Goal: Task Accomplishment & Management: Manage account settings

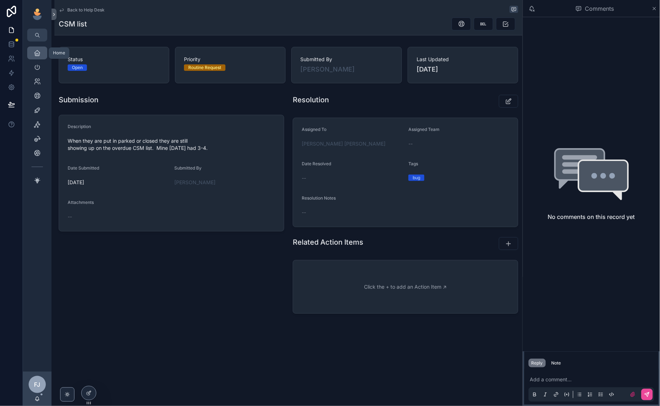
click at [38, 55] on icon "scrollable content" at bounding box center [37, 52] width 7 height 7
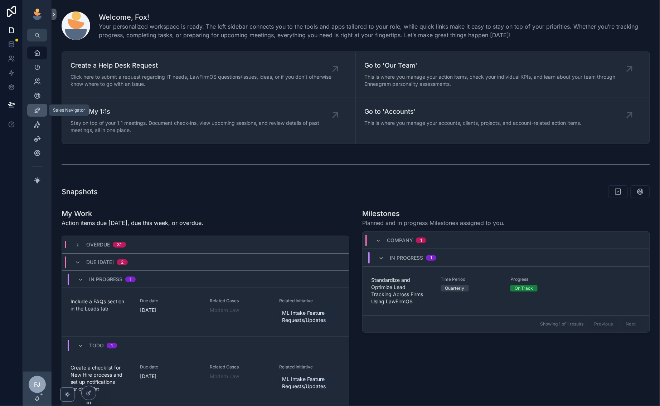
click at [39, 109] on icon "scrollable content" at bounding box center [37, 110] width 7 height 7
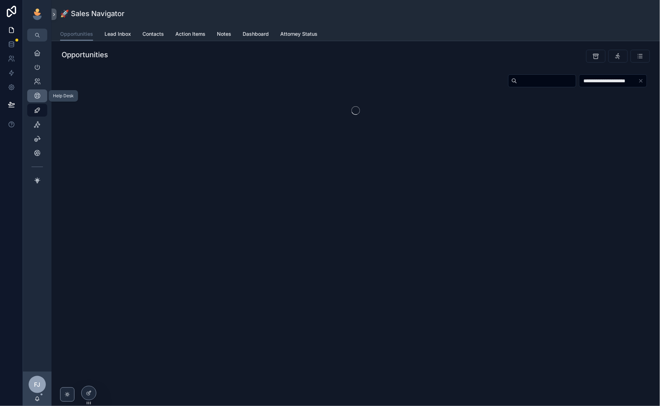
click at [37, 94] on icon "scrollable content" at bounding box center [37, 95] width 7 height 7
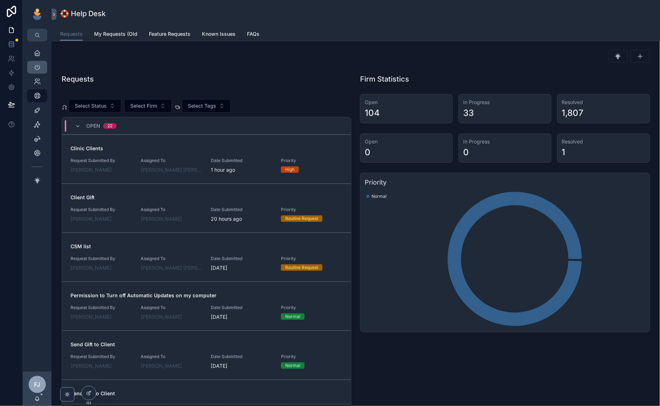
click at [36, 64] on icon "scrollable content" at bounding box center [37, 67] width 7 height 7
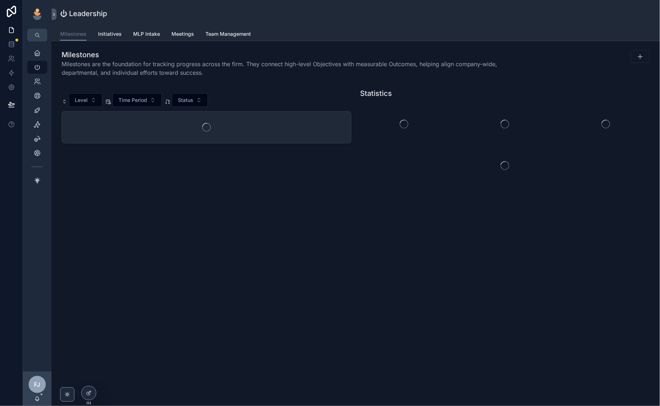
click at [229, 33] on span "Team Management" at bounding box center [227, 33] width 45 height 7
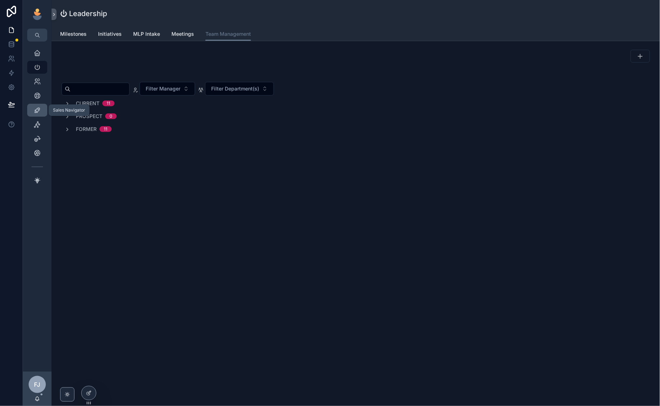
click at [39, 112] on icon "scrollable content" at bounding box center [37, 110] width 7 height 7
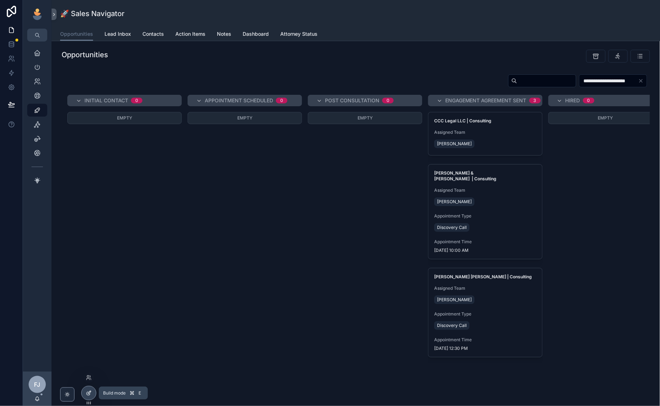
click at [92, 394] on div at bounding box center [89, 393] width 14 height 14
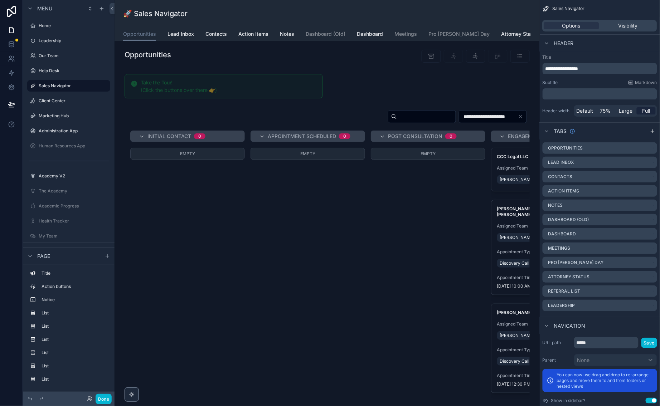
click at [123, 30] on span "Opportunities" at bounding box center [139, 33] width 33 height 7
click at [173, 33] on span "Lead Inbox" at bounding box center [180, 33] width 26 height 7
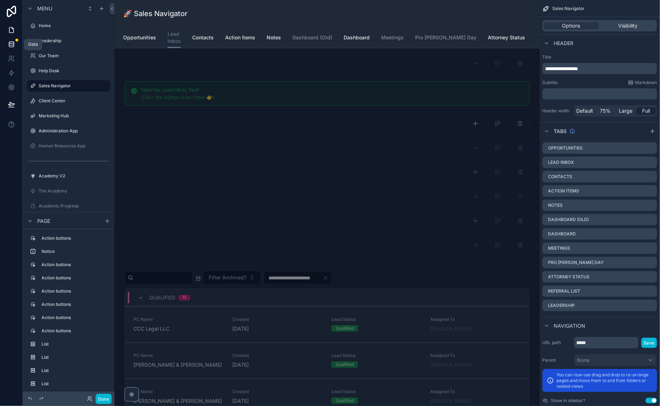
click at [11, 45] on icon at bounding box center [11, 44] width 7 height 7
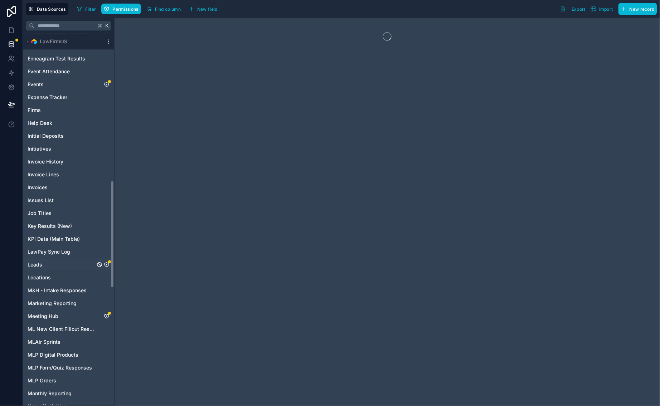
scroll to position [510, 0]
click at [105, 263] on icon "Leads" at bounding box center [107, 264] width 6 height 6
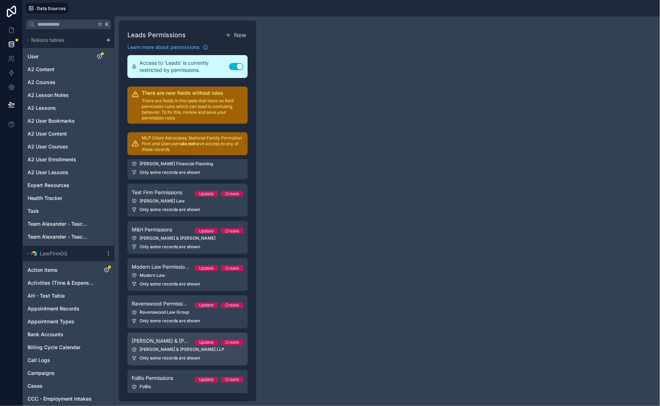
scroll to position [336, 0]
click at [185, 341] on link "Donnelly & Evans Permission Update Create Donnelly & Evans LLP Only some record…" at bounding box center [187, 350] width 120 height 33
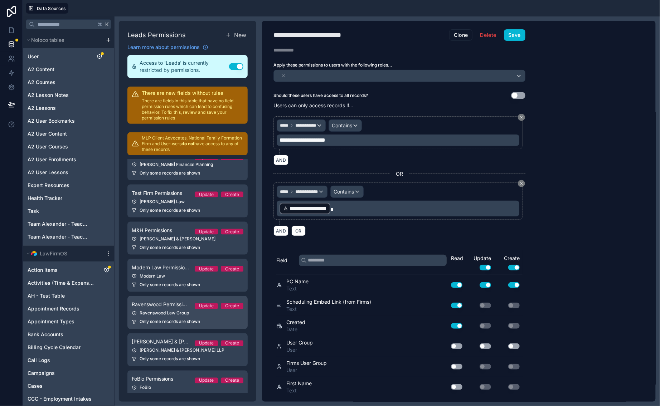
click at [178, 311] on div "Ravenswood Law Group" at bounding box center [188, 314] width 112 height 6
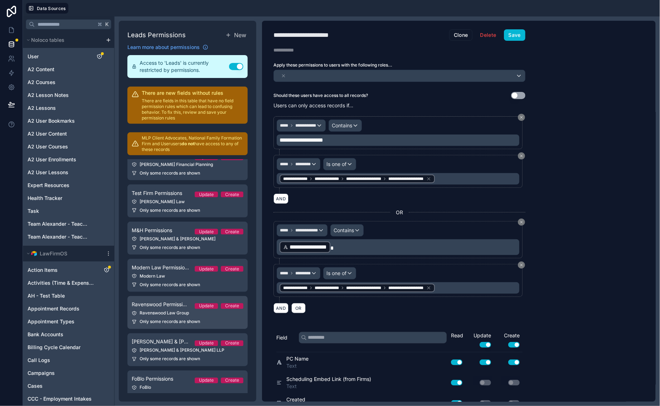
click at [221, 311] on div "Ravenswood Law Group" at bounding box center [188, 314] width 112 height 6
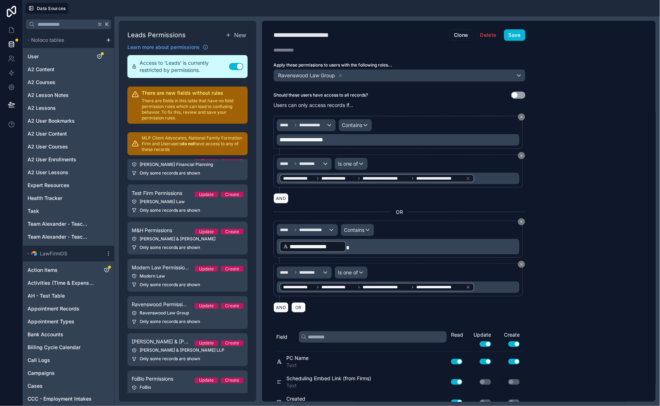
scroll to position [54, 0]
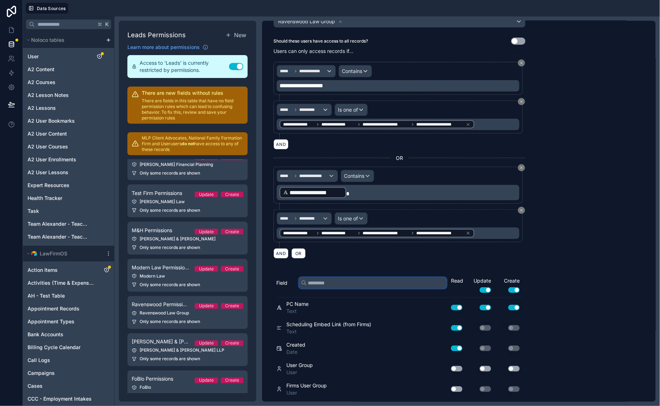
click at [362, 283] on input "text" at bounding box center [373, 282] width 148 height 11
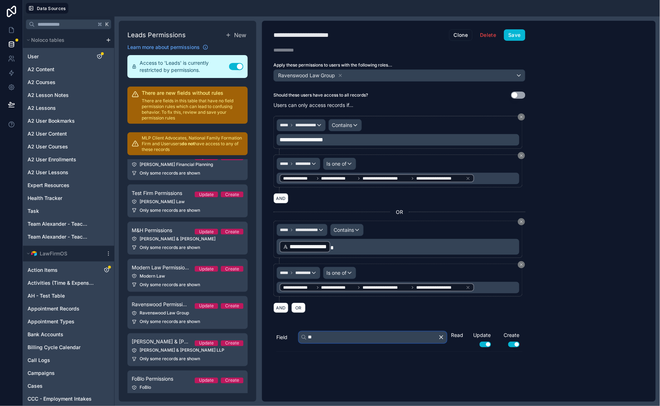
scroll to position [0, 0]
type input "***"
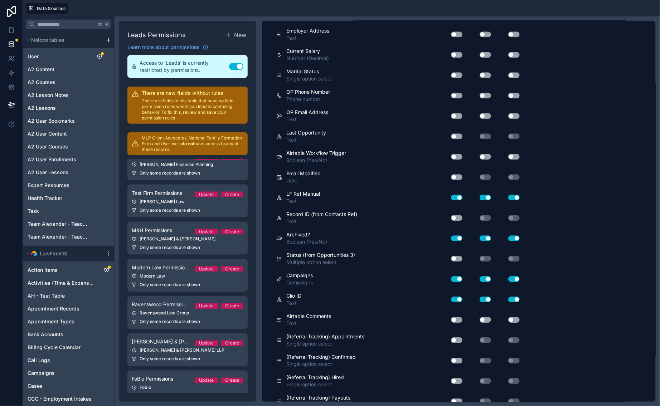
scroll to position [9002, 0]
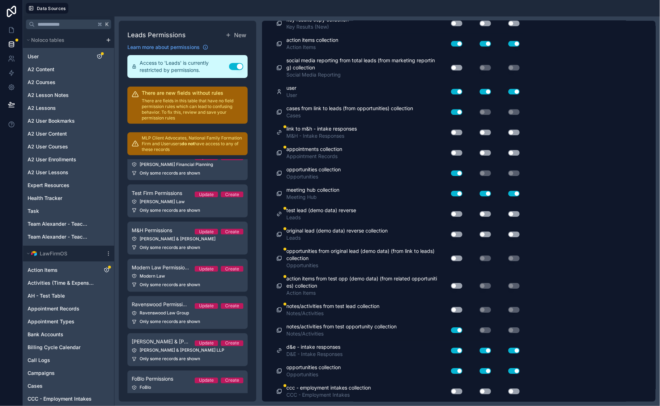
click at [454, 389] on button "Use setting" at bounding box center [456, 392] width 11 height 6
click at [485, 392] on button "Use setting" at bounding box center [485, 392] width 11 height 6
click at [509, 390] on button "Use setting" at bounding box center [513, 392] width 11 height 6
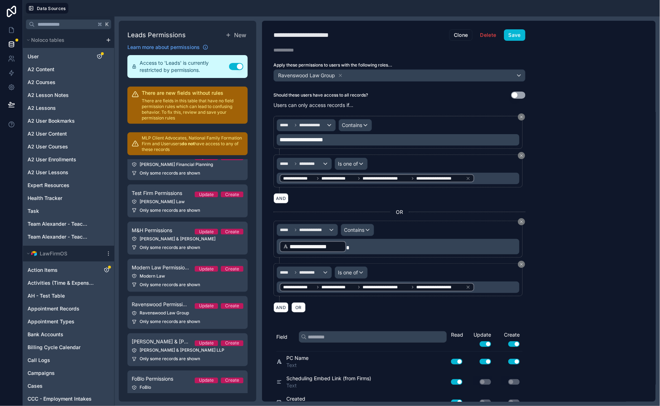
scroll to position [0, 0]
click at [516, 36] on button "Save" at bounding box center [514, 34] width 21 height 11
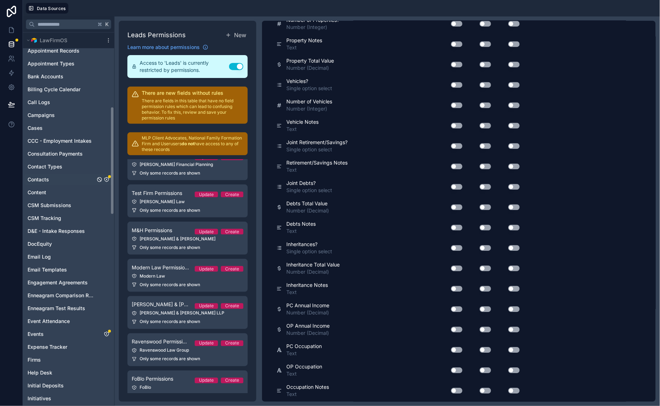
scroll to position [258, 0]
click at [107, 179] on icon "Contacts" at bounding box center [107, 179] width 6 height 6
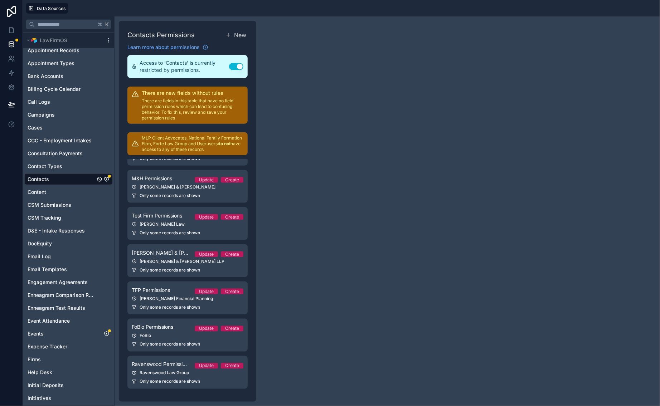
scroll to position [300, 0]
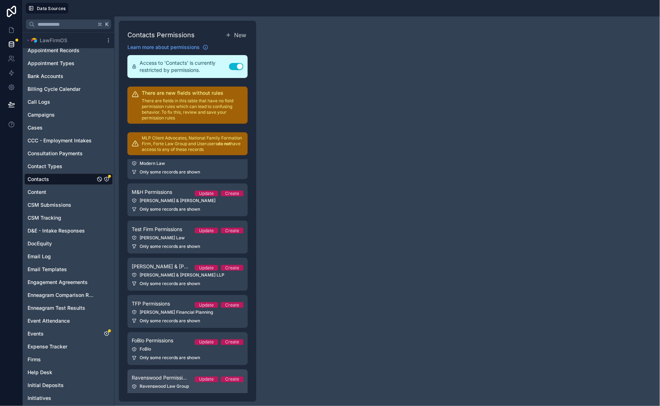
click at [180, 384] on div "Ravenswood Law Group" at bounding box center [188, 387] width 112 height 6
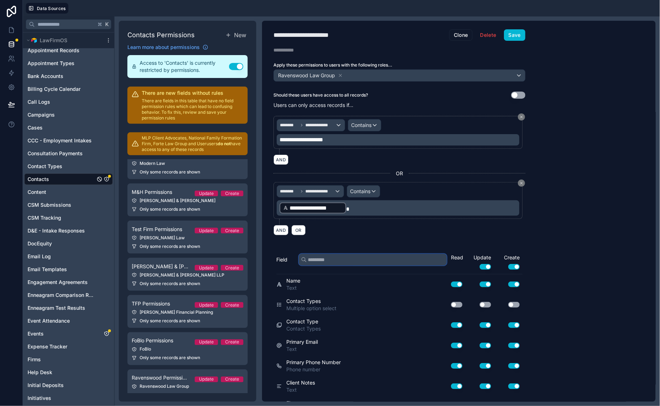
click at [334, 257] on input "text" at bounding box center [373, 259] width 148 height 11
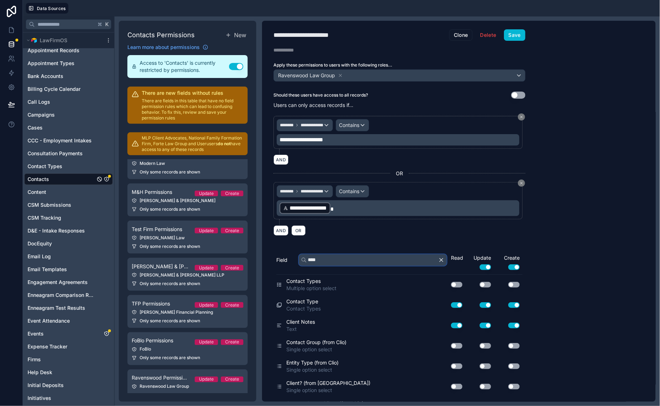
type input "*****"
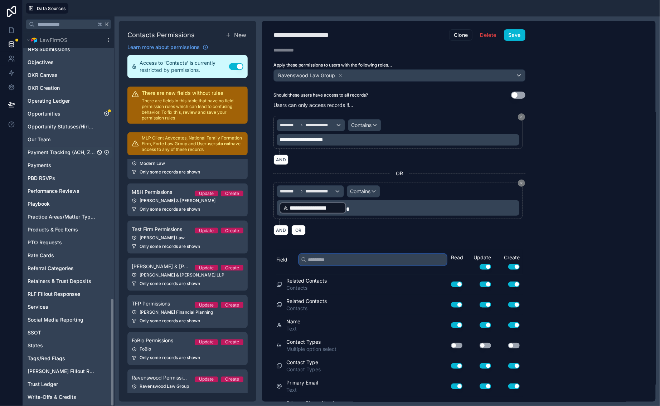
scroll to position [916, 0]
click at [107, 113] on icon "Opportunities" at bounding box center [107, 114] width 6 height 6
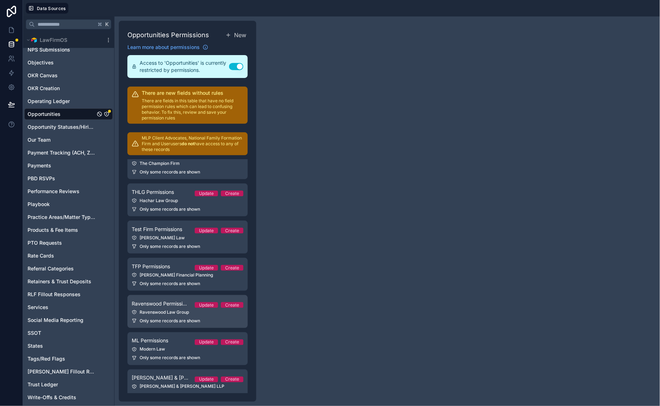
click at [172, 300] on span "Ravenswood Permissions" at bounding box center [160, 303] width 57 height 7
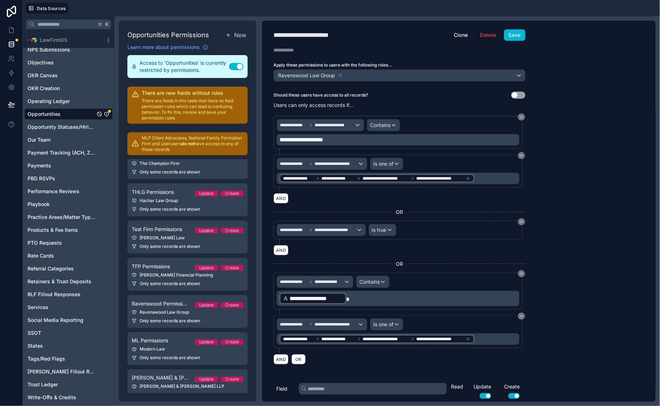
scroll to position [49, 0]
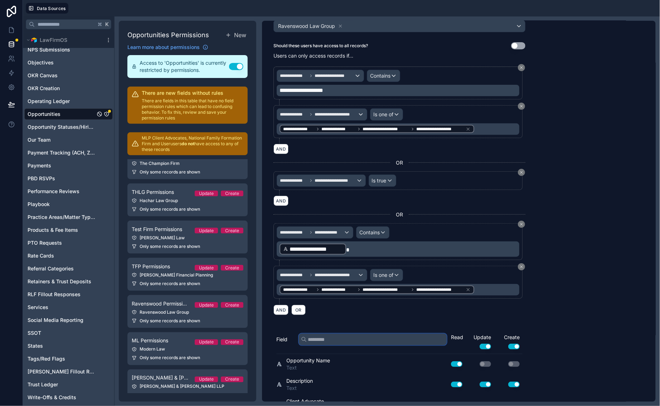
click at [356, 338] on input "text" at bounding box center [373, 339] width 148 height 11
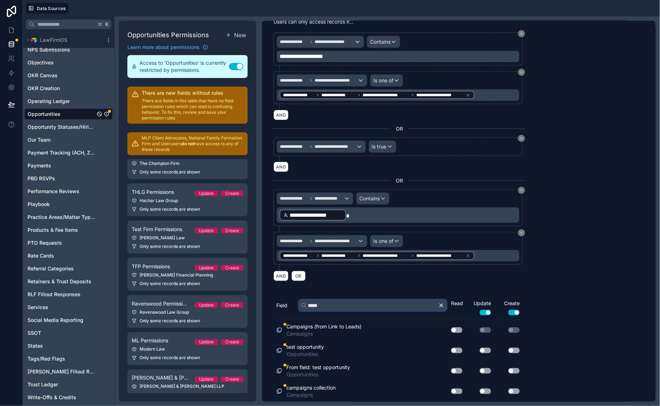
scroll to position [83, 0]
type input "*****"
click at [455, 391] on button "Use setting" at bounding box center [456, 392] width 11 height 6
click at [481, 389] on button "Use setting" at bounding box center [485, 392] width 11 height 6
click at [516, 390] on button "Use setting" at bounding box center [513, 392] width 11 height 6
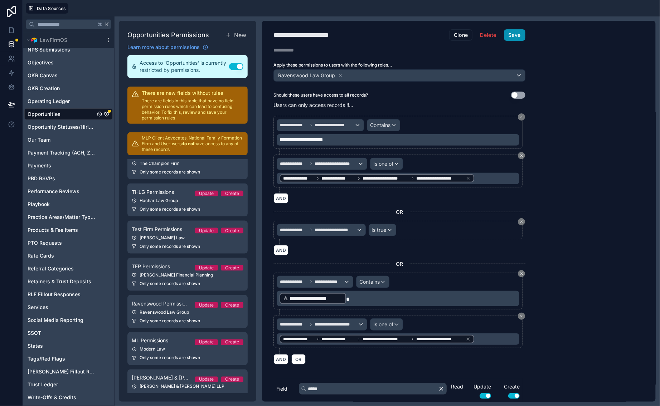
scroll to position [0, 0]
click at [512, 37] on button "Save" at bounding box center [514, 34] width 21 height 11
click at [514, 42] on div "**********" at bounding box center [399, 211] width 275 height 381
click at [516, 34] on button "Save" at bounding box center [514, 34] width 21 height 11
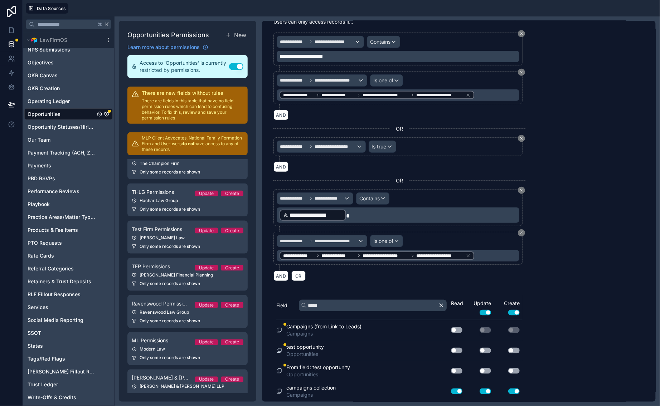
scroll to position [83, 0]
click at [453, 393] on button "Use setting" at bounding box center [456, 392] width 11 height 6
click at [456, 393] on button "Use setting" at bounding box center [456, 392] width 11 height 6
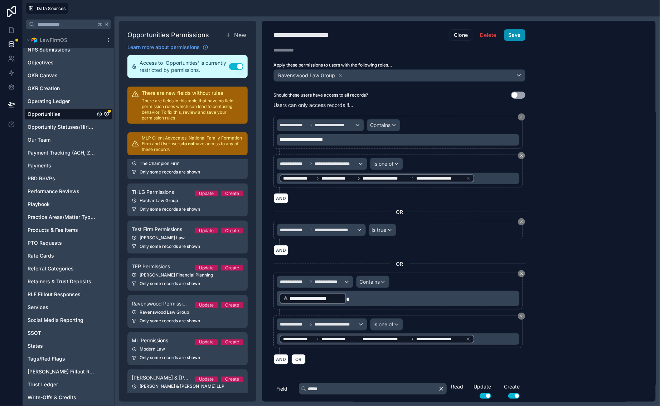
scroll to position [0, 0]
click at [514, 34] on button "Save" at bounding box center [514, 34] width 21 height 11
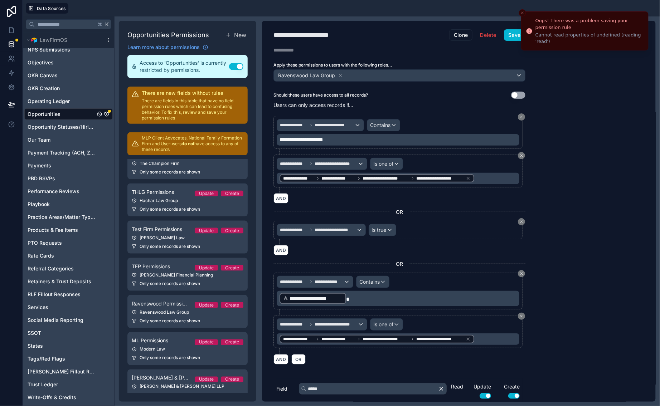
click at [569, 43] on div "Cannot read properties of undefined (reading 'read')" at bounding box center [588, 38] width 107 height 13
click at [523, 10] on button "Close toast" at bounding box center [522, 12] width 7 height 7
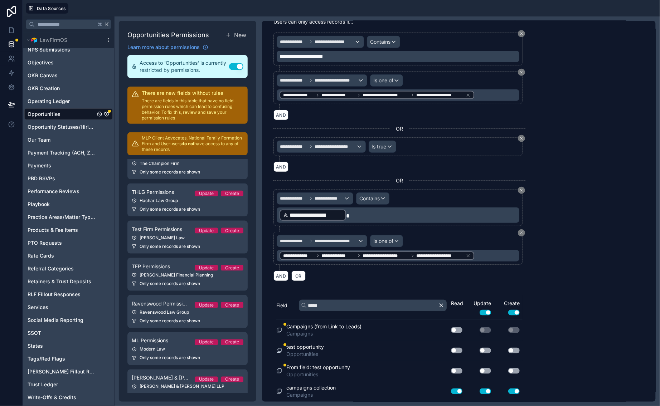
scroll to position [83, 0]
click at [53, 143] on div "Our Team" at bounding box center [68, 139] width 88 height 11
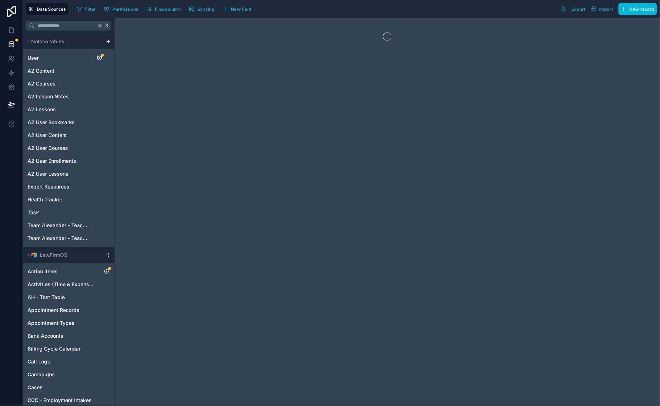
click at [189, 173] on div at bounding box center [387, 212] width 545 height 388
click at [176, 194] on div at bounding box center [387, 212] width 545 height 388
click at [8, 30] on icon at bounding box center [11, 29] width 7 height 7
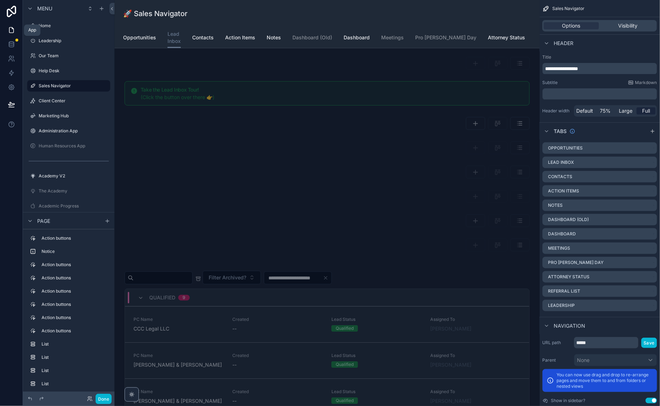
click at [14, 30] on icon at bounding box center [11, 29] width 7 height 7
click at [94, 400] on div "Done" at bounding box center [97, 399] width 29 height 10
click at [87, 399] on icon at bounding box center [90, 399] width 6 height 6
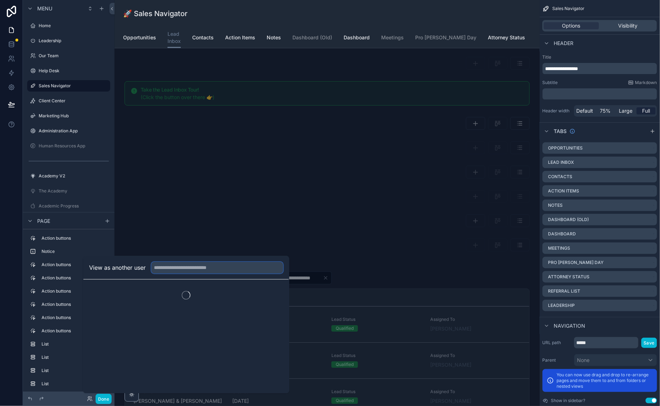
click at [183, 270] on input "text" at bounding box center [217, 267] width 132 height 11
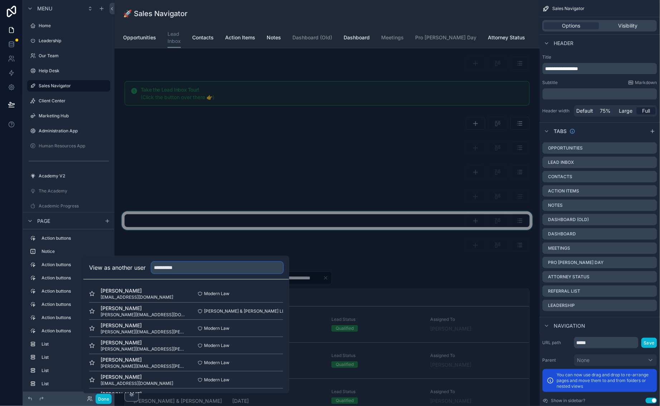
type input "**********"
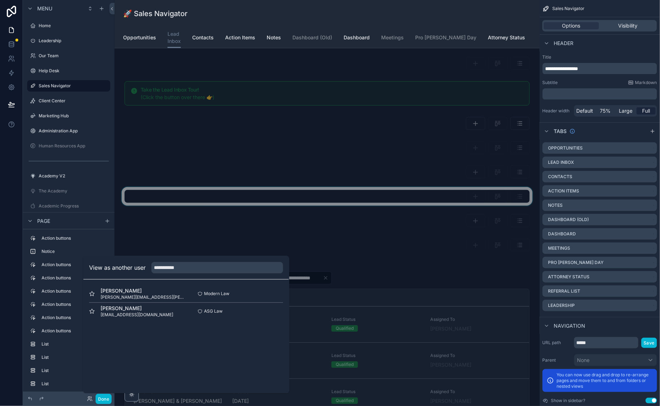
drag, startPoint x: 205, startPoint y: 233, endPoint x: 214, endPoint y: 194, distance: 39.2
click at [214, 194] on div "scrollable content" at bounding box center [327, 196] width 414 height 19
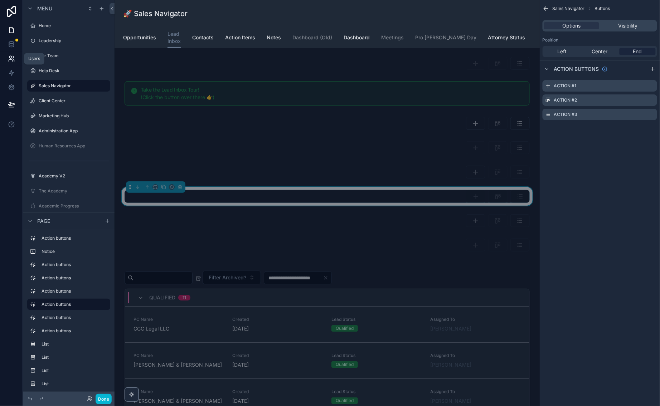
click at [11, 58] on icon at bounding box center [10, 57] width 3 height 3
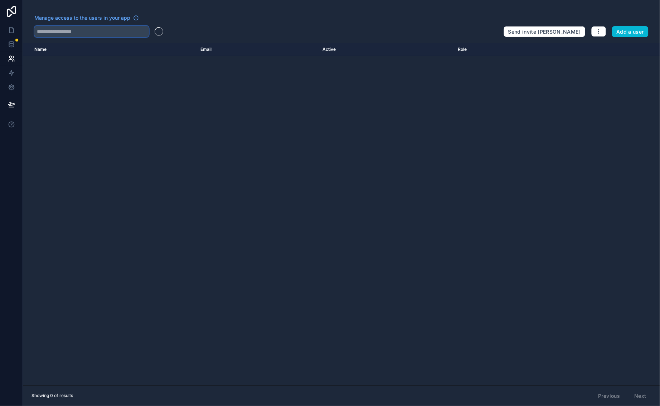
click at [115, 28] on input "text" at bounding box center [91, 31] width 115 height 11
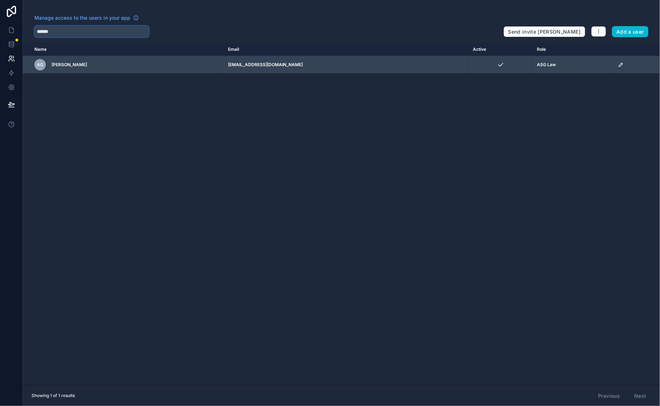
type input "******"
click at [618, 67] on icon "scrollable content" at bounding box center [621, 65] width 6 height 6
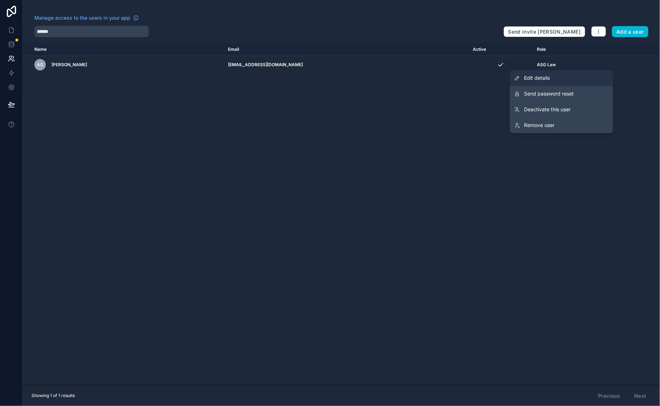
click at [554, 80] on link "Edit details" at bounding box center [561, 78] width 103 height 16
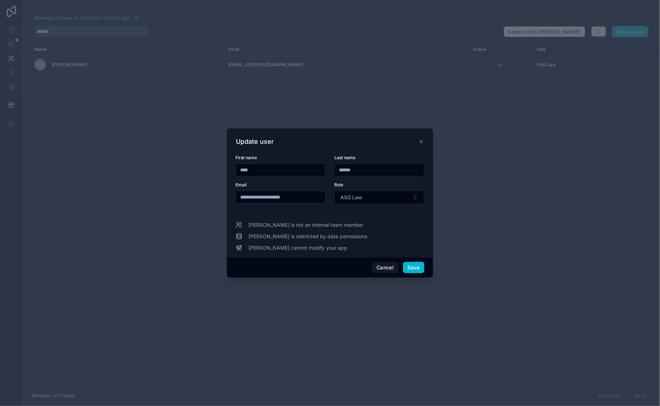
click at [369, 206] on form "**********" at bounding box center [329, 184] width 189 height 58
click at [380, 197] on button "ASG Law" at bounding box center [379, 198] width 90 height 14
type input "****"
click at [373, 226] on div "Suggestions" at bounding box center [379, 230] width 89 height 23
click at [371, 229] on div "Suggestions" at bounding box center [379, 230] width 89 height 23
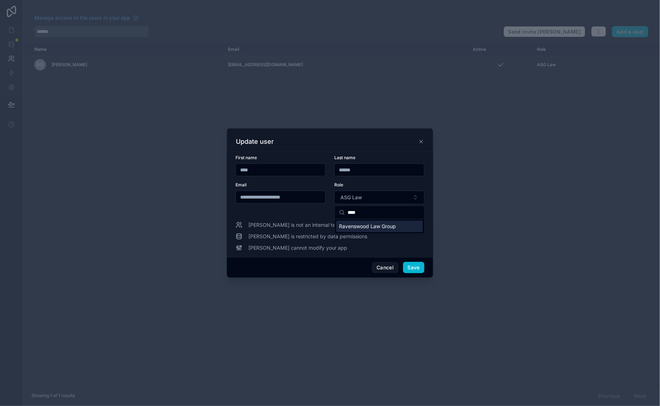
click at [375, 209] on input "****" at bounding box center [384, 212] width 72 height 13
click at [368, 232] on div "Ravenswood Law Group" at bounding box center [379, 226] width 87 height 11
click at [411, 271] on button "Save" at bounding box center [413, 267] width 21 height 11
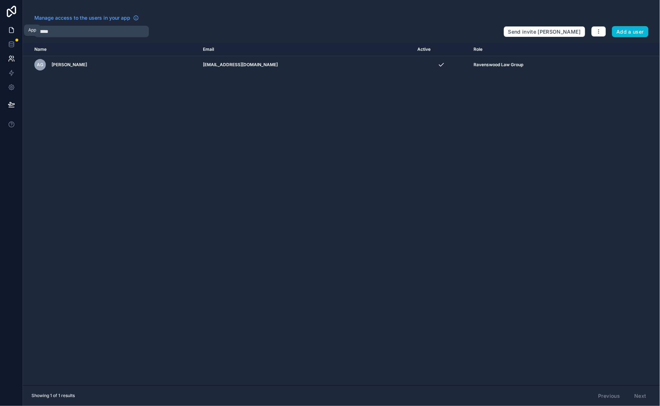
click at [7, 28] on link at bounding box center [11, 30] width 23 height 14
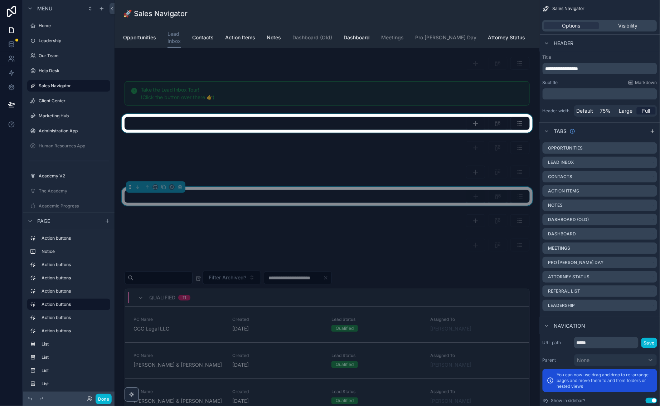
click at [426, 123] on div "scrollable content" at bounding box center [327, 123] width 414 height 19
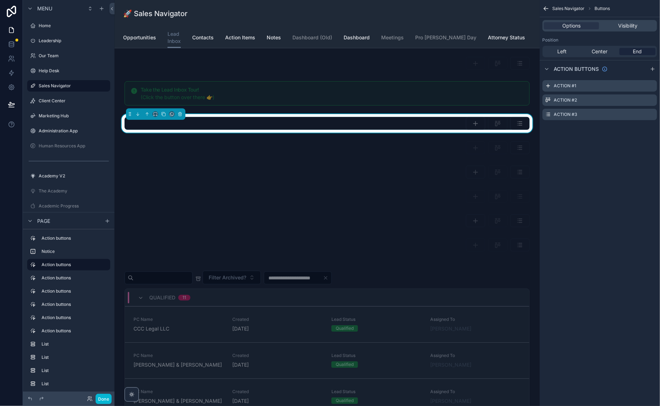
click at [88, 395] on div "Done" at bounding box center [97, 399] width 29 height 10
click at [88, 399] on icon at bounding box center [90, 399] width 6 height 6
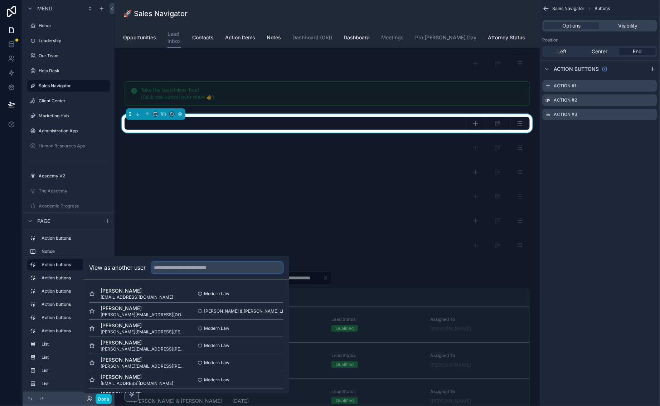
click at [174, 271] on input "text" at bounding box center [217, 267] width 132 height 11
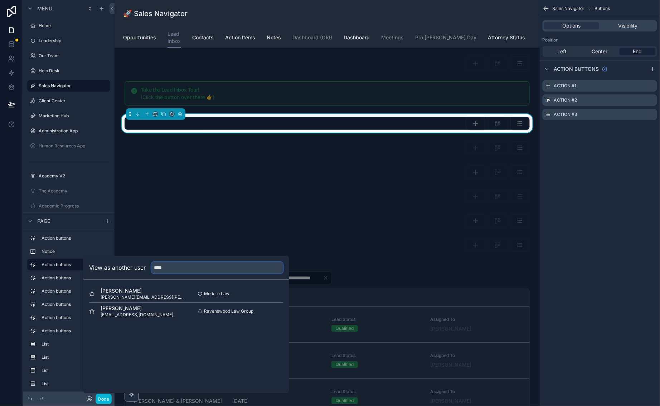
type input "****"
drag, startPoint x: 179, startPoint y: 273, endPoint x: 240, endPoint y: 356, distance: 102.9
click at [240, 356] on div "View as another user **** Sandy Bauer sandy.bauer@mymodernlaw.com Modern Law Se…" at bounding box center [186, 324] width 206 height 137
click at [274, 311] on button "Select" at bounding box center [273, 311] width 19 height 10
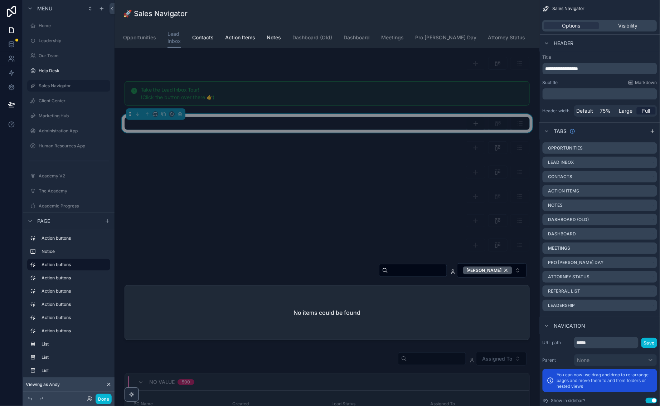
scroll to position [7, 0]
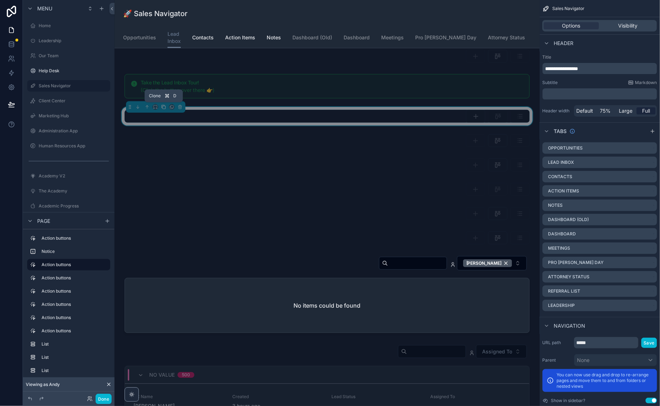
click at [162, 106] on icon "scrollable content" at bounding box center [163, 107] width 3 height 3
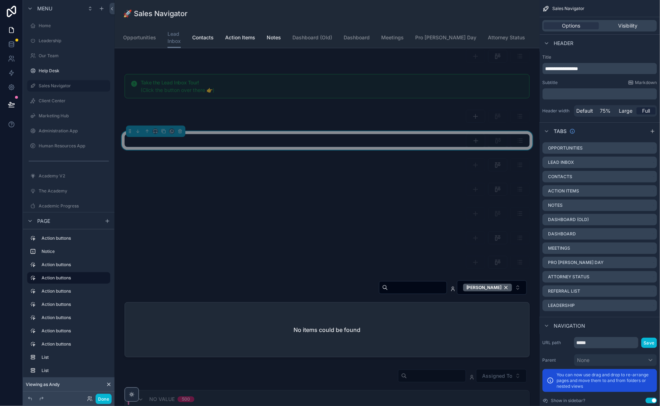
click at [419, 145] on div "scrollable content" at bounding box center [327, 140] width 405 height 13
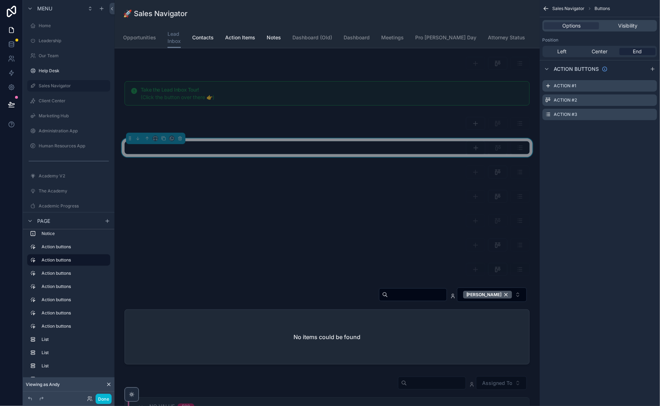
scroll to position [1722, 0]
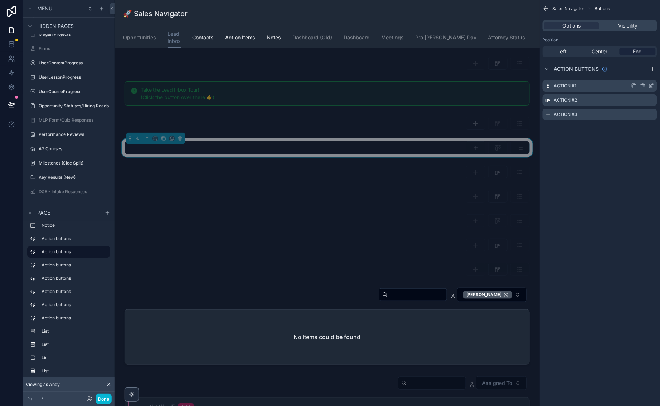
click at [650, 85] on icon "scrollable content" at bounding box center [651, 86] width 6 height 6
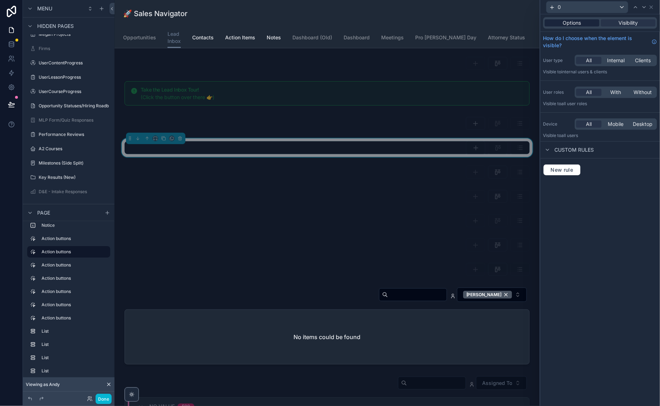
click at [584, 26] on div "Options" at bounding box center [572, 22] width 55 height 7
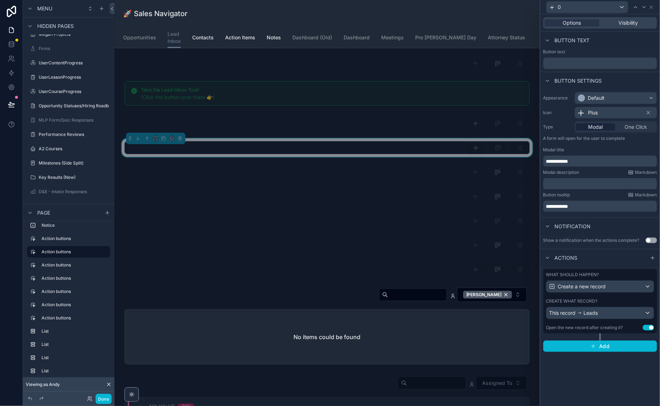
click at [595, 315] on span "Leads" at bounding box center [591, 313] width 14 height 7
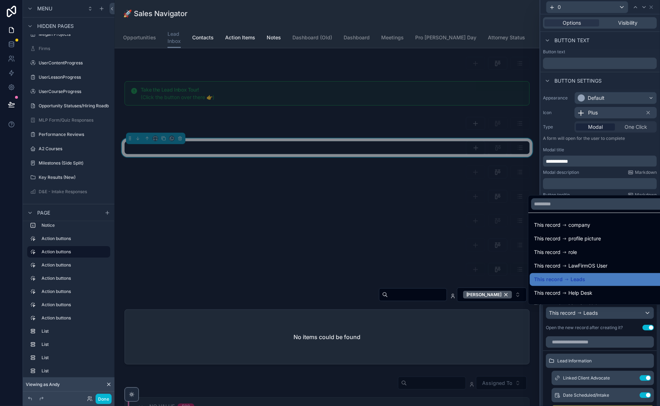
scroll to position [0, 0]
click at [16, 42] on link at bounding box center [11, 44] width 23 height 14
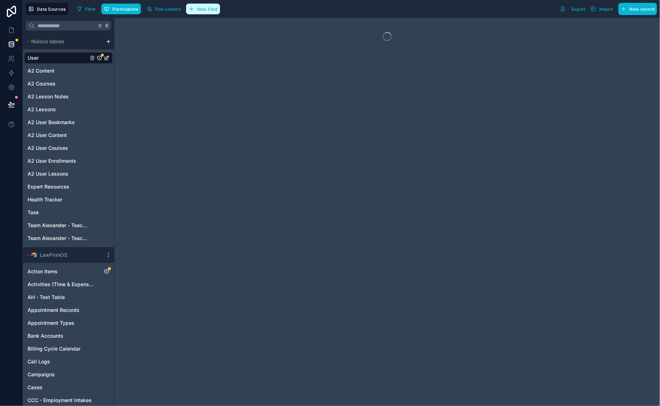
click at [204, 9] on span "New field" at bounding box center [207, 8] width 20 height 5
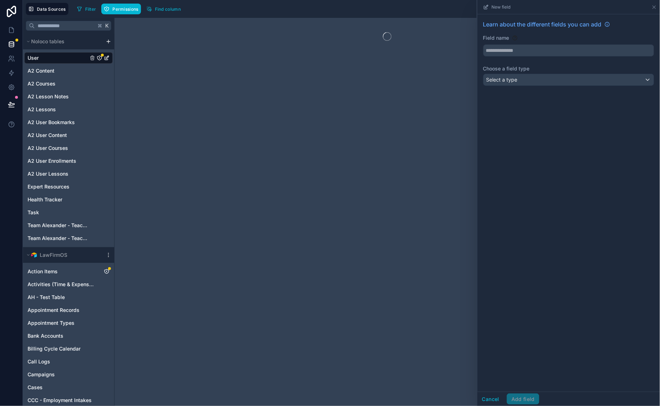
click at [561, 57] on div "Learn about the different fields you can add Field name Choose a field type Sel…" at bounding box center [568, 54] width 182 height 80
click at [554, 54] on input "text" at bounding box center [568, 50] width 170 height 11
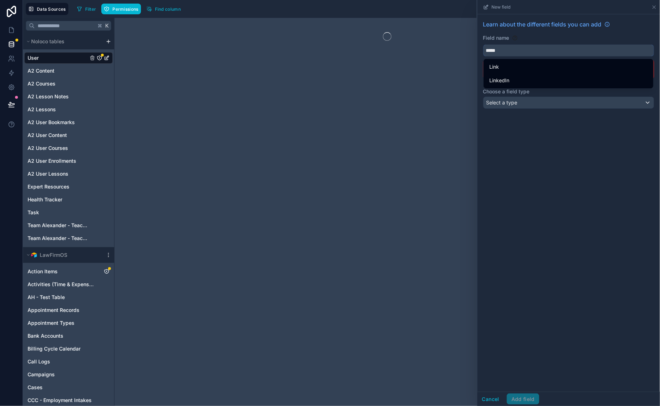
click at [569, 50] on button "****" at bounding box center [568, 50] width 171 height 12
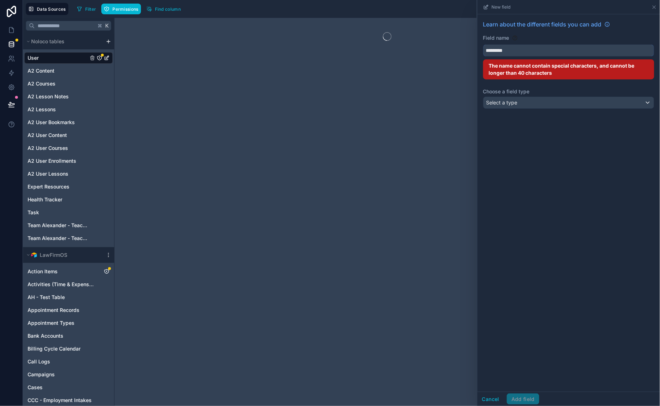
click at [569, 50] on button "*********" at bounding box center [568, 50] width 171 height 12
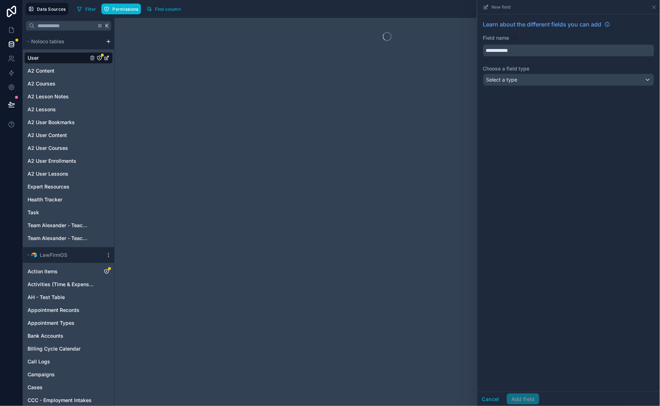
click at [569, 50] on button "**********" at bounding box center [568, 50] width 171 height 12
type input "**********"
click at [568, 125] on div "**********" at bounding box center [568, 203] width 182 height 378
click at [528, 78] on div "Select a type" at bounding box center [568, 79] width 170 height 11
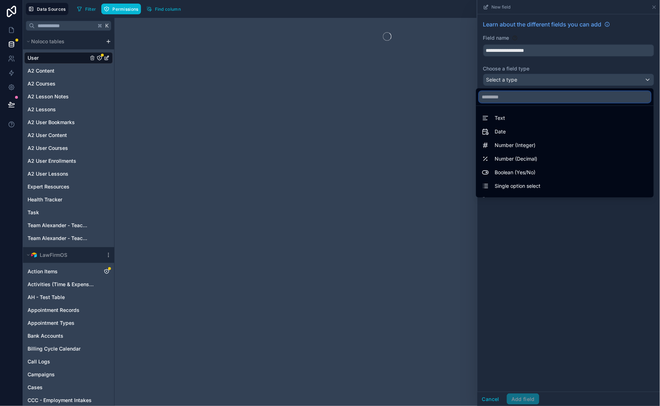
click at [528, 97] on input "text" at bounding box center [565, 96] width 172 height 11
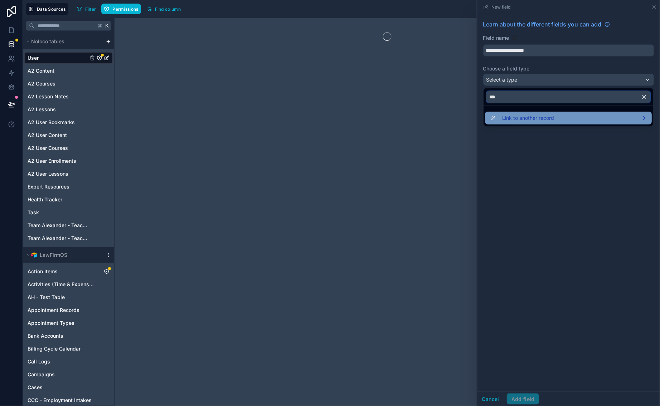
type input "***"
click at [522, 116] on span "Link to another record" at bounding box center [528, 118] width 52 height 9
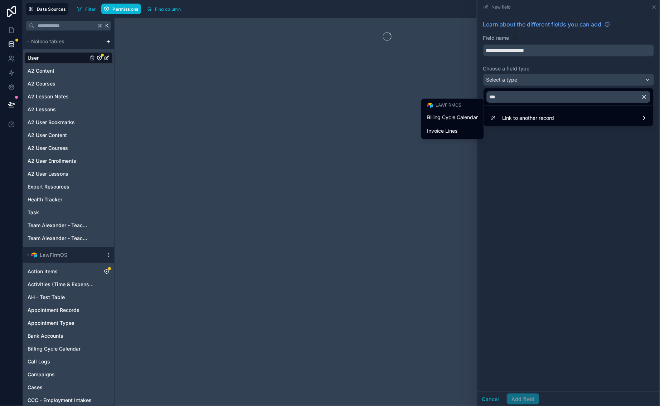
click at [576, 145] on div at bounding box center [568, 203] width 182 height 406
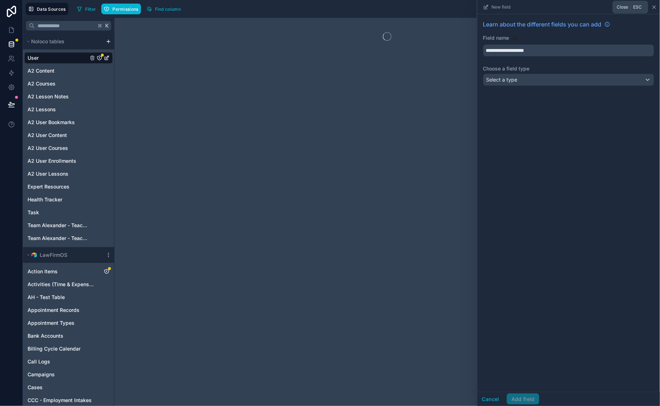
click at [655, 8] on icon at bounding box center [654, 7] width 6 height 6
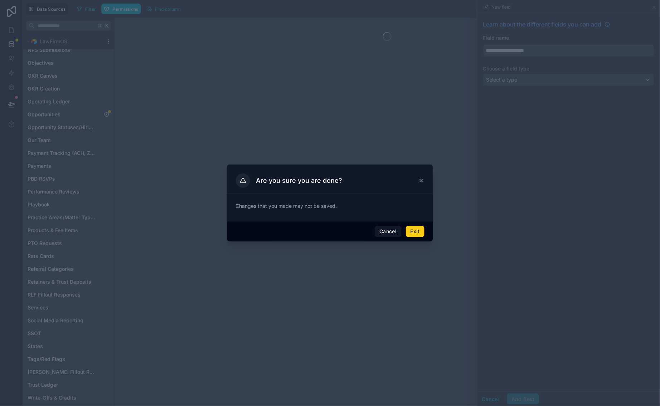
click at [419, 232] on button "Exit" at bounding box center [415, 231] width 19 height 11
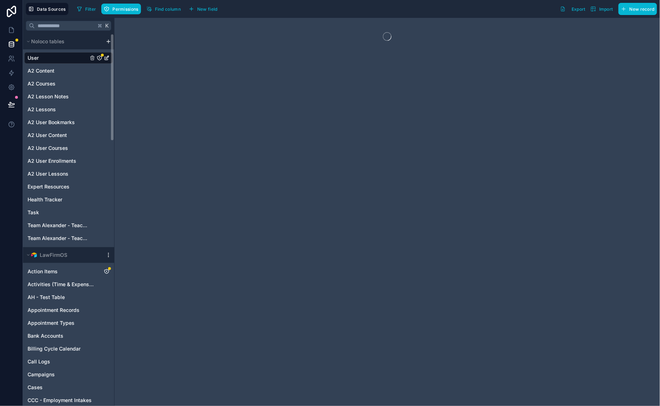
click at [108, 253] on icon "scrollable content" at bounding box center [108, 253] width 0 height 0
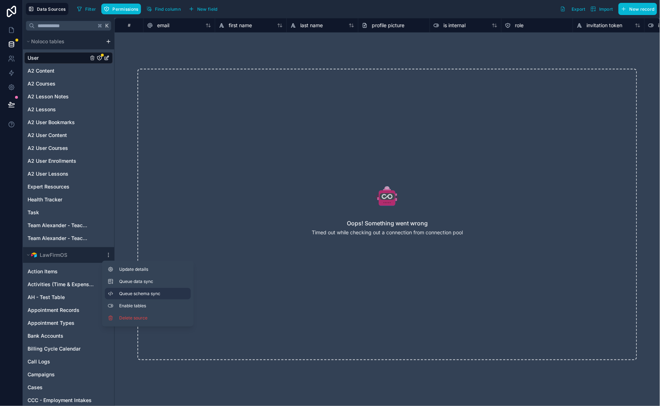
click at [131, 291] on span "Queue schema sync" at bounding box center [145, 294] width 52 height 6
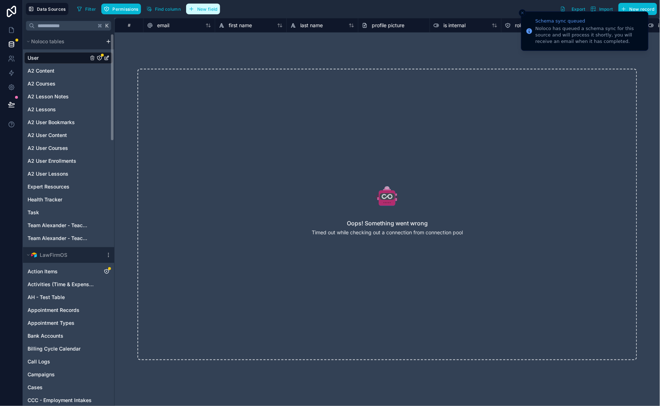
click at [214, 10] on span "New field" at bounding box center [207, 8] width 20 height 5
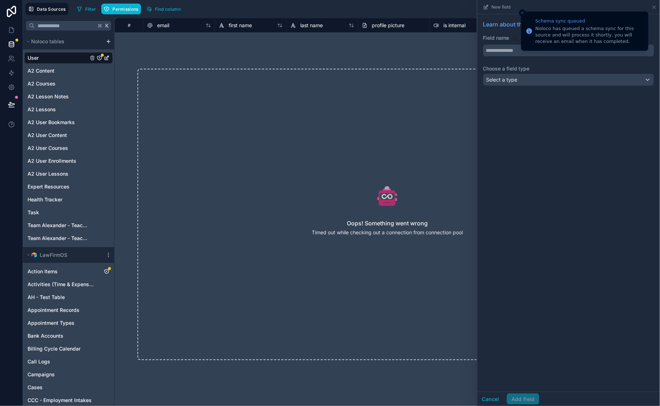
click at [497, 54] on input "text" at bounding box center [568, 50] width 170 height 11
click at [569, 50] on button "******" at bounding box center [568, 50] width 171 height 12
click at [569, 50] on button "*********" at bounding box center [568, 50] width 171 height 12
click at [569, 50] on button "**********" at bounding box center [568, 50] width 171 height 12
type input "**********"
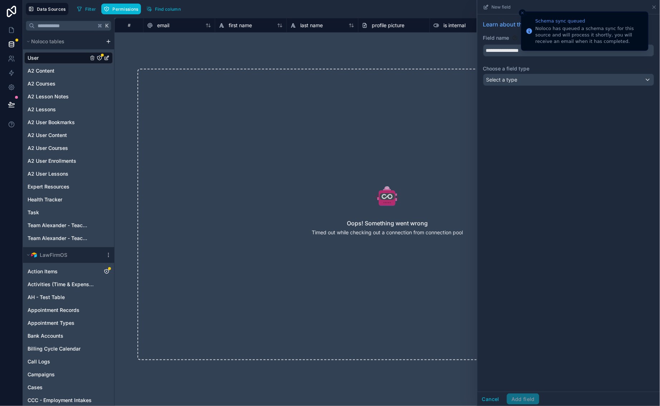
click at [503, 77] on span "Select a type" at bounding box center [501, 80] width 31 height 6
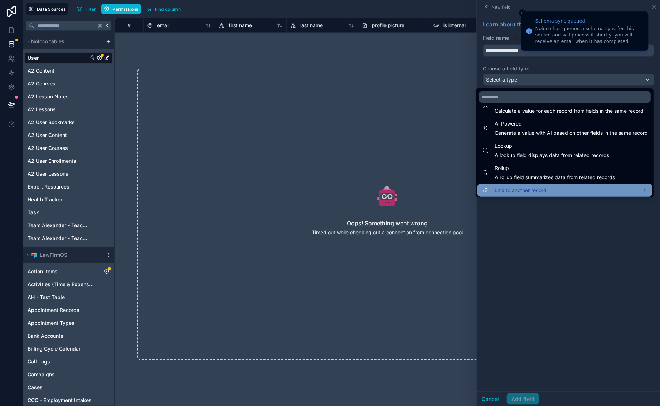
scroll to position [206, 0]
click at [521, 190] on span "Link to another record" at bounding box center [521, 191] width 52 height 9
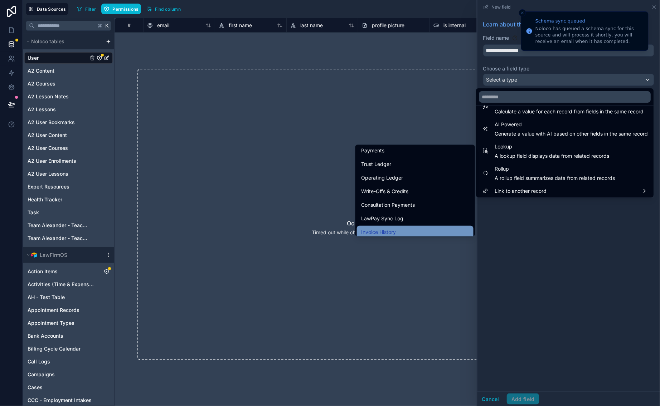
scroll to position [1233, 0]
click at [399, 242] on span "CCC - Employment Intakes" at bounding box center [392, 246] width 63 height 9
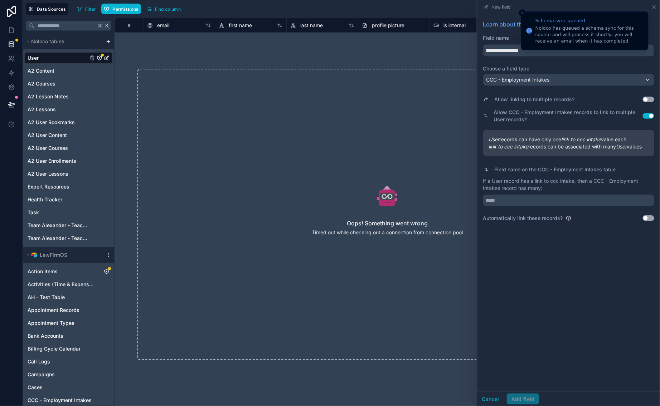
click at [521, 12] on icon "Close toast" at bounding box center [522, 13] width 4 height 4
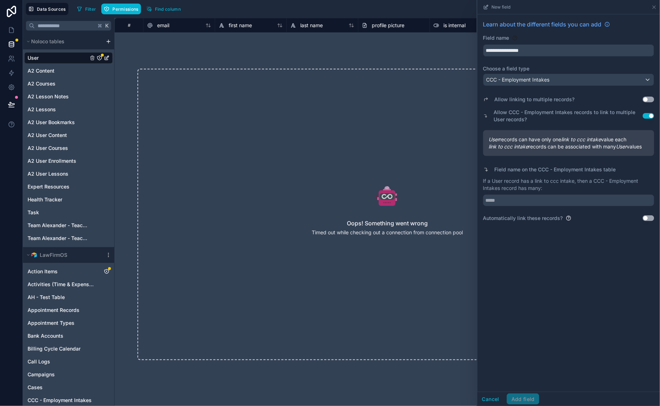
click at [647, 99] on button "Use setting" at bounding box center [648, 100] width 11 height 6
click at [648, 115] on button "Use setting" at bounding box center [648, 116] width 11 height 6
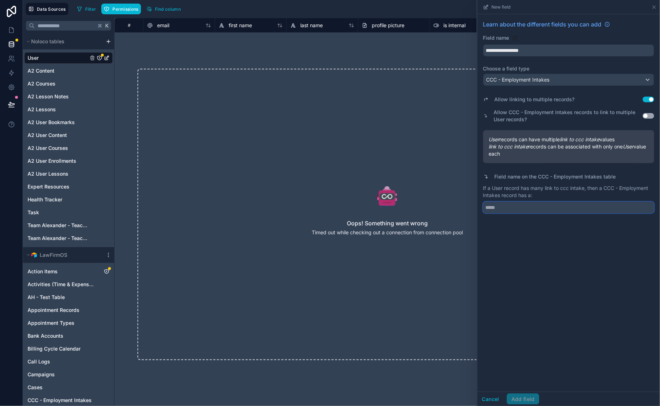
click at [559, 208] on input "text" at bounding box center [568, 207] width 171 height 11
type input "*****"
click at [566, 276] on div "**********" at bounding box center [568, 203] width 182 height 378
click at [528, 402] on button "Add field" at bounding box center [523, 399] width 33 height 11
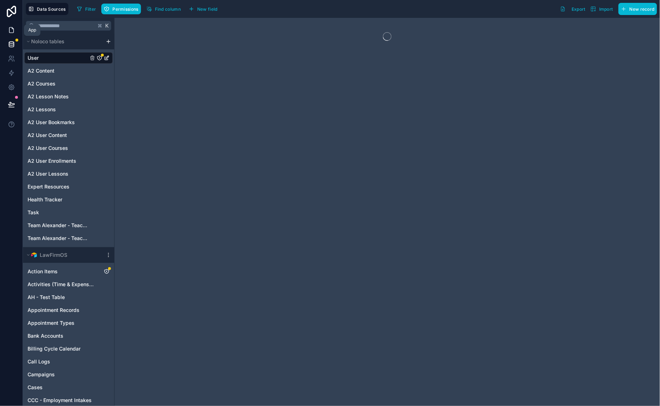
click at [11, 31] on icon at bounding box center [11, 29] width 7 height 7
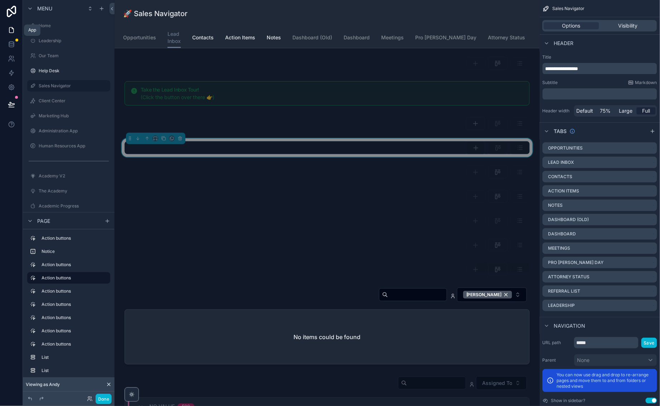
click at [109, 59] on div "scrollable content" at bounding box center [109, 55] width 0 height 11
click at [292, 145] on div "🚀 Sales Navigator Lead Inbox Opportunities Lead Inbox Contacts Action Items Not…" at bounding box center [327, 203] width 425 height 406
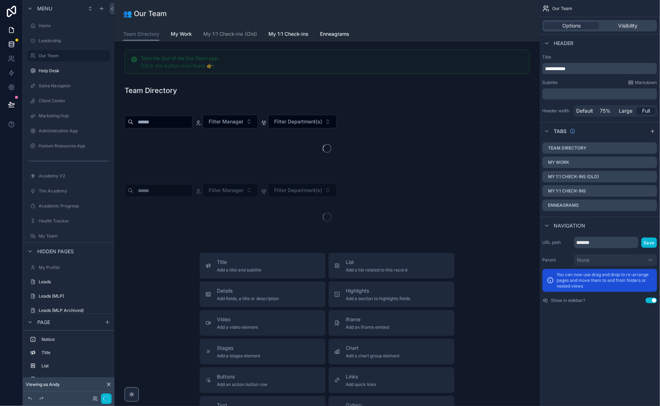
click at [11, 45] on icon at bounding box center [11, 44] width 5 height 3
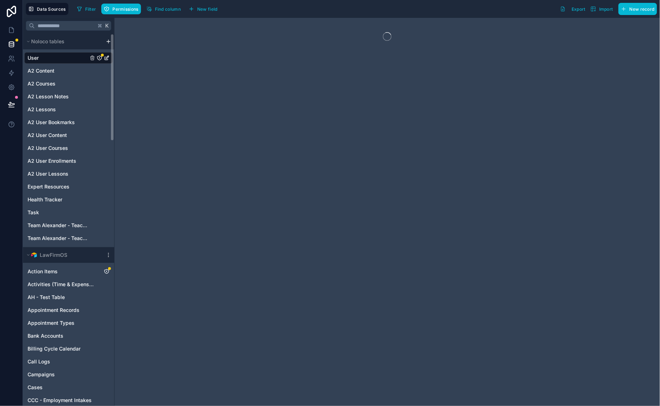
click at [99, 58] on icon "User" at bounding box center [100, 58] width 6 height 6
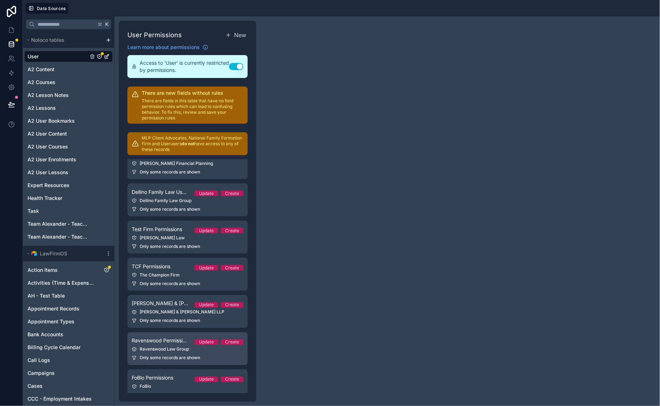
scroll to position [336, 0]
click at [185, 348] on div "Ravenswood Law Group" at bounding box center [188, 351] width 112 height 6
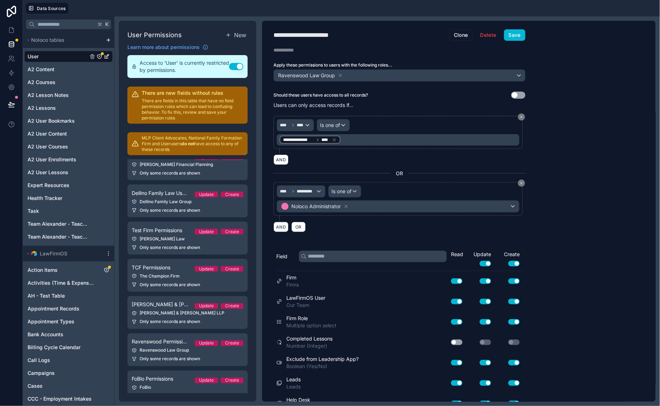
click at [359, 264] on div "Field" at bounding box center [363, 261] width 175 height 20
click at [364, 261] on input "text" at bounding box center [373, 256] width 148 height 11
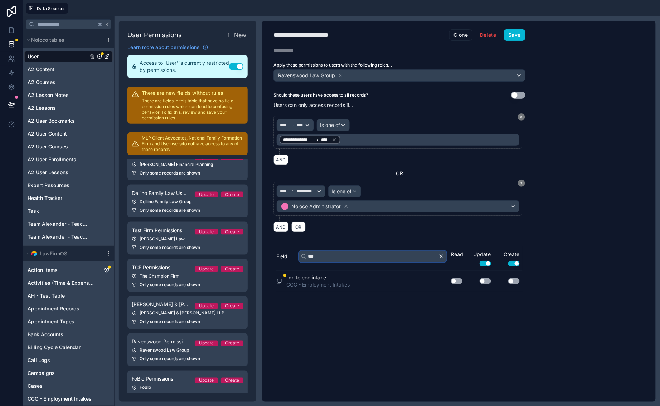
type input "***"
click at [457, 279] on button "Use setting" at bounding box center [456, 281] width 11 height 6
click at [490, 279] on button "Use setting" at bounding box center [485, 281] width 11 height 6
click at [515, 279] on button "Use setting" at bounding box center [513, 281] width 11 height 6
click at [510, 39] on button "Save" at bounding box center [514, 34] width 21 height 11
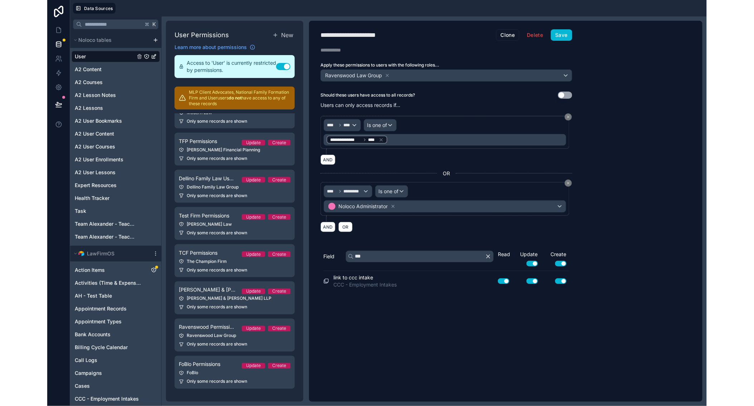
scroll to position [291, 0]
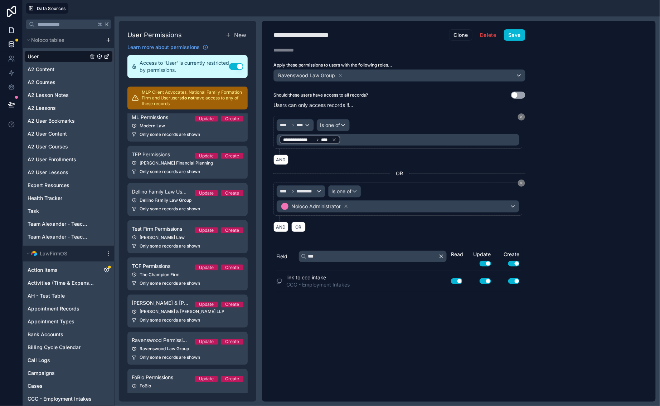
click at [10, 23] on link at bounding box center [11, 30] width 23 height 14
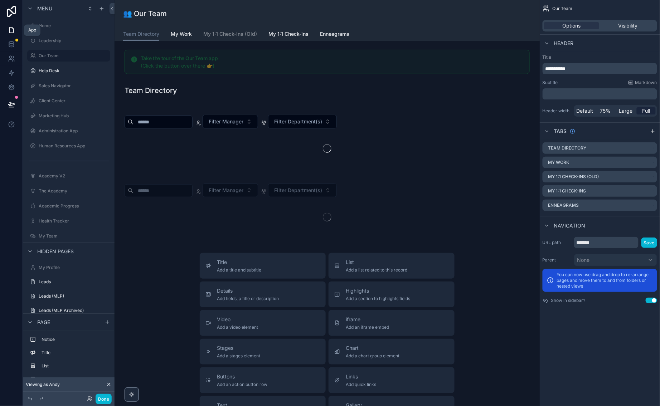
click at [9, 35] on link at bounding box center [11, 30] width 23 height 14
click at [66, 87] on label "Sales Navigator" at bounding box center [67, 86] width 57 height 6
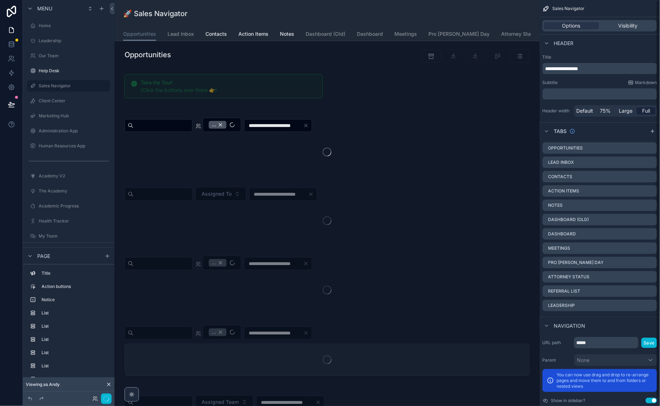
click at [641, 20] on div "Options Visibility" at bounding box center [599, 25] width 115 height 11
click at [629, 25] on span "Visibility" at bounding box center [627, 25] width 19 height 7
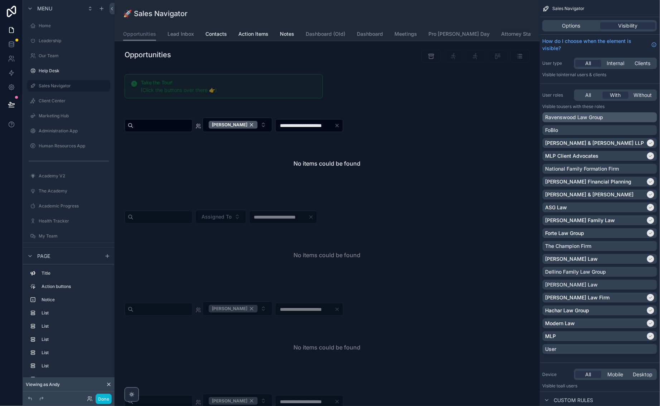
click at [609, 118] on div "Ravenswood Law Group" at bounding box center [599, 117] width 109 height 7
click at [191, 35] on span "Lead Inbox" at bounding box center [180, 33] width 26 height 7
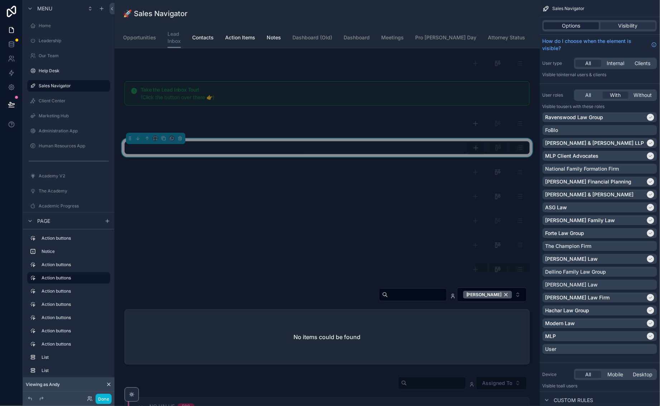
click at [175, 34] on span "Lead Inbox" at bounding box center [173, 37] width 13 height 14
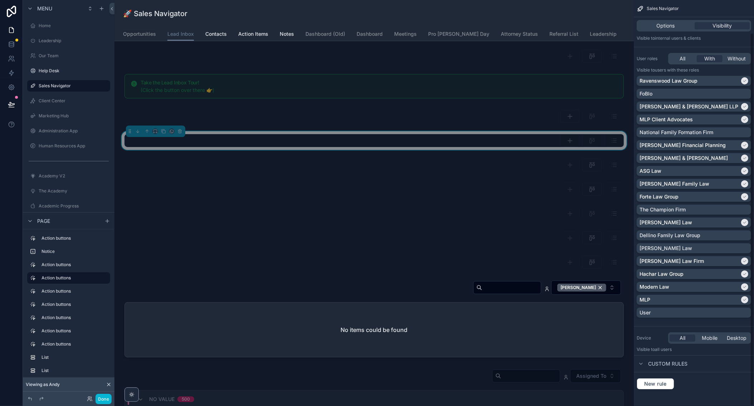
scroll to position [36, 0]
click at [660, 32] on div "Options Visibility" at bounding box center [694, 25] width 120 height 17
click at [660, 26] on span "Options" at bounding box center [666, 25] width 18 height 7
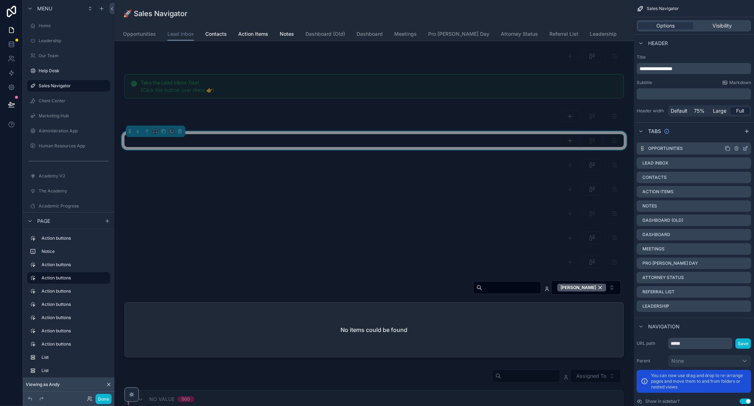
click at [660, 148] on icon "scrollable content" at bounding box center [746, 149] width 6 height 6
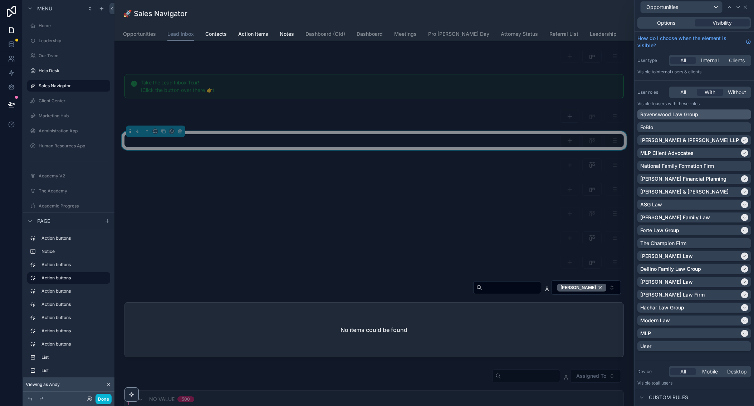
click at [660, 114] on div "Ravenswood Law Group" at bounding box center [695, 114] width 108 height 7
click at [660, 8] on icon at bounding box center [739, 7] width 6 height 6
click at [648, 103] on p "Visible to Users with these roles" at bounding box center [695, 104] width 114 height 6
click at [660, 116] on p "Ravenswood Law Group" at bounding box center [670, 114] width 58 height 7
click at [660, 6] on icon at bounding box center [730, 6] width 3 height 1
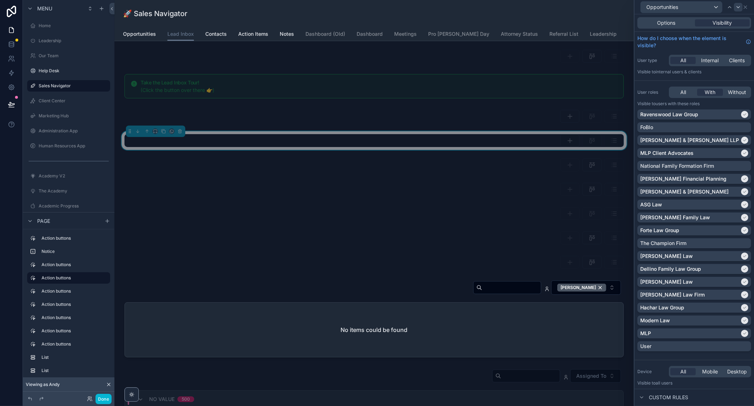
click at [660, 8] on icon at bounding box center [739, 7] width 6 height 6
click at [660, 7] on icon at bounding box center [746, 7] width 6 height 6
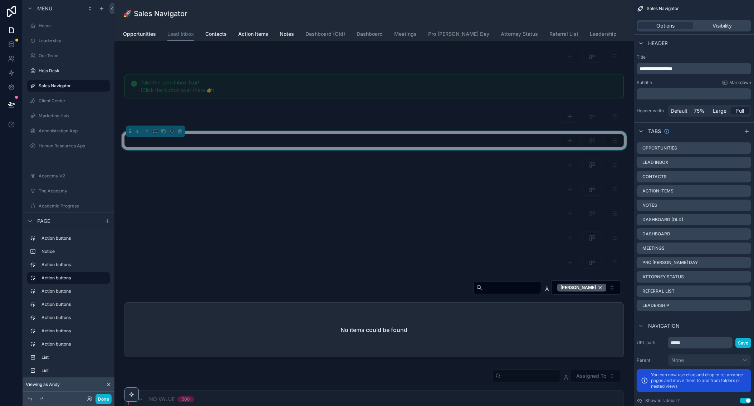
scroll to position [16, 0]
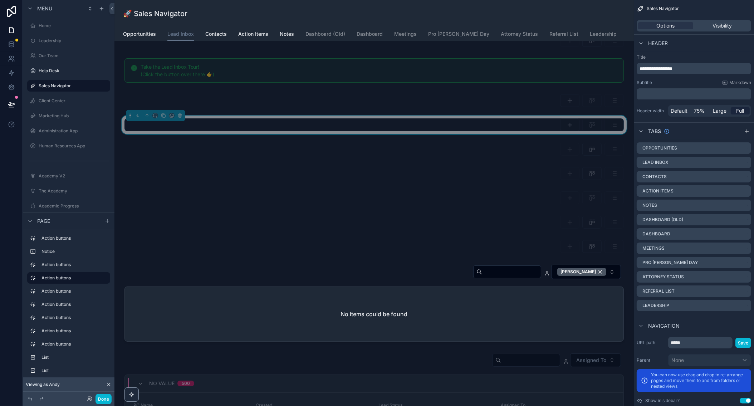
click at [425, 132] on div "scrollable content" at bounding box center [374, 125] width 508 height 19
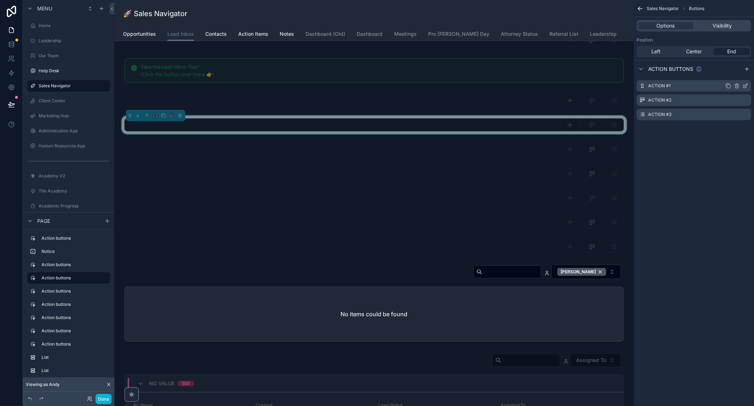
click at [660, 84] on icon "scrollable content" at bounding box center [746, 86] width 6 height 6
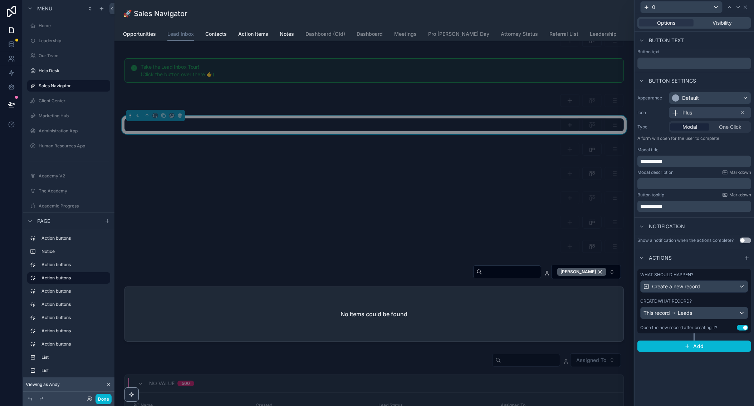
click at [660, 309] on div "This record Leads" at bounding box center [694, 312] width 107 height 11
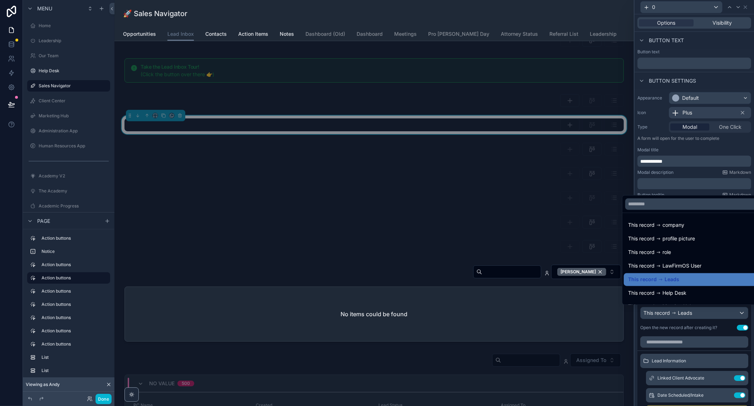
click at [660, 23] on div at bounding box center [695, 203] width 120 height 406
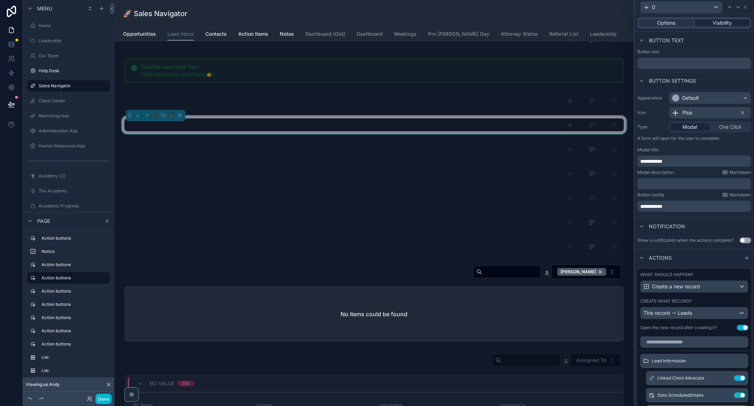
click at [660, 21] on span "Visibility" at bounding box center [722, 22] width 19 height 7
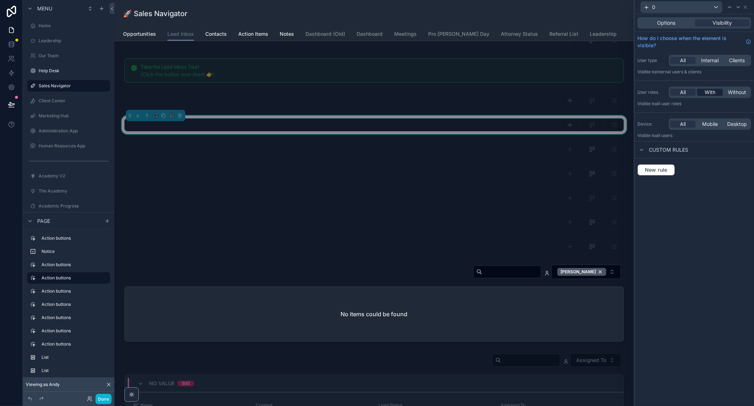
click at [660, 92] on span "With" at bounding box center [710, 92] width 11 height 7
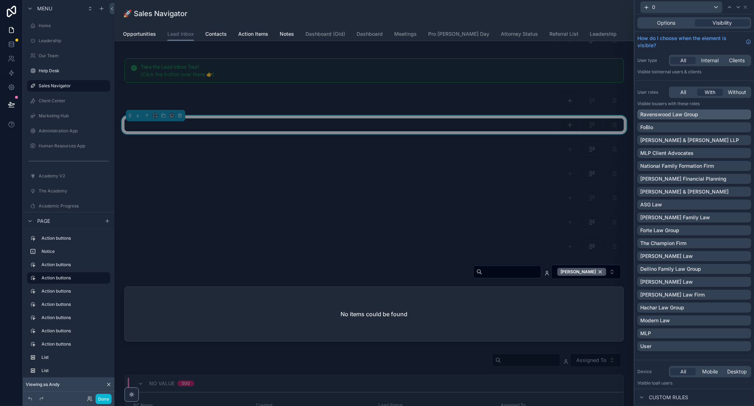
click at [660, 110] on div "Ravenswood Law Group" at bounding box center [695, 114] width 114 height 10
click at [660, 9] on icon at bounding box center [746, 7] width 6 height 6
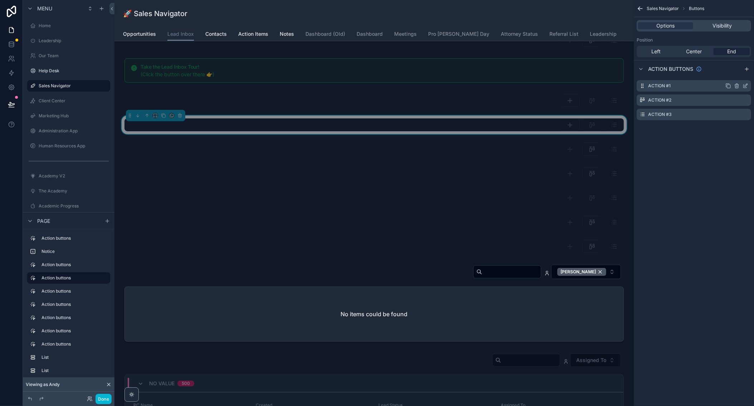
click at [660, 86] on icon "scrollable content" at bounding box center [746, 86] width 6 height 6
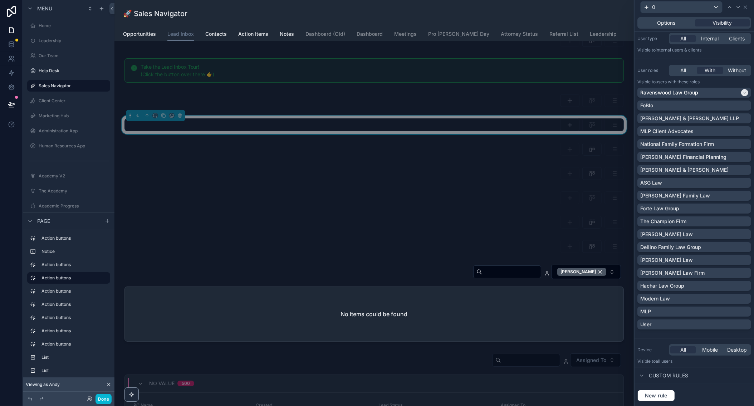
scroll to position [21, 0]
click at [660, 25] on span "Options" at bounding box center [666, 22] width 18 height 7
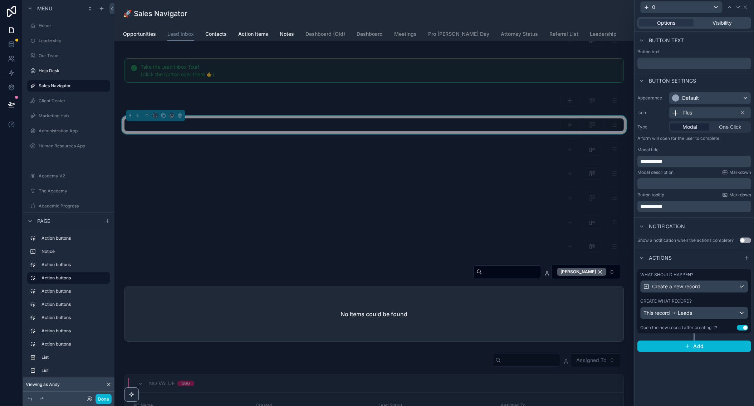
click at [660, 312] on div "This record Leads" at bounding box center [694, 312] width 107 height 11
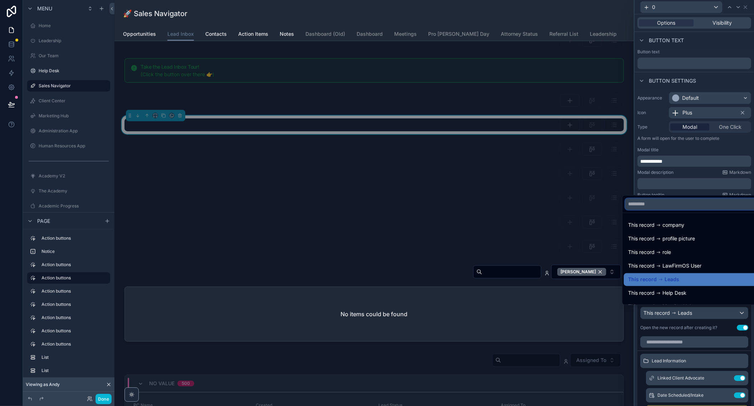
click at [660, 204] on input "text" at bounding box center [694, 204] width 137 height 11
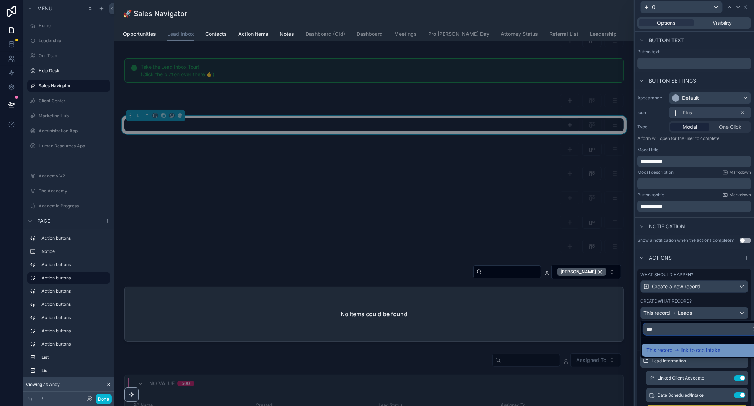
type input "***"
click at [660, 352] on div "This record link to ccc intake" at bounding box center [684, 350] width 74 height 9
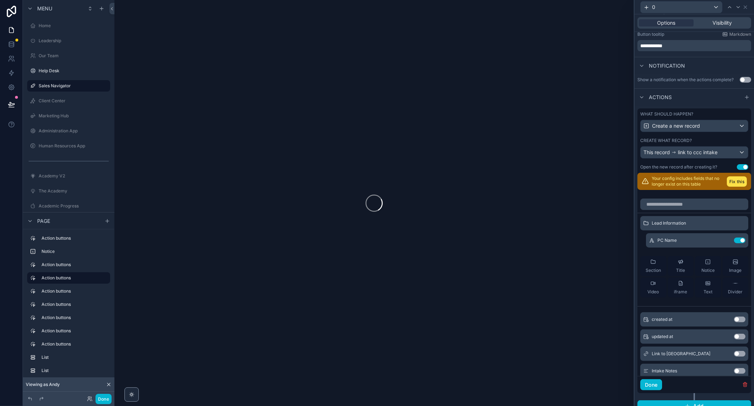
scroll to position [167, 0]
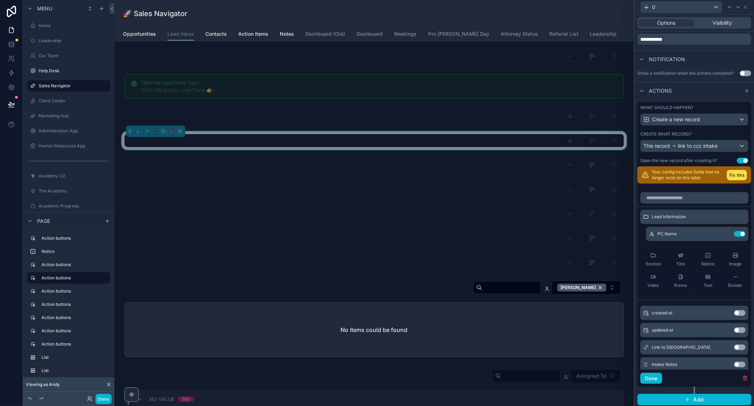
click at [660, 181] on div "Your config includes fields that no longer exist on this table Fix this" at bounding box center [695, 174] width 114 height 17
click at [660, 171] on button "Fix this" at bounding box center [737, 175] width 20 height 10
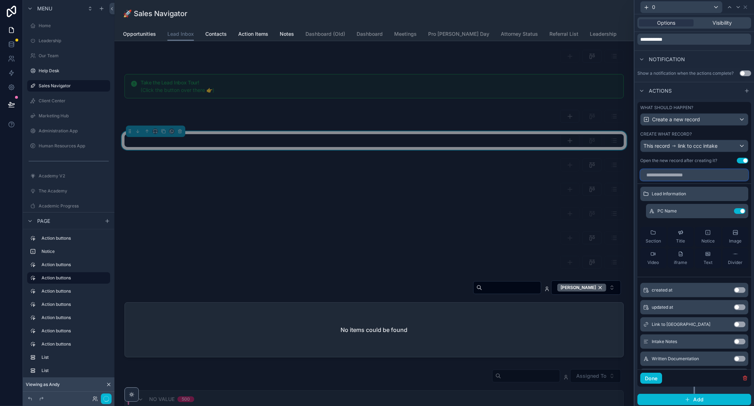
click at [660, 173] on input "text" at bounding box center [695, 174] width 108 height 11
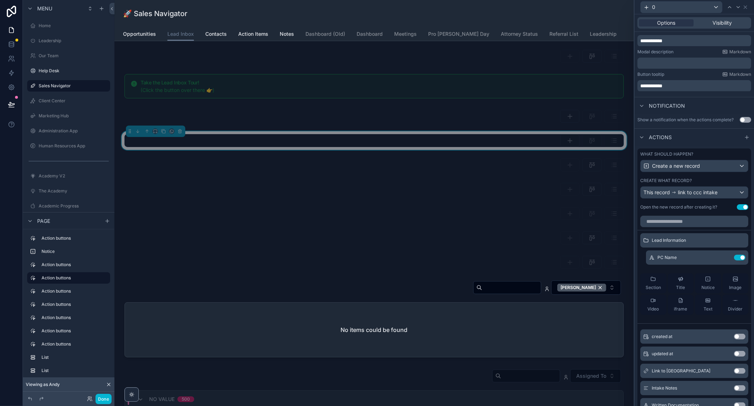
click at [660, 206] on button "Use setting" at bounding box center [742, 207] width 11 height 6
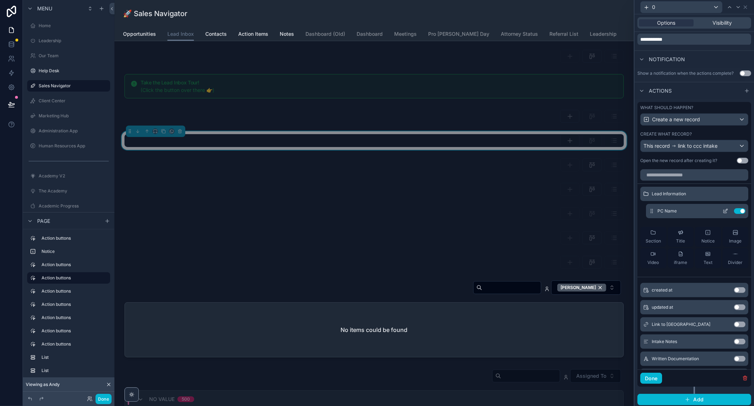
scroll to position [0, 0]
click at [660, 209] on icon at bounding box center [727, 209] width 1 height 1
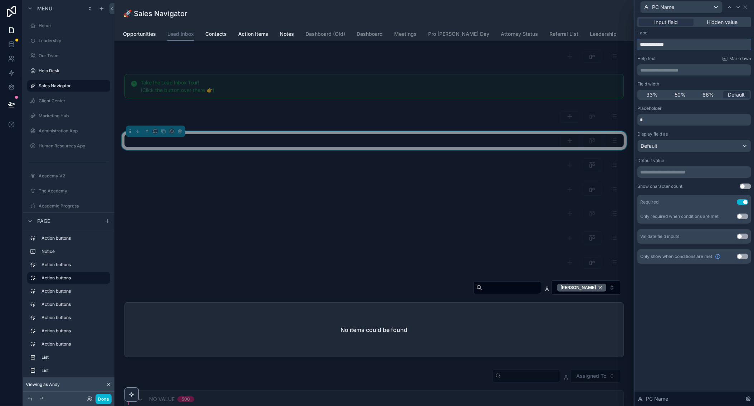
click at [660, 46] on input "**********" at bounding box center [695, 44] width 114 height 11
click at [660, 45] on input "*" at bounding box center [695, 44] width 114 height 11
type input "*********"
click at [660, 8] on icon at bounding box center [739, 7] width 6 height 6
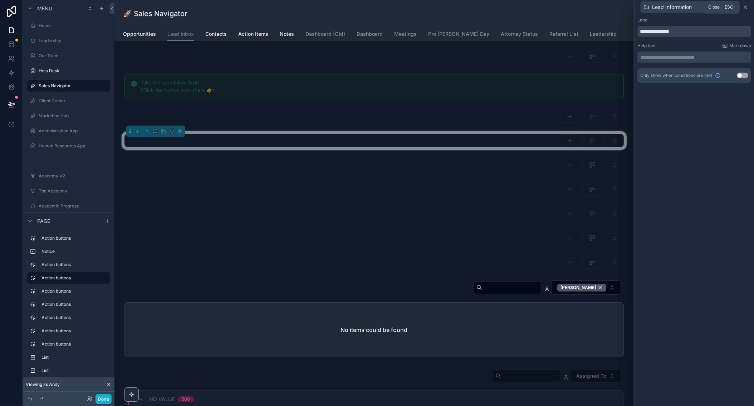
click at [660, 8] on icon at bounding box center [746, 7] width 6 height 6
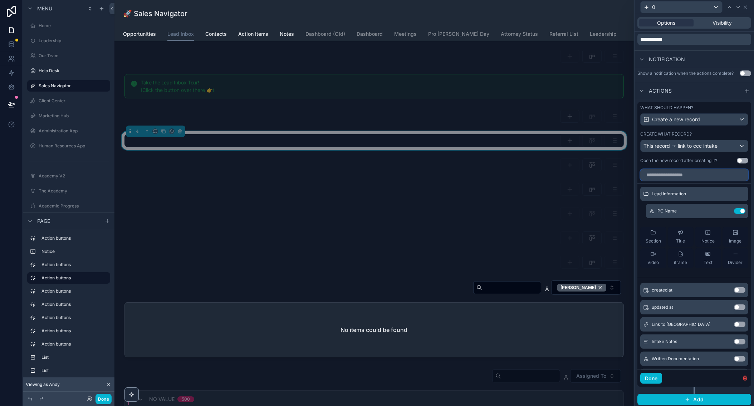
click at [660, 172] on input "text" at bounding box center [695, 174] width 108 height 11
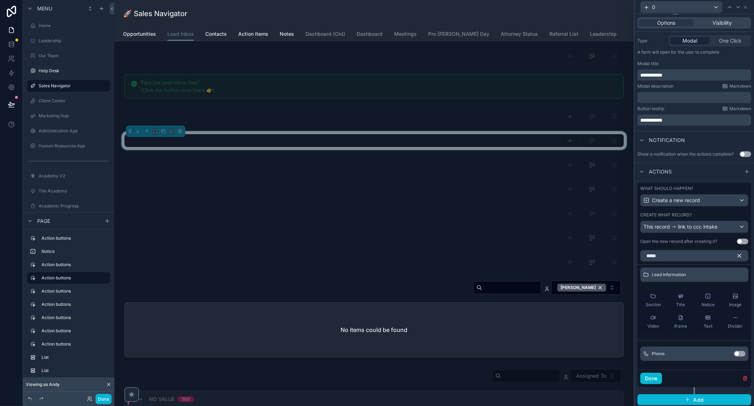
click at [660, 353] on button "Use setting" at bounding box center [739, 354] width 11 height 6
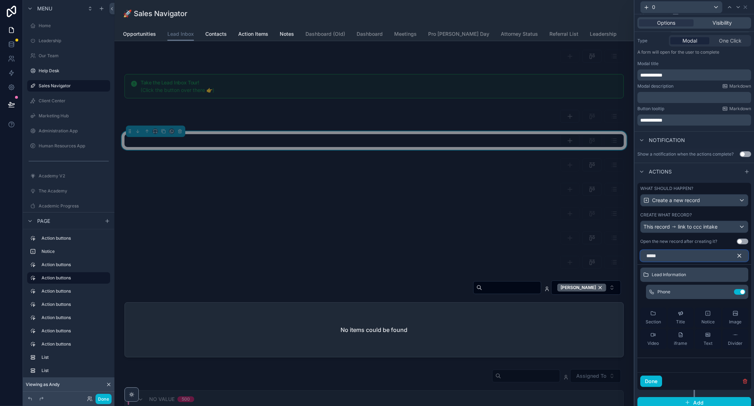
click at [660, 253] on input "*****" at bounding box center [695, 255] width 108 height 11
click at [660, 255] on input "*****" at bounding box center [695, 255] width 108 height 11
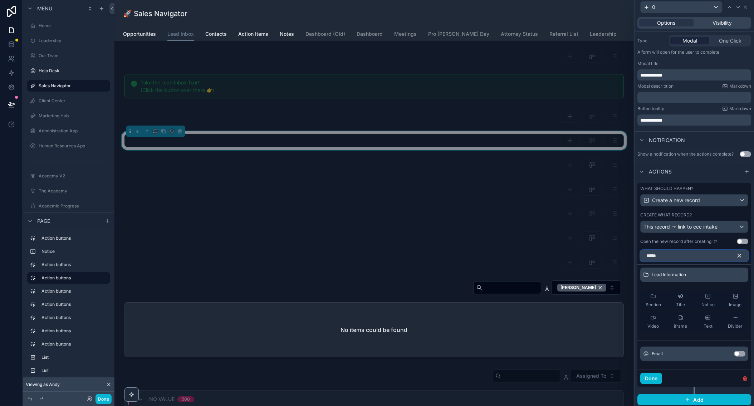
type input "*****"
click at [660, 352] on button "Use setting" at bounding box center [739, 354] width 11 height 6
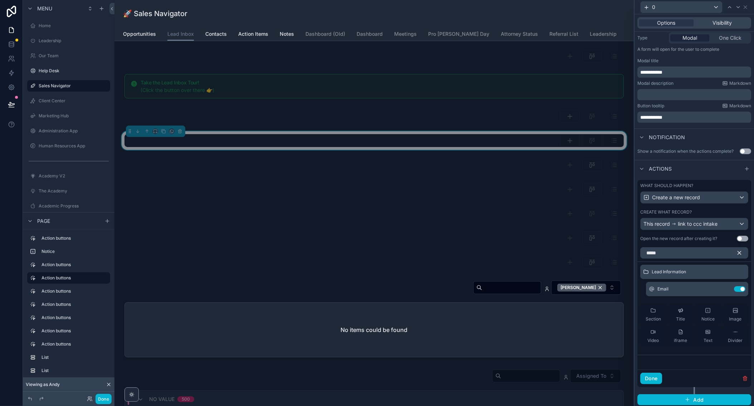
scroll to position [89, 0]
click at [664, 252] on input "*****" at bounding box center [695, 253] width 108 height 11
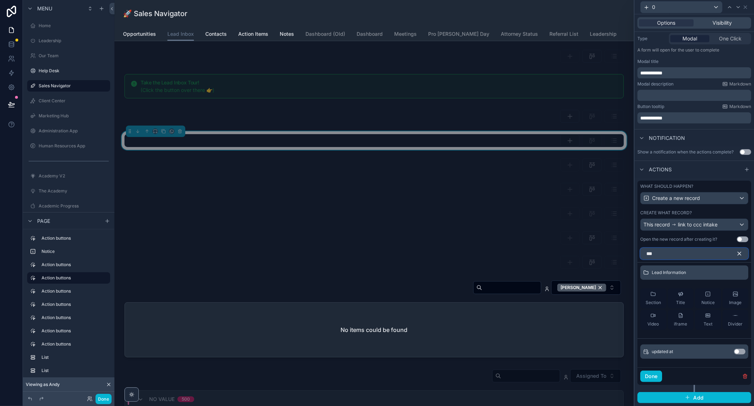
type input "****"
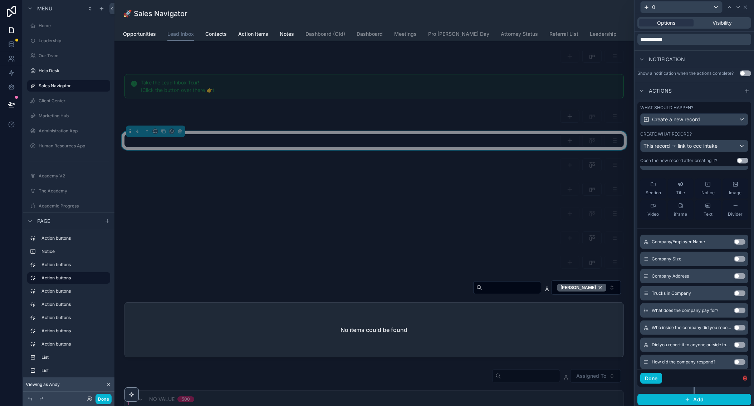
scroll to position [25, 0]
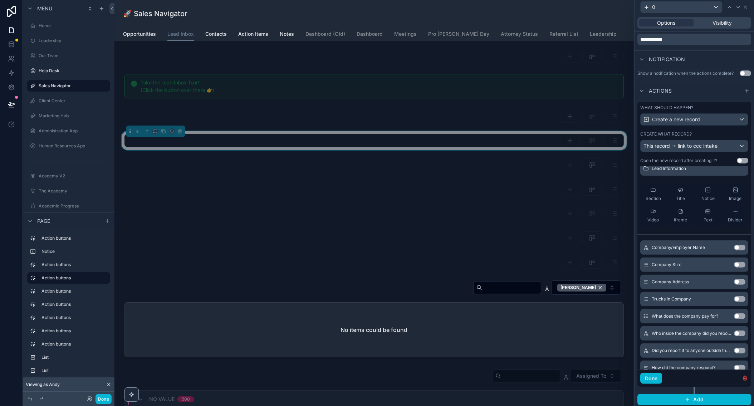
type input "*******"
click at [738, 245] on button "Use setting" at bounding box center [739, 248] width 11 height 6
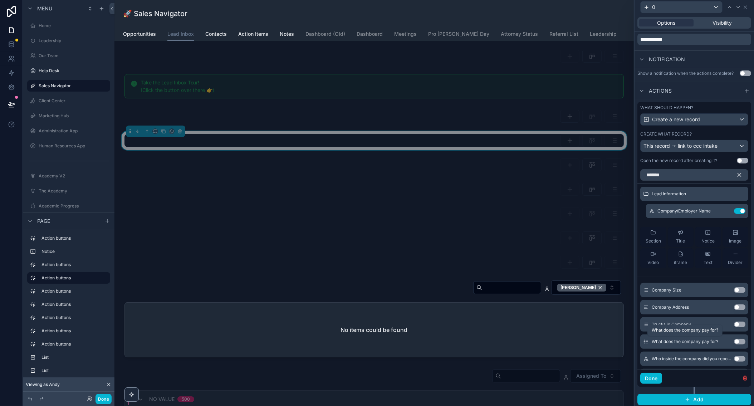
scroll to position [0, 0]
click at [740, 306] on button "Use setting" at bounding box center [739, 308] width 11 height 6
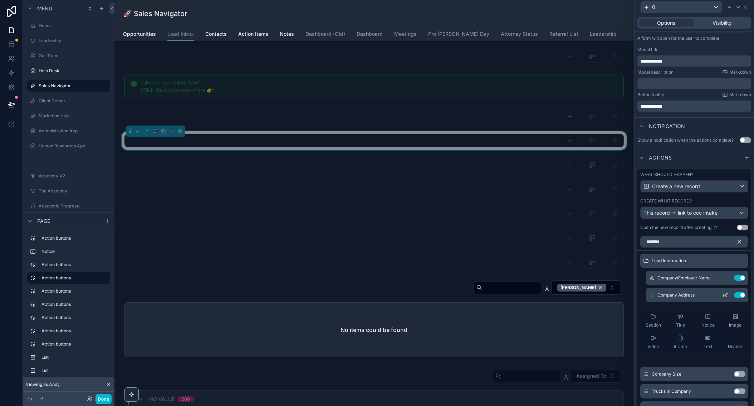
scroll to position [101, 0]
click at [682, 240] on input "*******" at bounding box center [695, 241] width 108 height 11
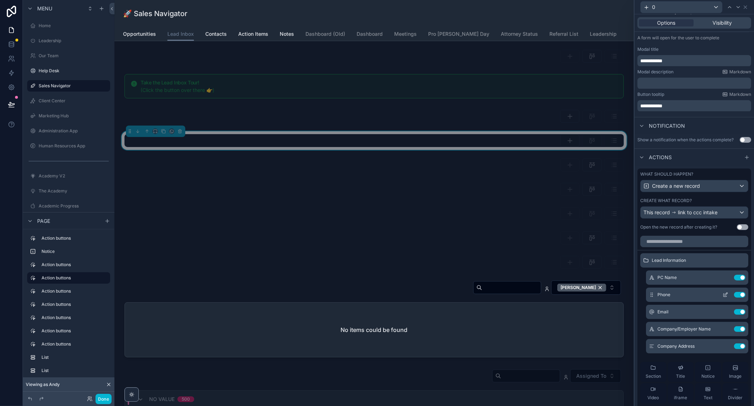
click at [725, 294] on icon at bounding box center [726, 295] width 6 height 6
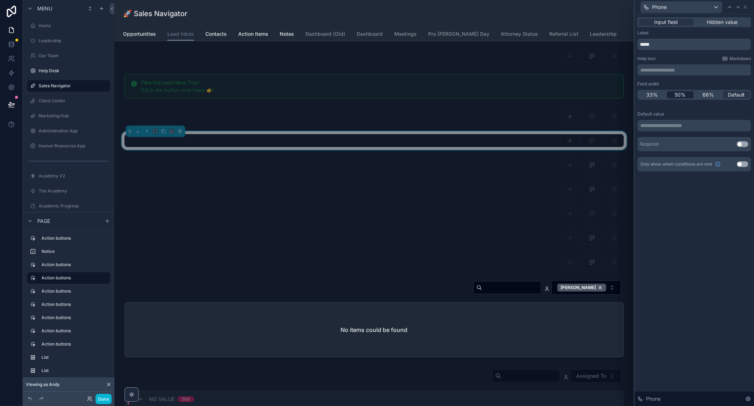
click at [681, 95] on span "50%" at bounding box center [680, 94] width 11 height 7
click at [738, 6] on icon at bounding box center [738, 6] width 3 height 1
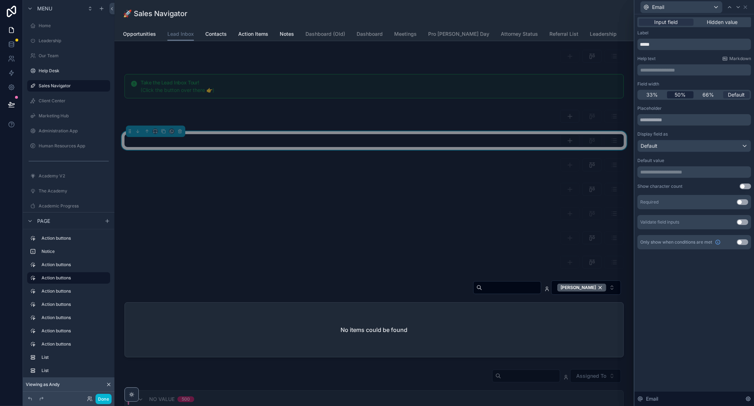
click at [681, 94] on span "50%" at bounding box center [680, 94] width 11 height 7
click at [740, 6] on icon at bounding box center [739, 7] width 6 height 6
click at [683, 97] on span "50%" at bounding box center [680, 94] width 11 height 7
click at [739, 8] on icon at bounding box center [739, 6] width 3 height 1
click at [663, 47] on input "**********" at bounding box center [695, 44] width 114 height 11
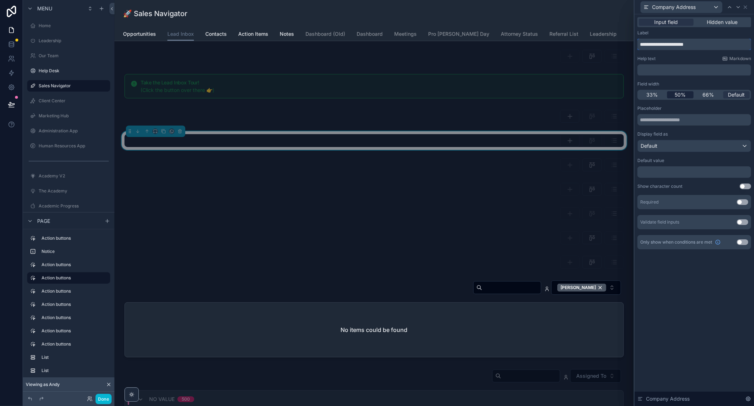
type input "**********"
click at [680, 94] on span "50%" at bounding box center [680, 94] width 11 height 7
click at [674, 148] on div "Default" at bounding box center [694, 145] width 113 height 11
click at [661, 143] on div at bounding box center [695, 203] width 120 height 406
click at [658, 145] on div "Default" at bounding box center [694, 145] width 113 height 11
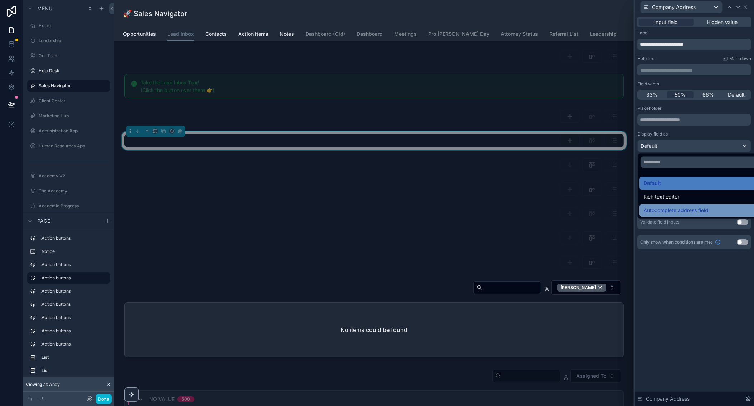
click at [654, 209] on span "Autocomplete address field" at bounding box center [676, 210] width 65 height 9
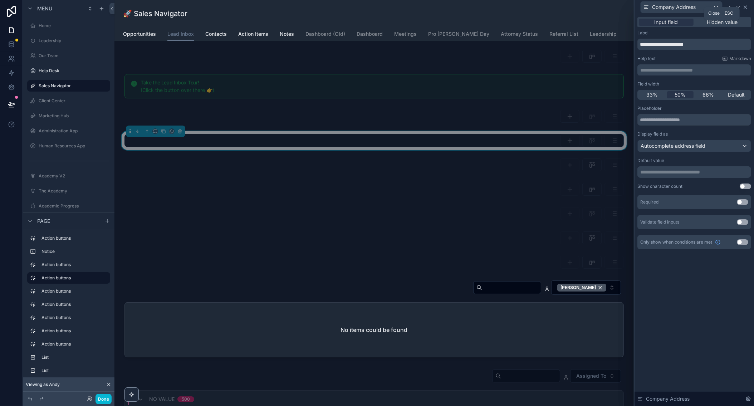
click at [745, 6] on icon at bounding box center [745, 7] width 3 height 3
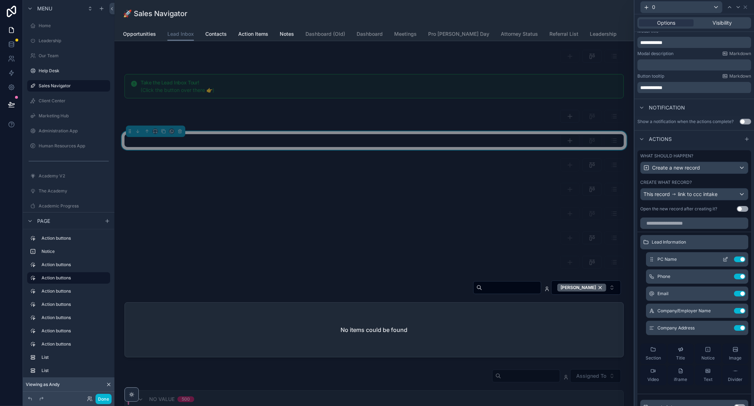
scroll to position [0, 0]
click at [673, 224] on input "text" at bounding box center [695, 223] width 108 height 11
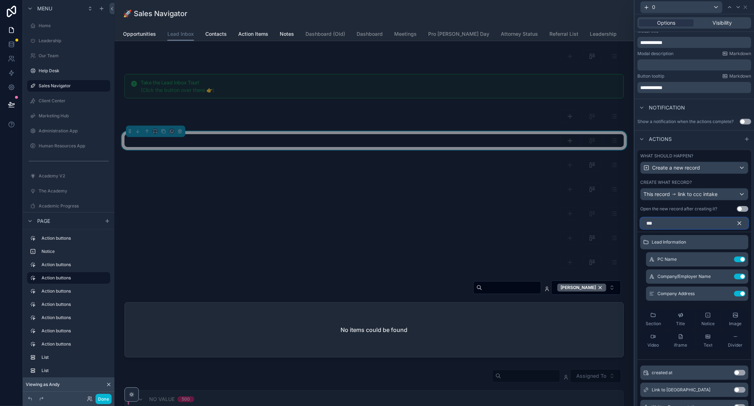
scroll to position [86, 0]
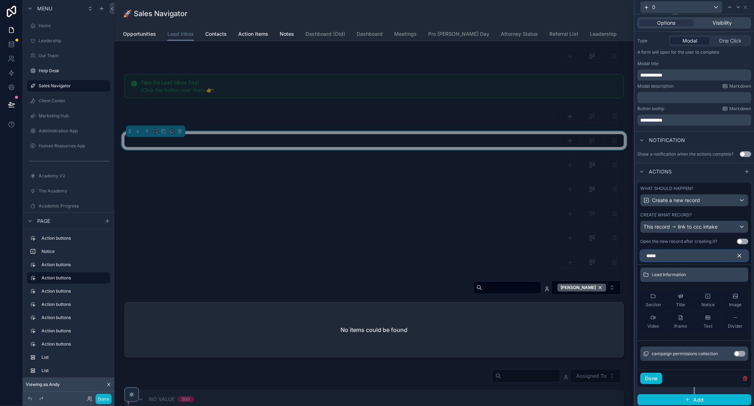
type input "*****"
drag, startPoint x: 673, startPoint y: 224, endPoint x: 740, endPoint y: 350, distance: 142.6
click at [740, 351] on button "Use setting" at bounding box center [739, 354] width 11 height 6
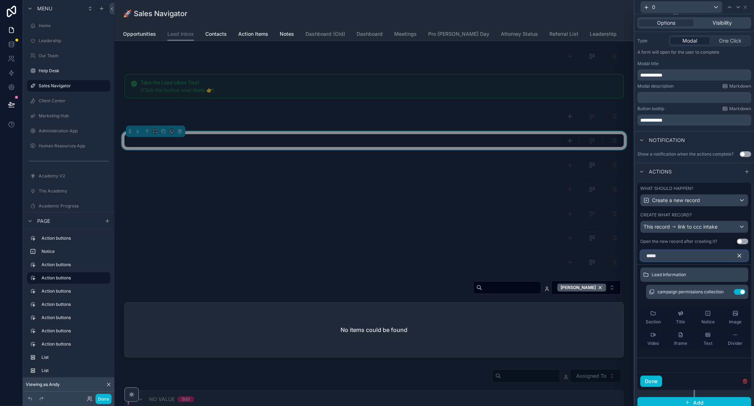
click at [672, 255] on input "*****" at bounding box center [695, 255] width 108 height 11
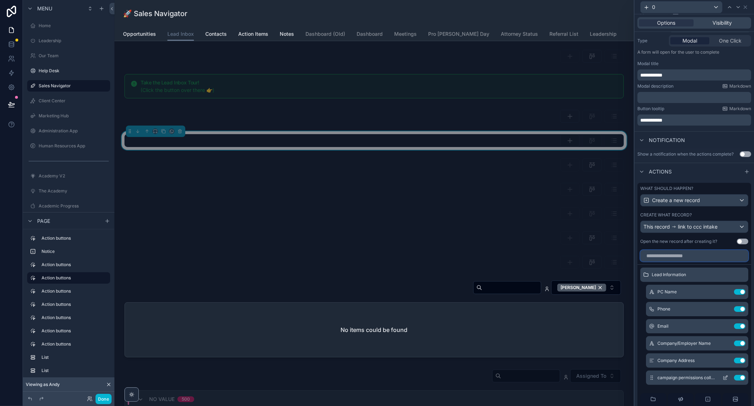
scroll to position [0, 0]
click at [725, 289] on icon at bounding box center [726, 292] width 6 height 6
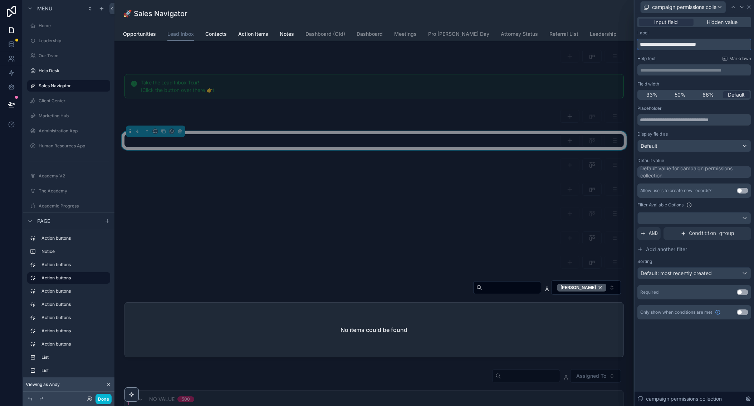
click at [700, 43] on input "**********" at bounding box center [695, 44] width 114 height 11
type input "********"
click at [660, 63] on div "Help text Markdown ﻿" at bounding box center [695, 66] width 114 height 20
click at [657, 70] on p "﻿" at bounding box center [695, 70] width 109 height 7
click at [649, 67] on p "**********" at bounding box center [695, 70] width 109 height 7
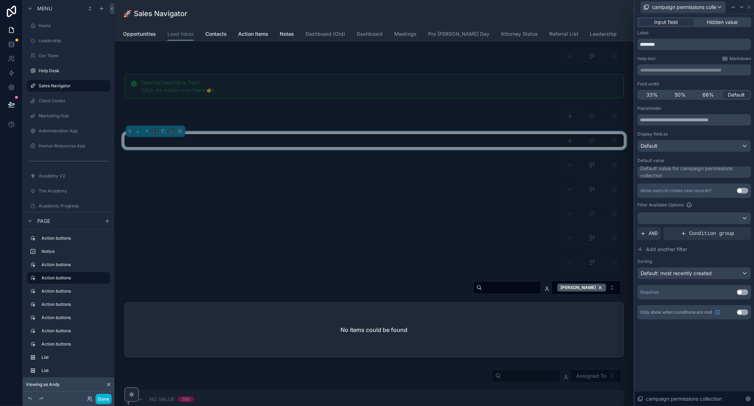
click at [658, 67] on p "**********" at bounding box center [695, 70] width 109 height 7
click at [675, 70] on p "**********" at bounding box center [695, 70] width 109 height 7
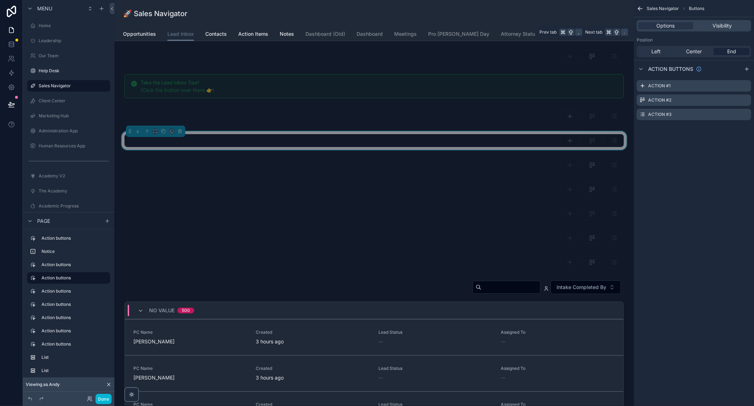
click at [721, 23] on span "Visibility" at bounding box center [722, 25] width 19 height 7
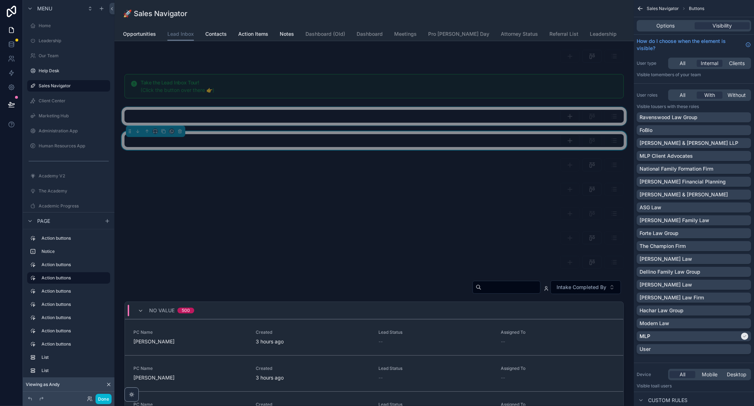
click at [479, 114] on div "scrollable content" at bounding box center [374, 116] width 508 height 19
click at [542, 140] on div "scrollable content" at bounding box center [374, 140] width 508 height 19
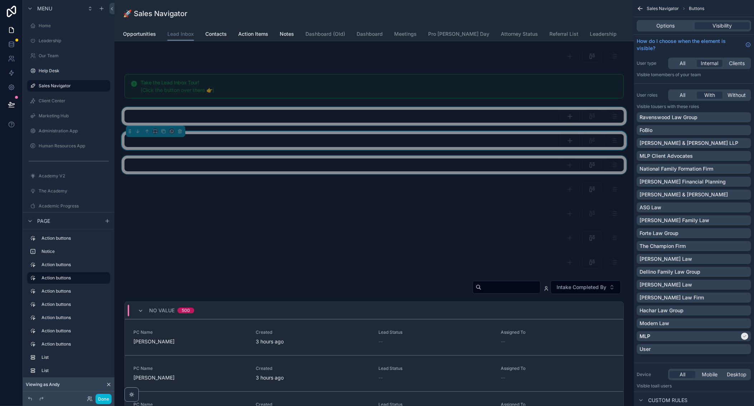
click at [530, 167] on div "scrollable content" at bounding box center [374, 165] width 508 height 19
click at [531, 139] on div "scrollable content" at bounding box center [374, 140] width 508 height 19
click at [670, 25] on span "Options" at bounding box center [666, 25] width 18 height 7
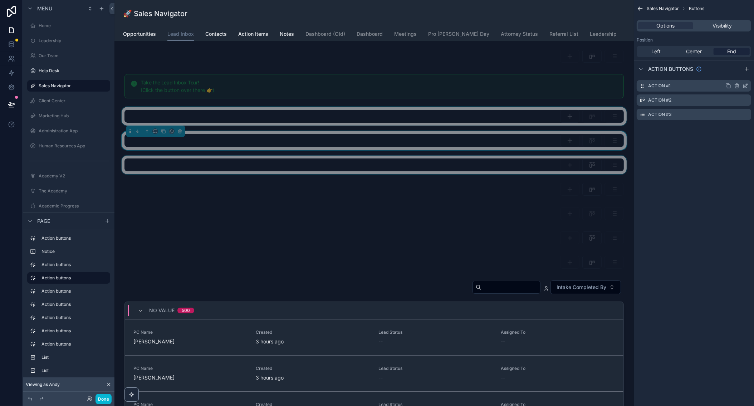
click at [745, 86] on icon "scrollable content" at bounding box center [746, 86] width 6 height 6
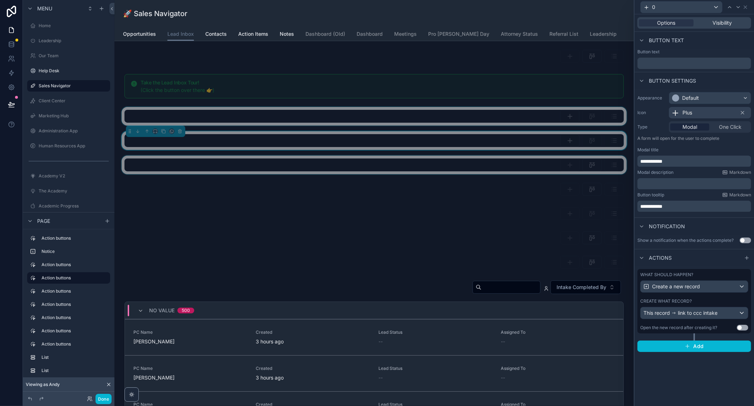
click at [726, 16] on div "Options Visibility" at bounding box center [695, 22] width 120 height 17
click at [724, 23] on span "Visibility" at bounding box center [722, 22] width 19 height 7
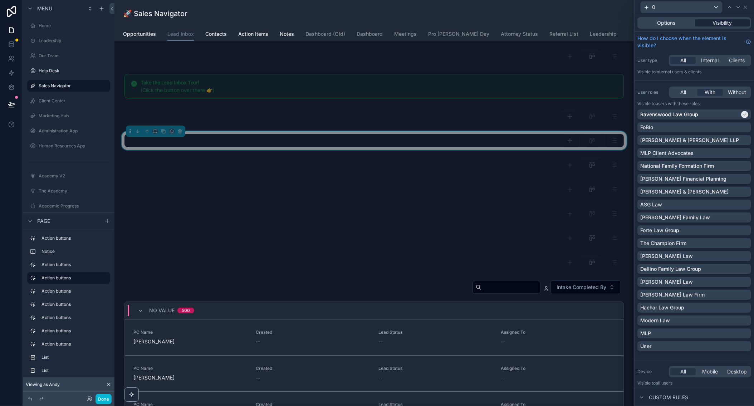
click at [683, 92] on span "All" at bounding box center [684, 92] width 6 height 7
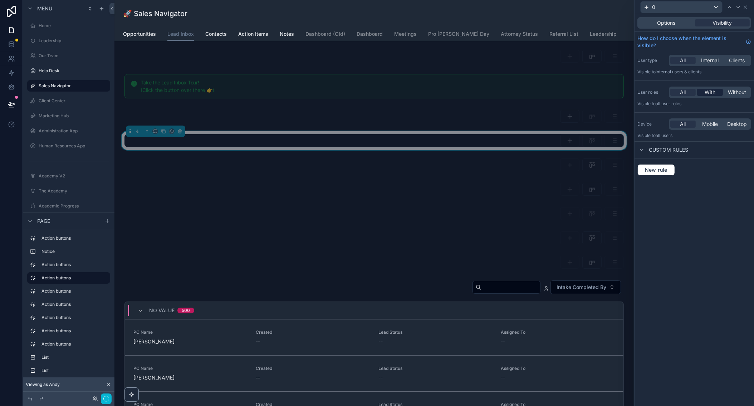
click at [708, 92] on span "With" at bounding box center [710, 92] width 11 height 7
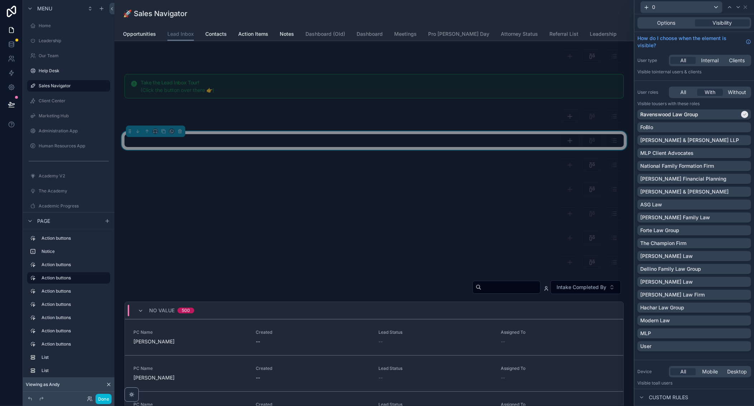
click at [746, 7] on icon at bounding box center [746, 7] width 6 height 6
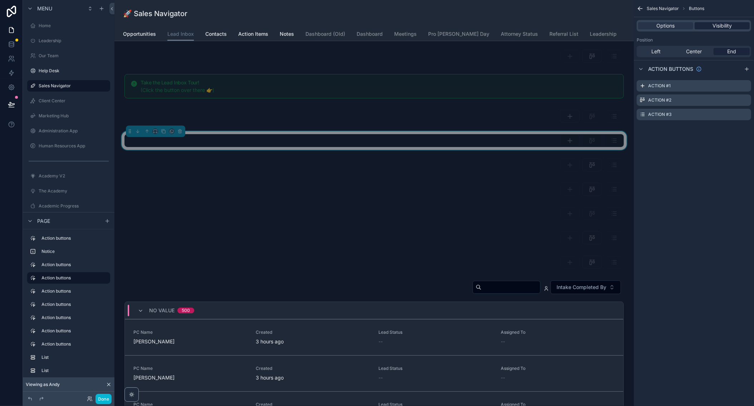
click at [721, 26] on span "Visibility" at bounding box center [722, 25] width 19 height 7
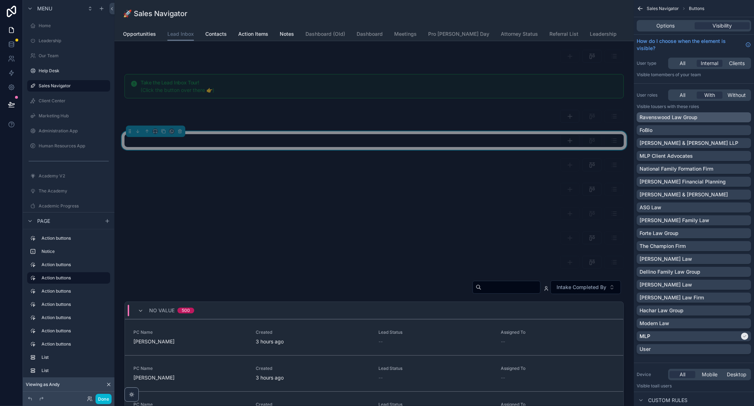
click at [714, 118] on div "Ravenswood Law Group" at bounding box center [694, 117] width 109 height 7
click at [726, 337] on div "MLP" at bounding box center [690, 336] width 100 height 7
click at [683, 64] on span "All" at bounding box center [683, 63] width 6 height 7
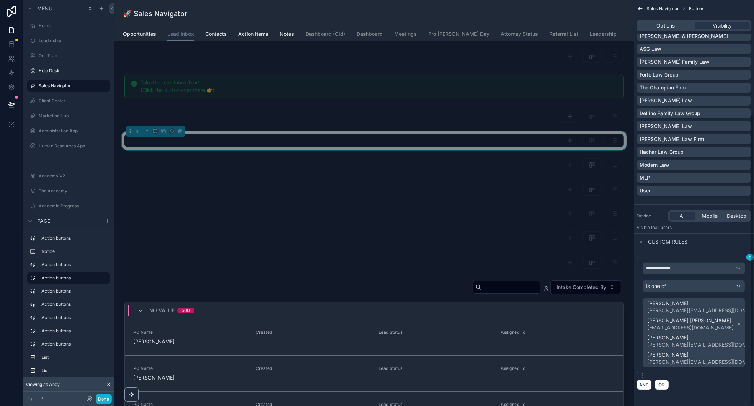
click at [748, 258] on button "scrollable content" at bounding box center [750, 257] width 7 height 7
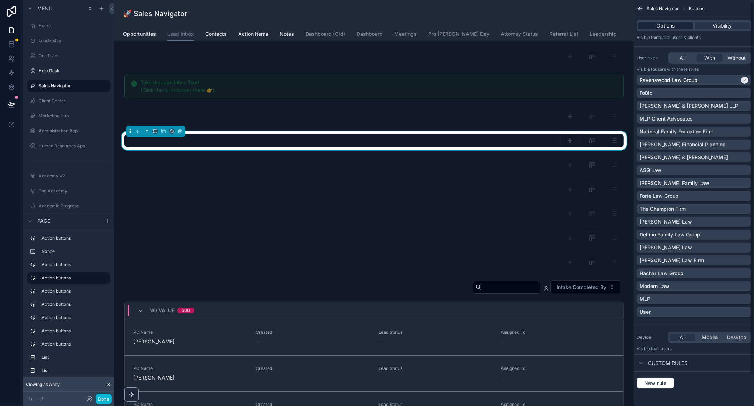
click at [673, 25] on span "Options" at bounding box center [666, 25] width 18 height 7
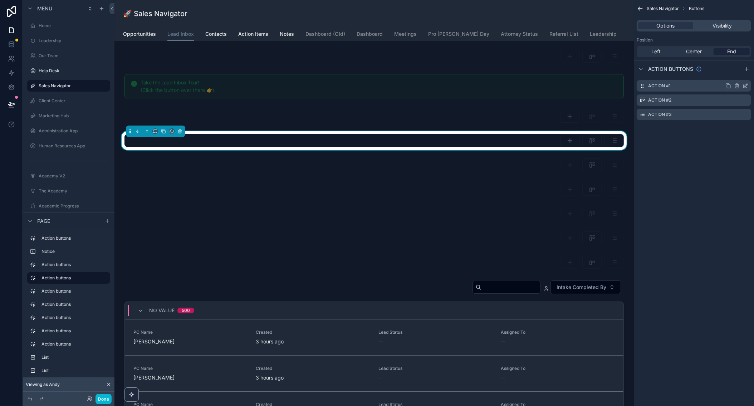
click at [748, 85] on icon "scrollable content" at bounding box center [746, 86] width 6 height 6
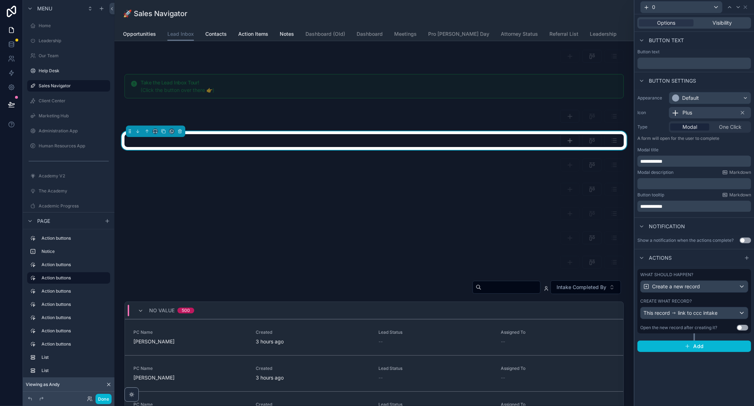
click at [681, 313] on span "link to ccc intake" at bounding box center [698, 313] width 40 height 7
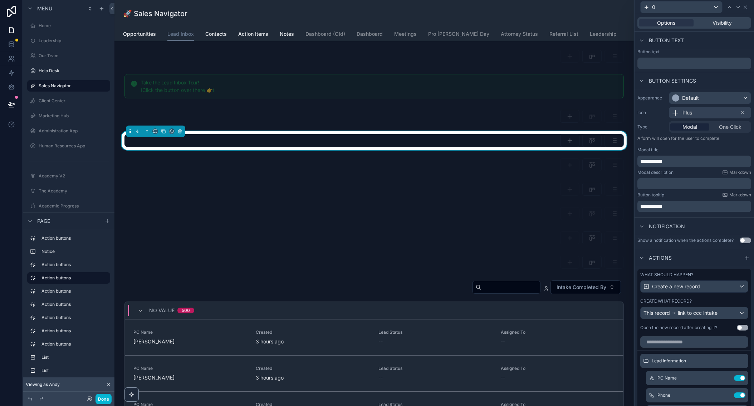
click at [681, 313] on div at bounding box center [695, 203] width 120 height 406
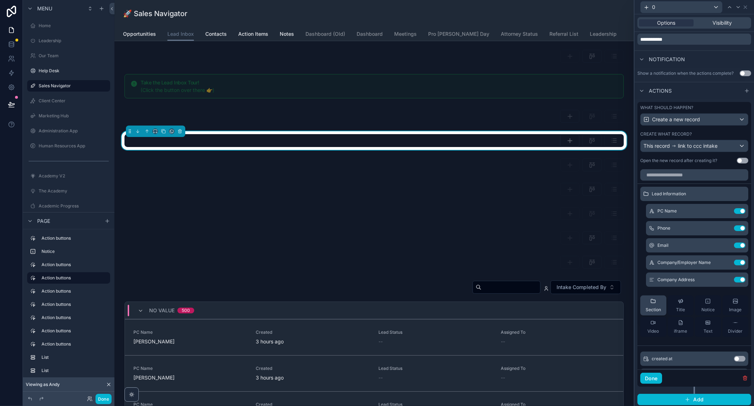
click at [652, 307] on span "Section" at bounding box center [653, 310] width 15 height 6
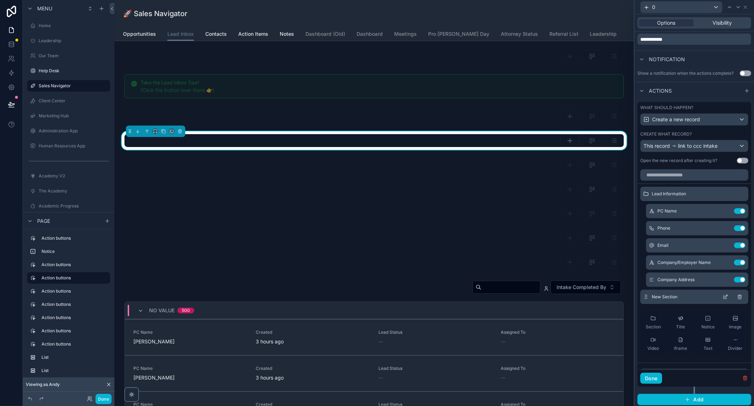
scroll to position [10, 0]
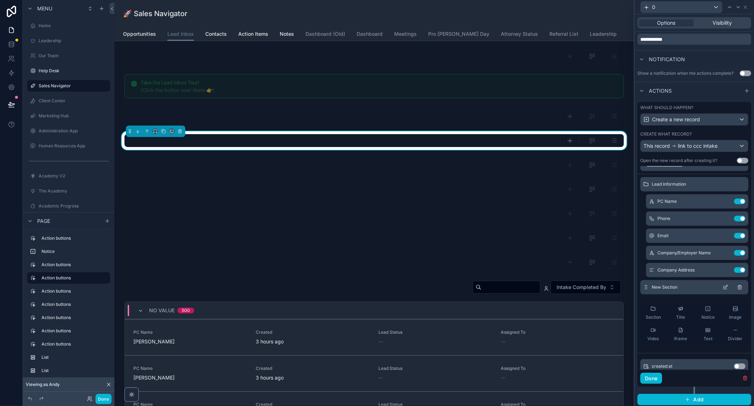
click at [740, 287] on icon at bounding box center [740, 287] width 0 height 1
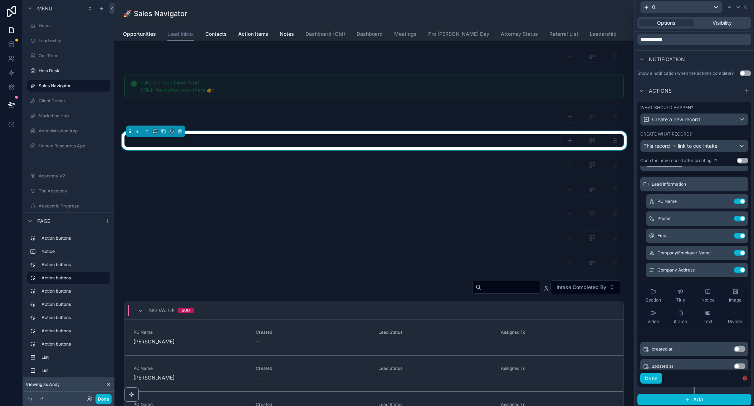
scroll to position [0, 0]
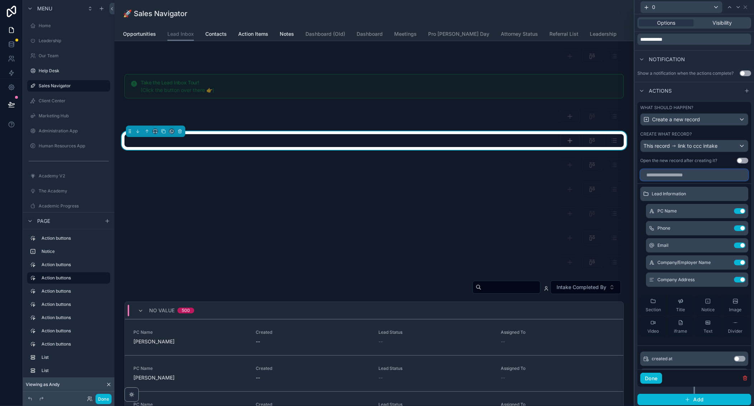
click at [678, 175] on input "text" at bounding box center [695, 174] width 108 height 11
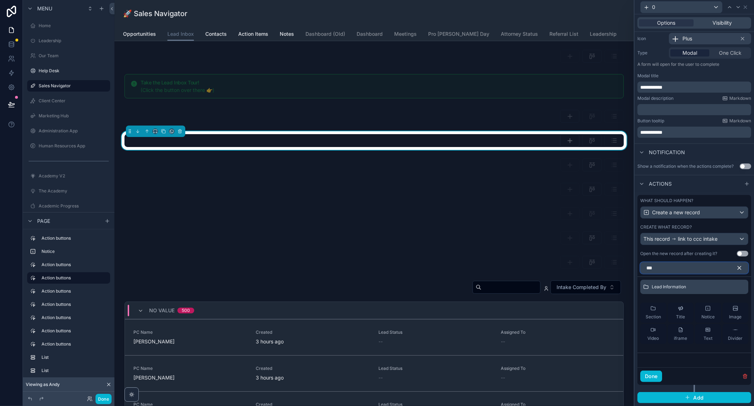
scroll to position [72, 0]
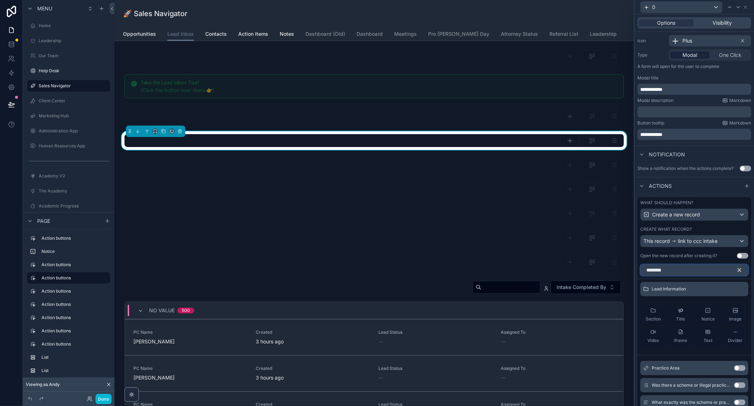
type input "********"
click at [740, 367] on button "Use setting" at bounding box center [739, 368] width 11 height 6
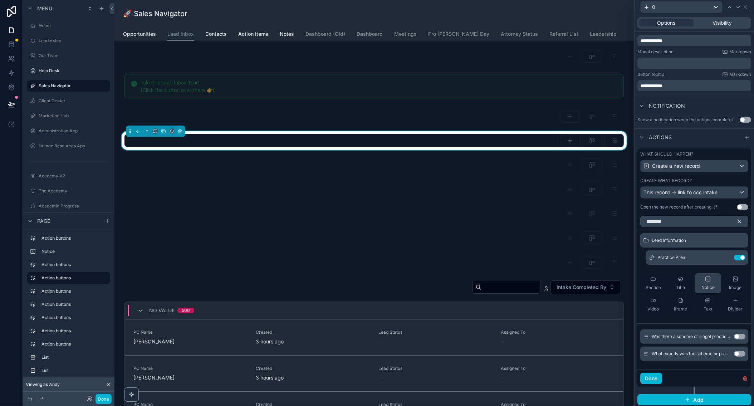
scroll to position [120, 0]
click at [727, 256] on icon at bounding box center [726, 257] width 3 height 3
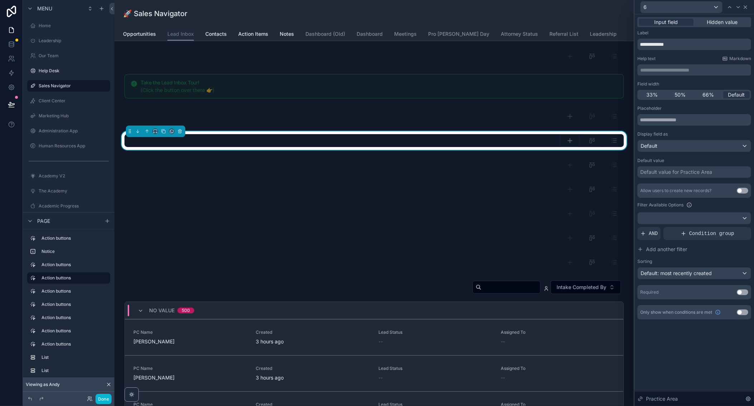
click at [745, 8] on icon at bounding box center [746, 7] width 6 height 6
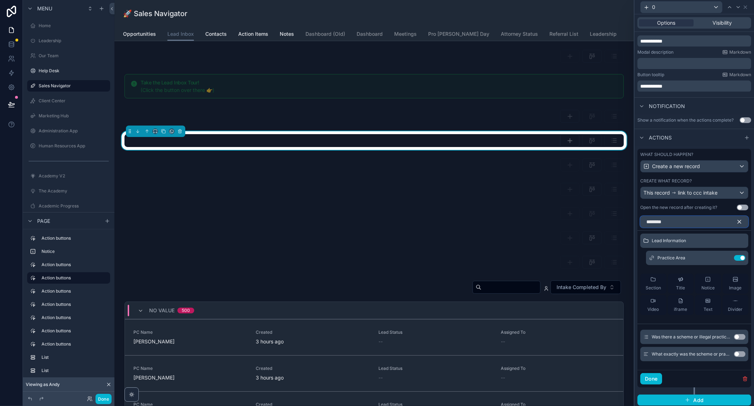
click at [683, 220] on input "********" at bounding box center [695, 221] width 108 height 11
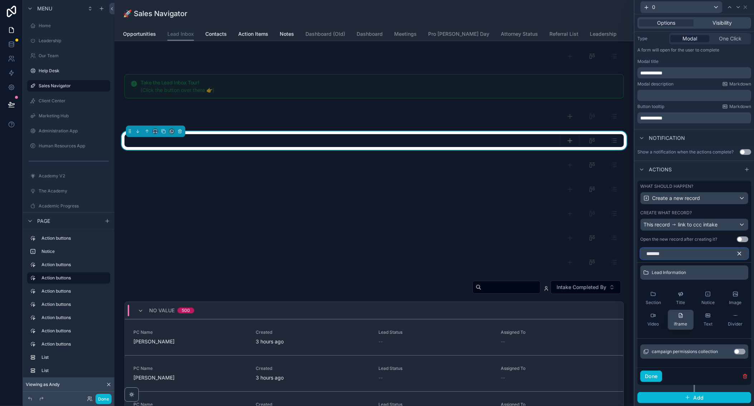
type input "********"
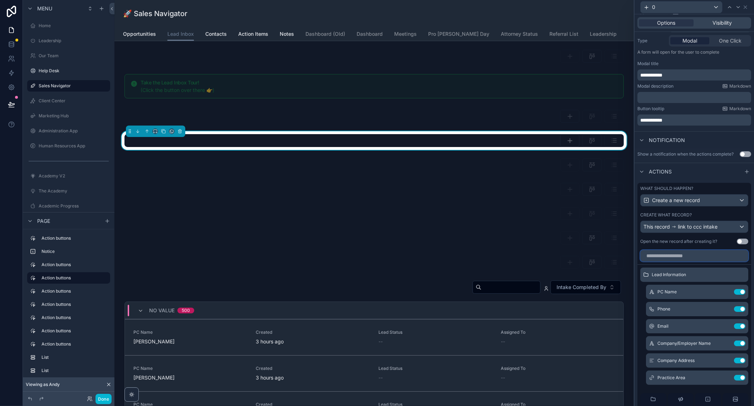
scroll to position [0, 0]
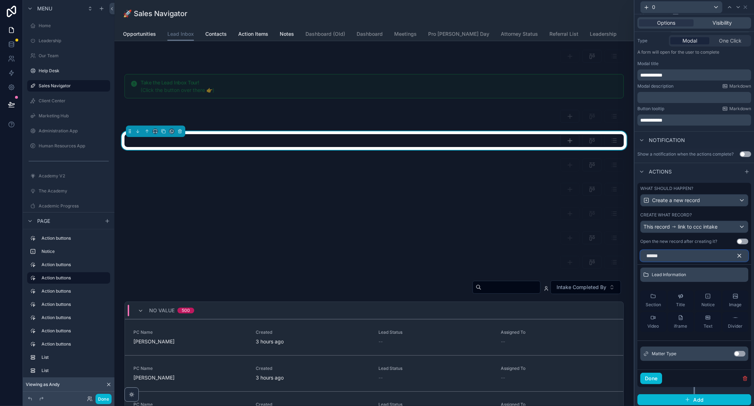
type input "******"
click at [741, 351] on button "Use setting" at bounding box center [739, 354] width 11 height 6
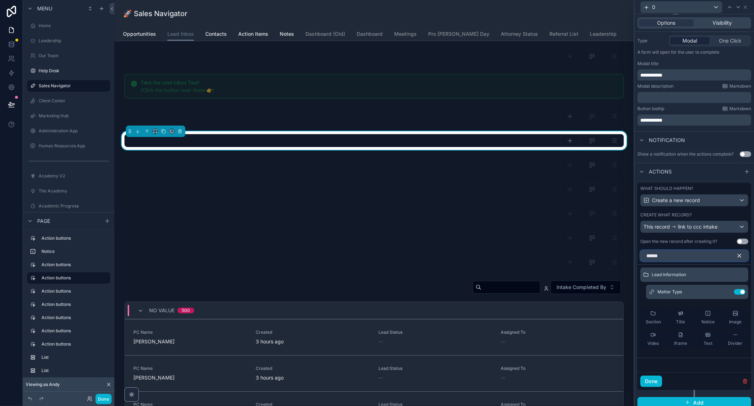
click at [676, 256] on input "******" at bounding box center [695, 255] width 108 height 11
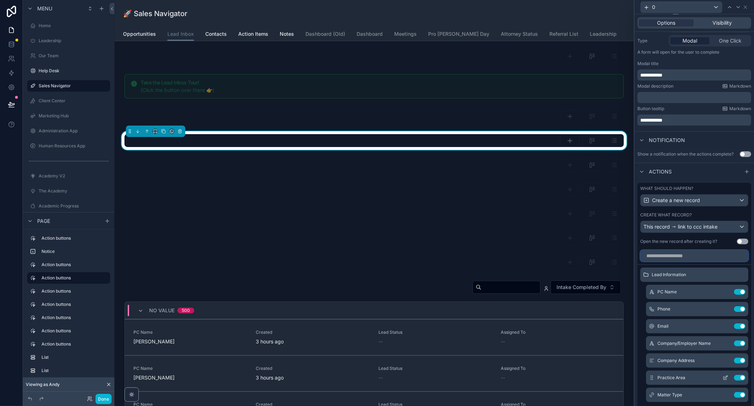
scroll to position [29, 0]
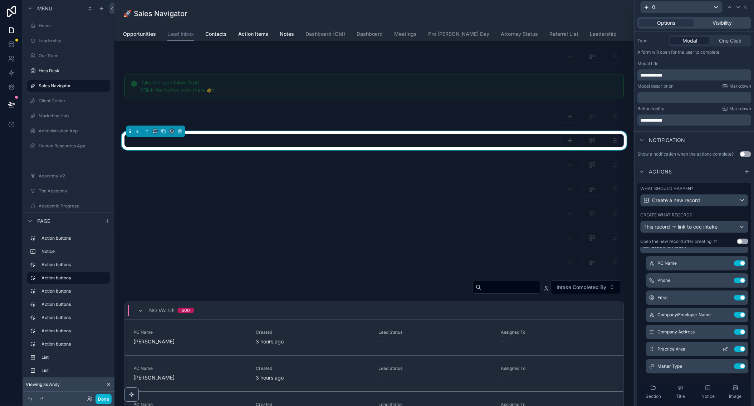
click at [726, 347] on icon at bounding box center [726, 349] width 6 height 6
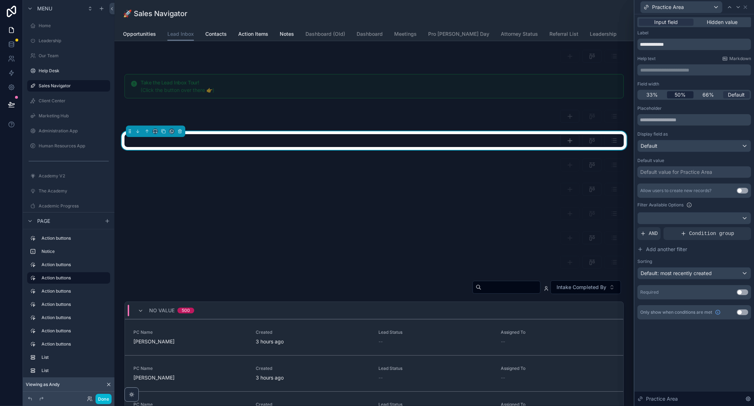
click at [678, 92] on span "50%" at bounding box center [680, 94] width 11 height 7
click at [737, 6] on icon at bounding box center [738, 6] width 3 height 1
click at [679, 96] on span "50%" at bounding box center [680, 94] width 11 height 7
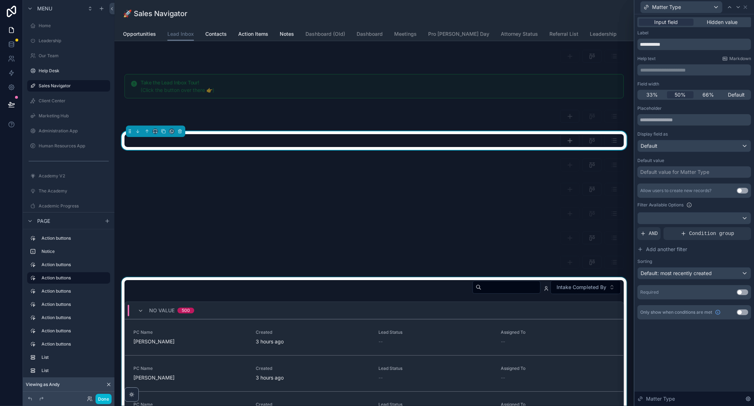
click at [745, 8] on icon at bounding box center [746, 7] width 6 height 6
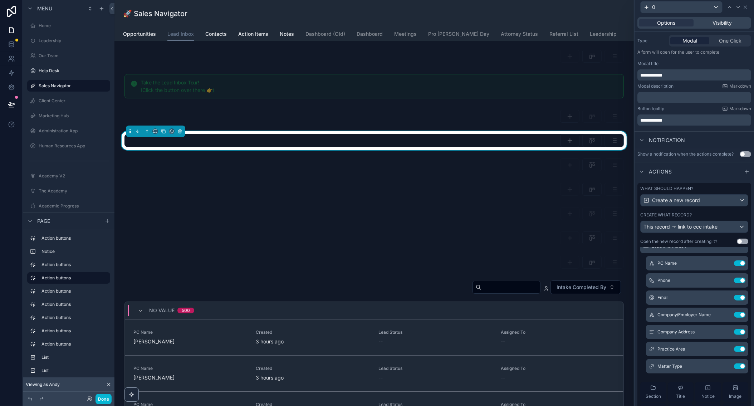
scroll to position [83, 0]
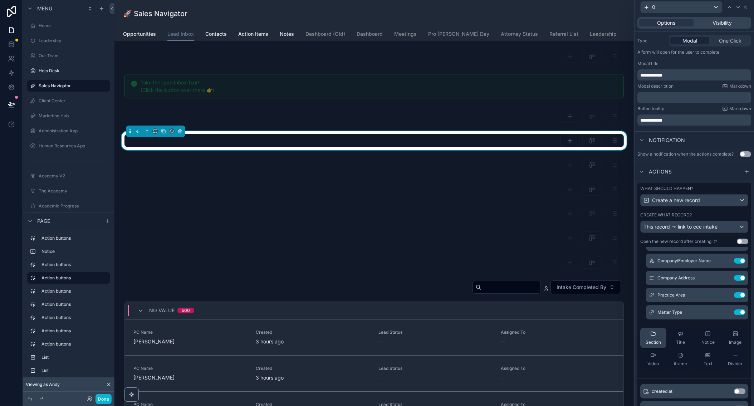
click at [658, 336] on div "Section" at bounding box center [653, 338] width 15 height 14
click at [726, 329] on icon at bounding box center [726, 330] width 6 height 6
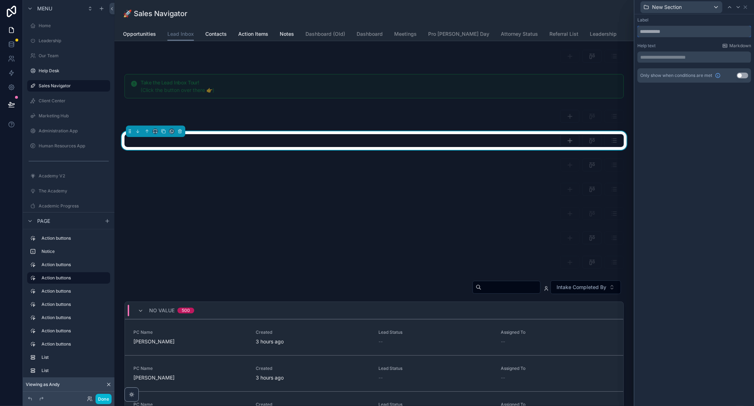
click at [660, 28] on input "text" at bounding box center [695, 31] width 114 height 11
type input "**********"
click at [700, 132] on div "**********" at bounding box center [695, 210] width 120 height 392
drag, startPoint x: 700, startPoint y: 132, endPoint x: 747, endPoint y: 8, distance: 133.2
click at [747, 8] on icon at bounding box center [746, 7] width 6 height 6
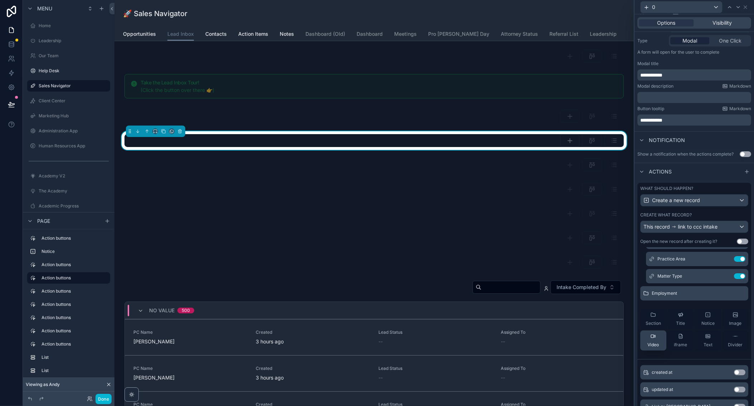
scroll to position [160, 0]
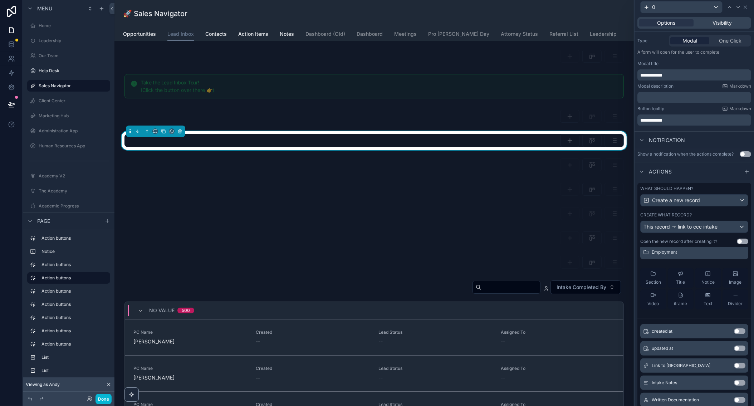
click at [680, 102] on div at bounding box center [695, 94] width 114 height 14
click at [672, 102] on input "text" at bounding box center [695, 95] width 108 height 11
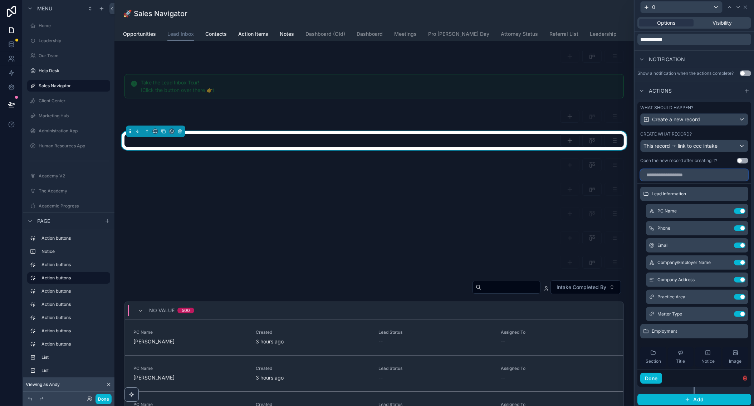
click at [679, 175] on input "text" at bounding box center [695, 174] width 108 height 11
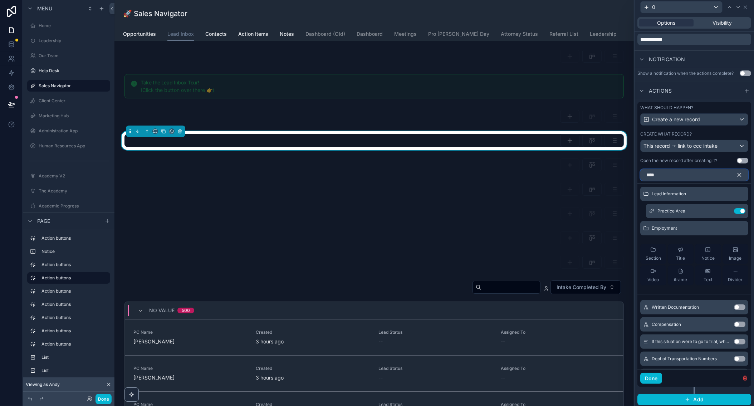
scroll to position [103, 0]
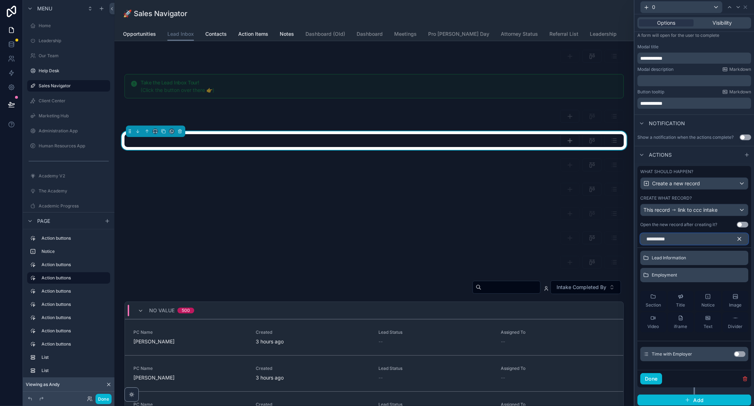
type input "*********"
click at [740, 352] on button "Use setting" at bounding box center [739, 354] width 11 height 6
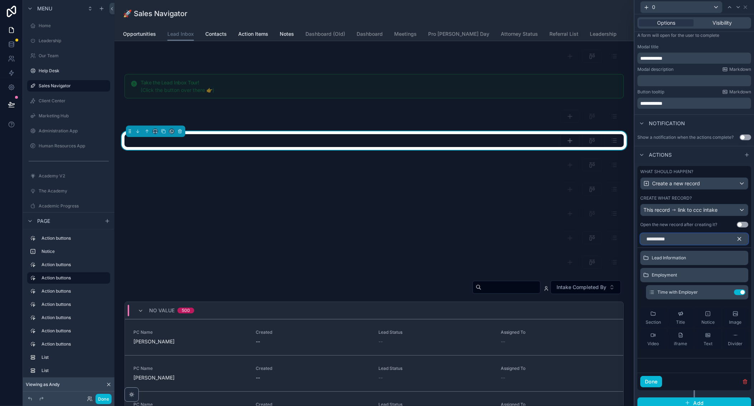
click at [671, 235] on input "*********" at bounding box center [695, 238] width 108 height 11
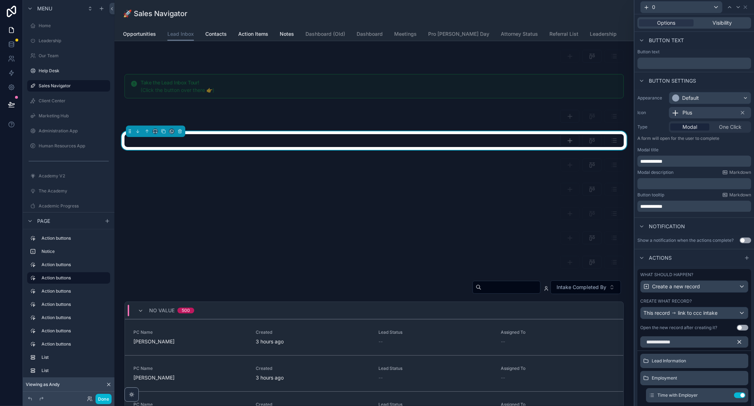
scroll to position [89, 0]
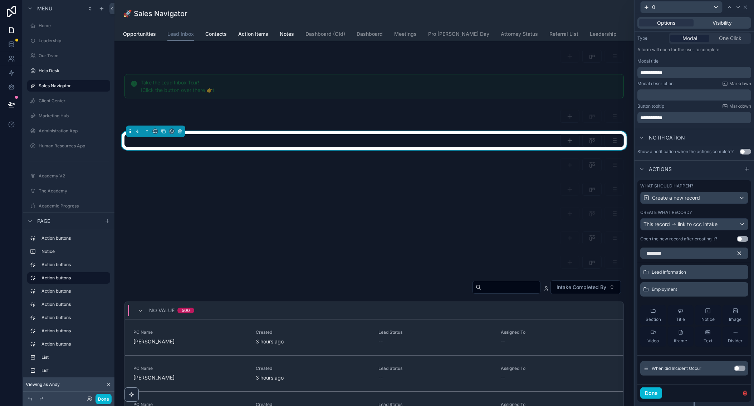
click at [738, 366] on button "Use setting" at bounding box center [739, 369] width 11 height 6
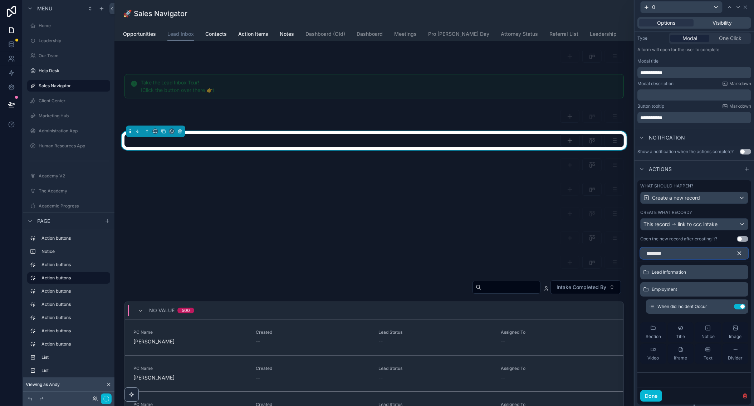
click at [683, 249] on input "********" at bounding box center [695, 253] width 108 height 11
click at [678, 252] on input "**" at bounding box center [695, 253] width 108 height 11
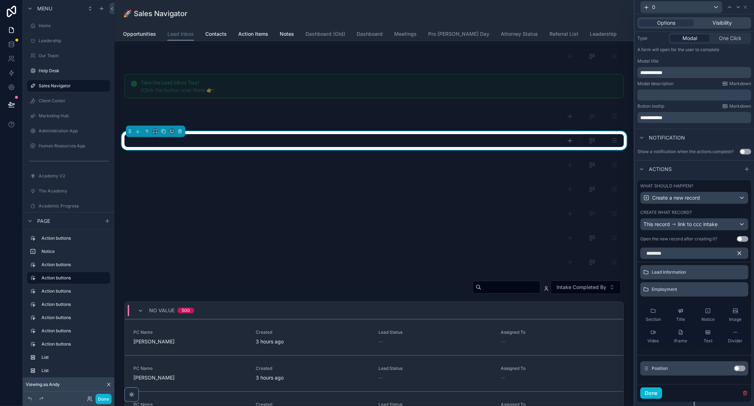
click at [738, 366] on button "Use setting" at bounding box center [739, 369] width 11 height 6
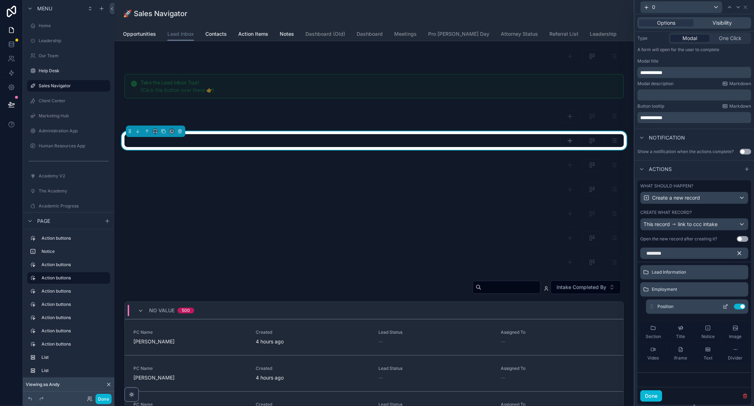
scroll to position [103, 0]
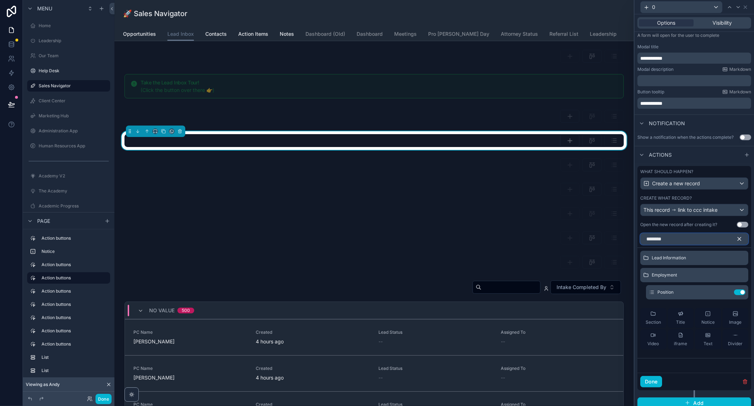
click at [696, 242] on input "********" at bounding box center [695, 238] width 108 height 11
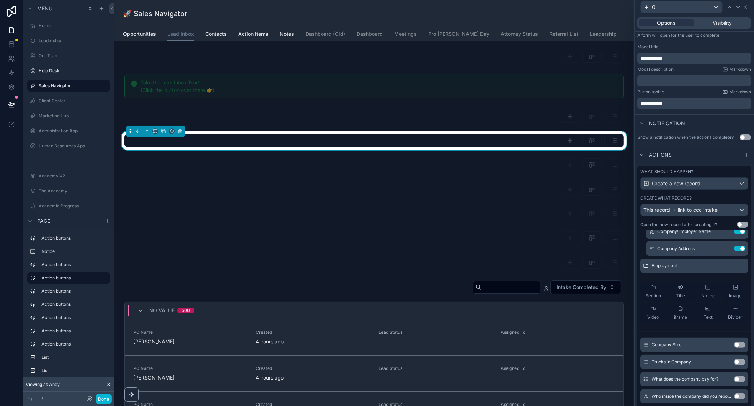
scroll to position [52, 0]
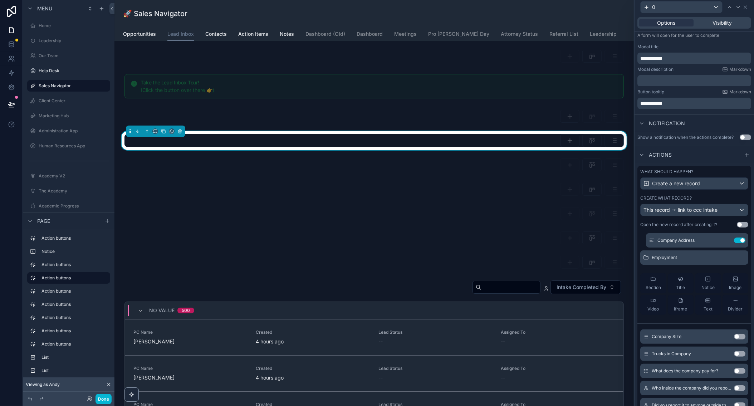
click at [740, 334] on button "Use setting" at bounding box center [739, 337] width 11 height 6
click at [672, 193] on input "*******" at bounding box center [695, 186] width 108 height 11
click at [671, 193] on input "*******" at bounding box center [695, 186] width 108 height 11
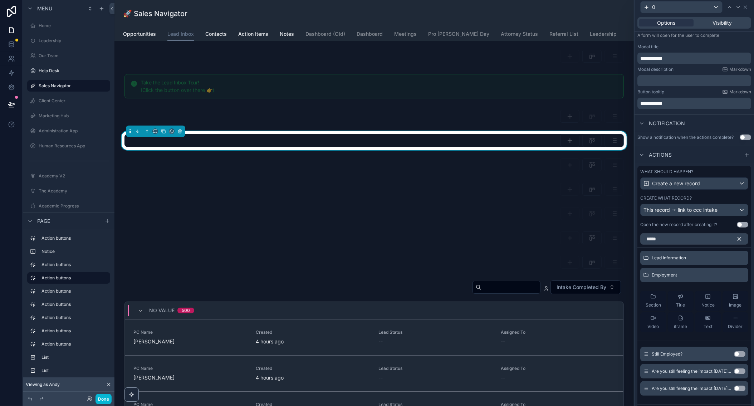
click at [736, 354] on button "Use setting" at bounding box center [739, 354] width 11 height 6
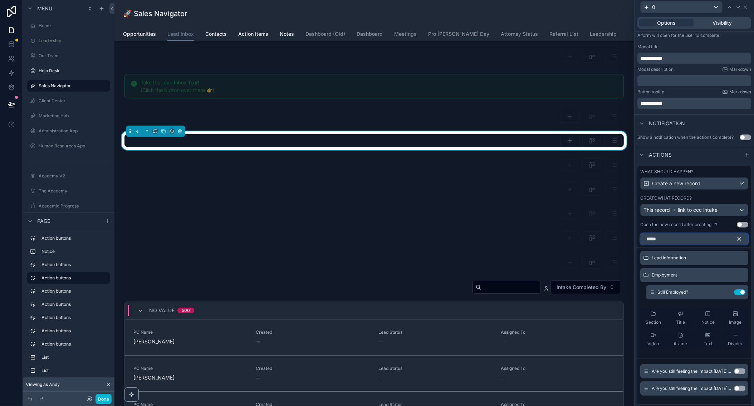
click at [669, 238] on input "*****" at bounding box center [695, 238] width 108 height 11
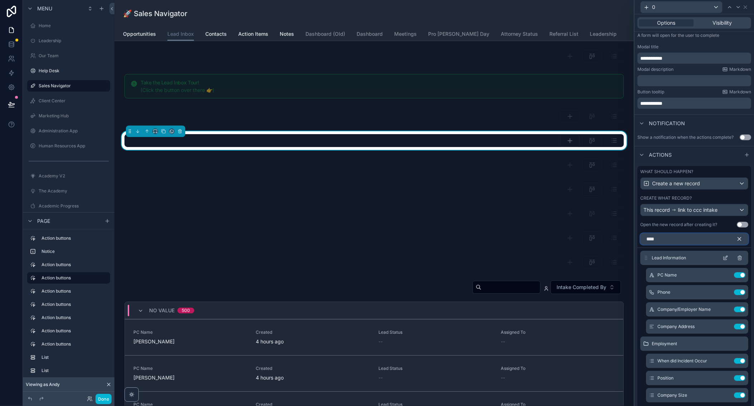
scroll to position [89, 0]
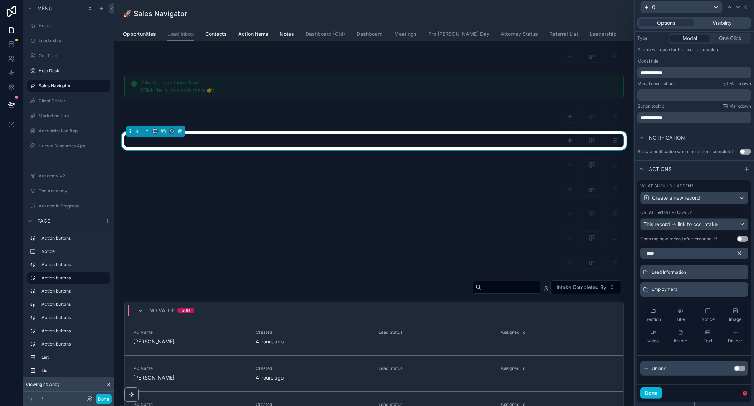
click at [737, 366] on button "Use setting" at bounding box center [739, 369] width 11 height 6
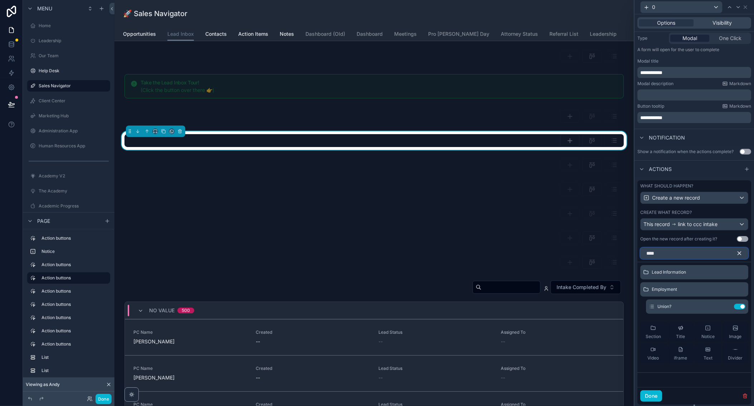
click at [669, 252] on input "****" at bounding box center [695, 253] width 108 height 11
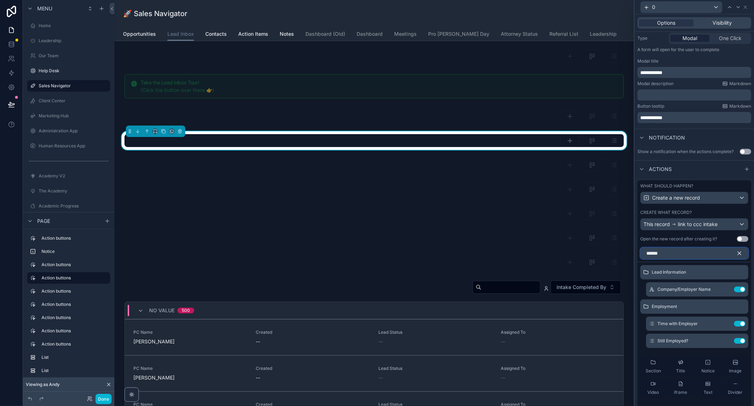
click at [662, 252] on input "******" at bounding box center [695, 253] width 108 height 11
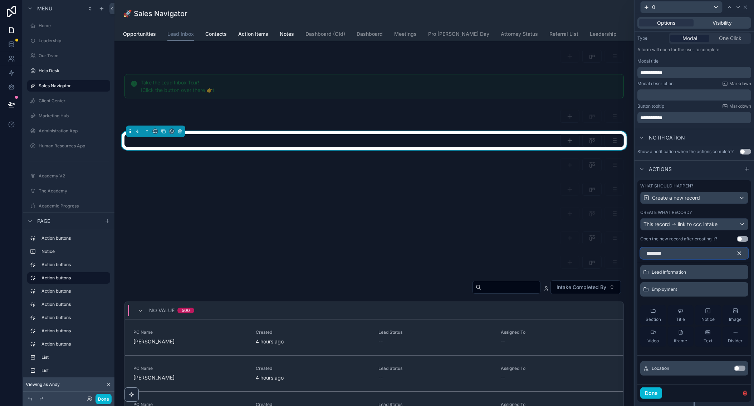
type input "********"
click at [738, 367] on button "Use setting" at bounding box center [739, 369] width 11 height 6
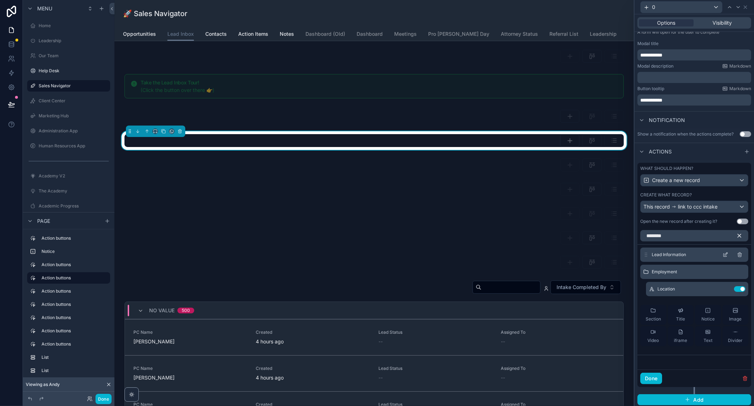
scroll to position [106, 0]
click at [683, 232] on input "********" at bounding box center [695, 235] width 108 height 11
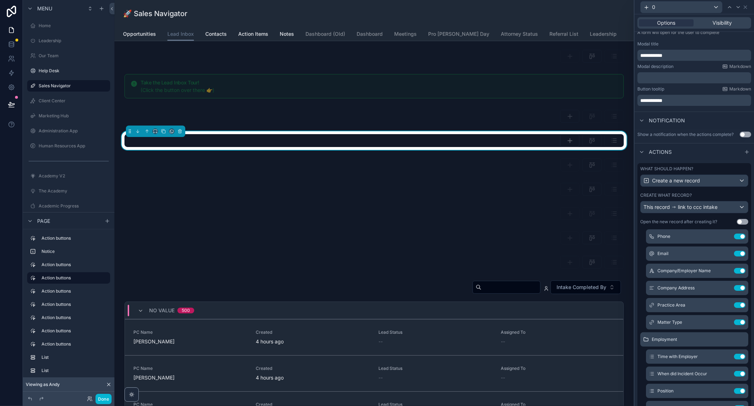
scroll to position [149, 0]
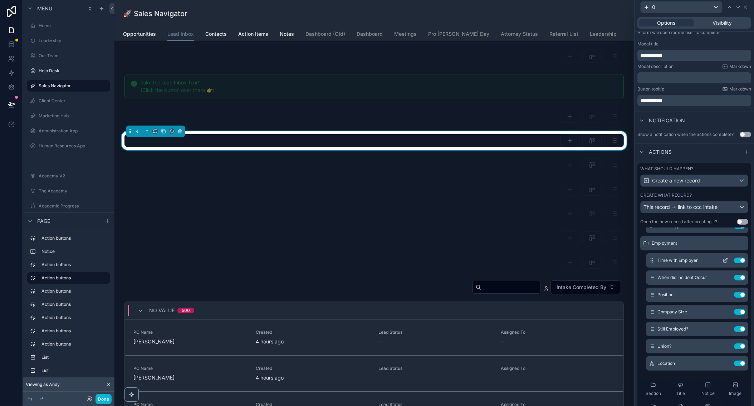
click at [725, 258] on icon at bounding box center [726, 261] width 6 height 6
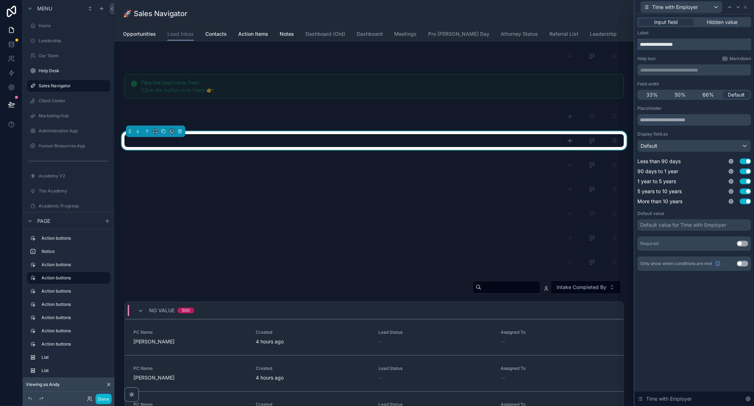
click at [683, 42] on input "**********" at bounding box center [695, 44] width 114 height 11
click at [681, 96] on span "50%" at bounding box center [680, 94] width 11 height 7
click at [685, 46] on input "**********" at bounding box center [695, 44] width 114 height 11
click at [688, 44] on input "**********" at bounding box center [695, 44] width 114 height 11
click at [694, 45] on input "**********" at bounding box center [695, 44] width 114 height 11
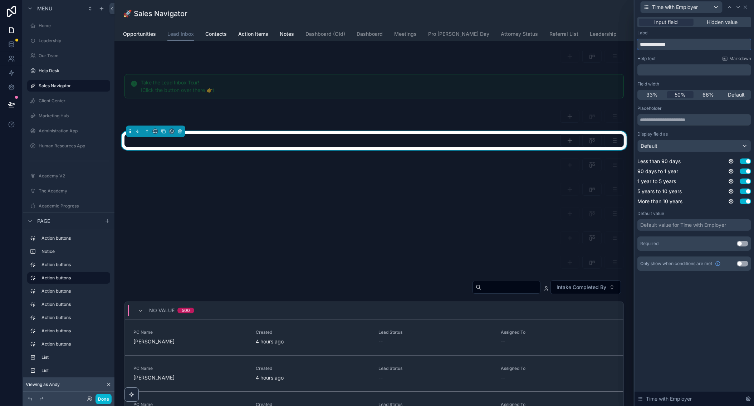
click at [676, 42] on input "**********" at bounding box center [695, 44] width 114 height 11
click at [691, 39] on input "**********" at bounding box center [695, 44] width 114 height 11
click at [688, 43] on input "**********" at bounding box center [695, 44] width 114 height 11
type input "**********"
click at [739, 6] on icon at bounding box center [738, 6] width 3 height 1
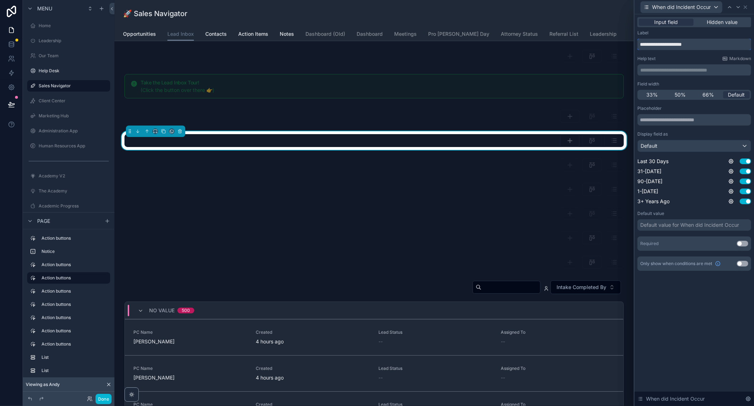
drag, startPoint x: 706, startPoint y: 46, endPoint x: 716, endPoint y: 48, distance: 10.2
click at [706, 46] on input "**********" at bounding box center [695, 44] width 114 height 11
click at [717, 42] on input "**********" at bounding box center [695, 44] width 114 height 11
type input "*"
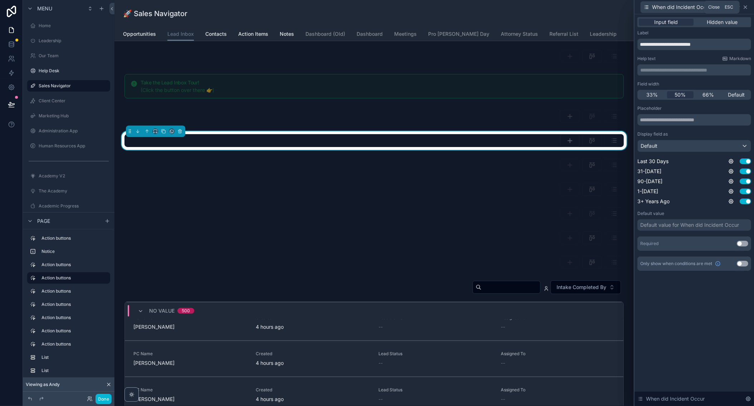
click at [745, 6] on icon at bounding box center [745, 7] width 3 height 3
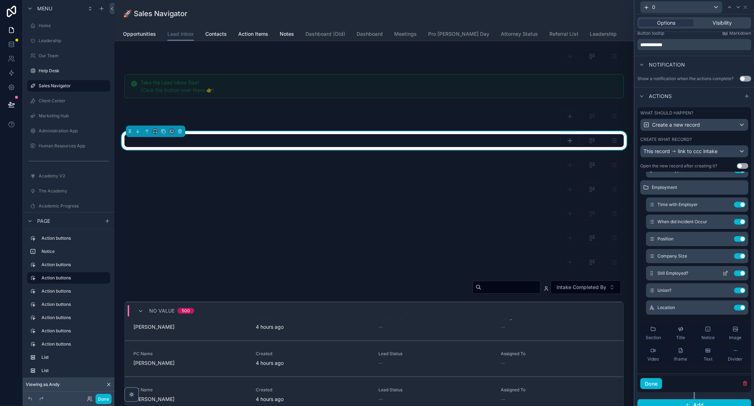
scroll to position [175, 0]
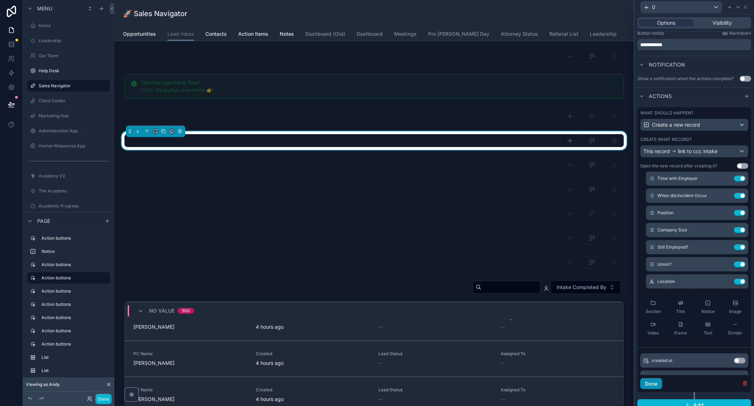
click at [648, 383] on button "Done" at bounding box center [652, 383] width 22 height 11
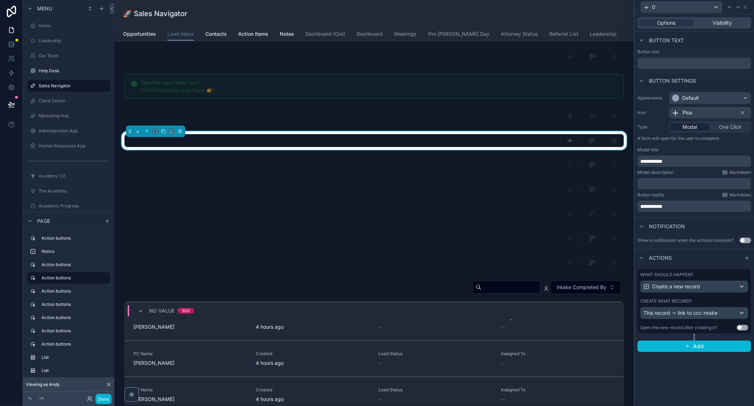
click at [688, 312] on span "link to ccc intake" at bounding box center [698, 313] width 40 height 7
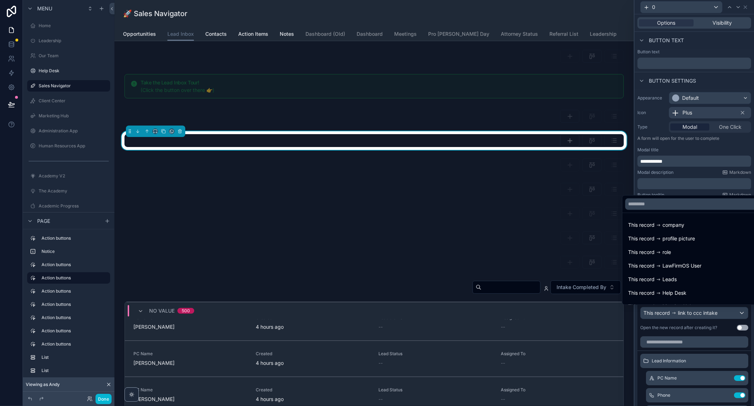
click at [660, 339] on div at bounding box center [695, 203] width 120 height 406
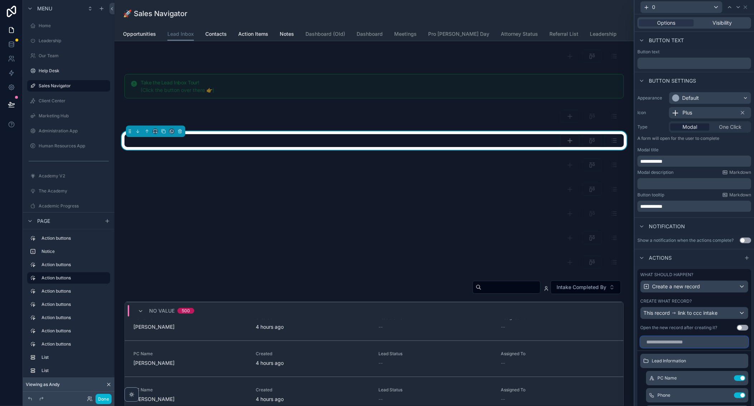
click at [666, 340] on input "text" at bounding box center [695, 341] width 108 height 11
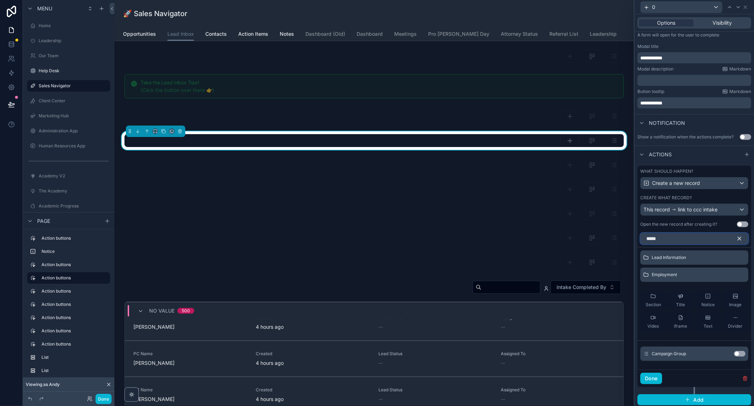
scroll to position [103, 0]
type input "*****"
click at [738, 352] on button "Use setting" at bounding box center [739, 354] width 11 height 6
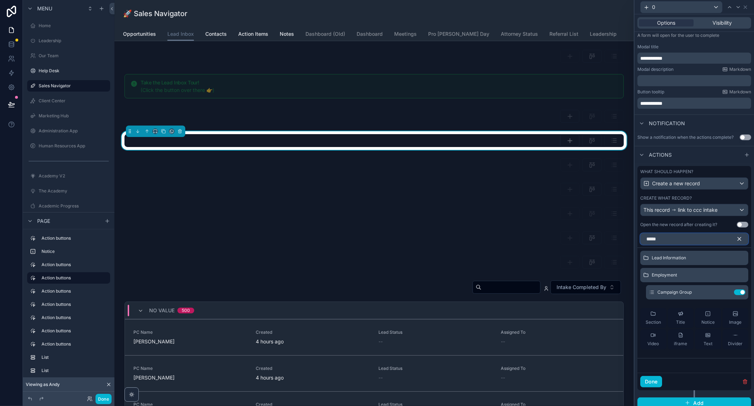
click at [667, 239] on input "*****" at bounding box center [695, 238] width 108 height 11
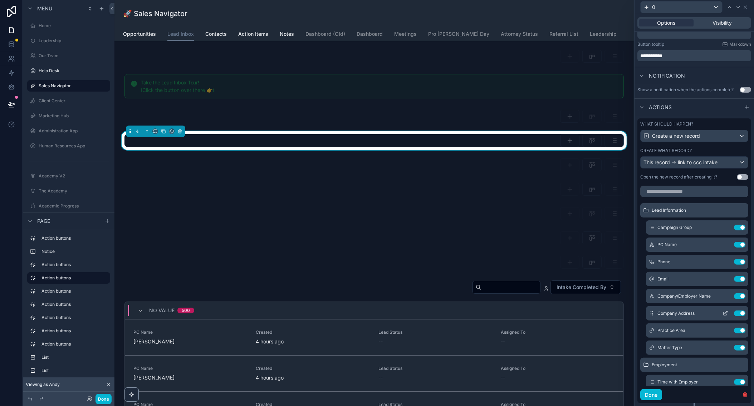
scroll to position [30, 0]
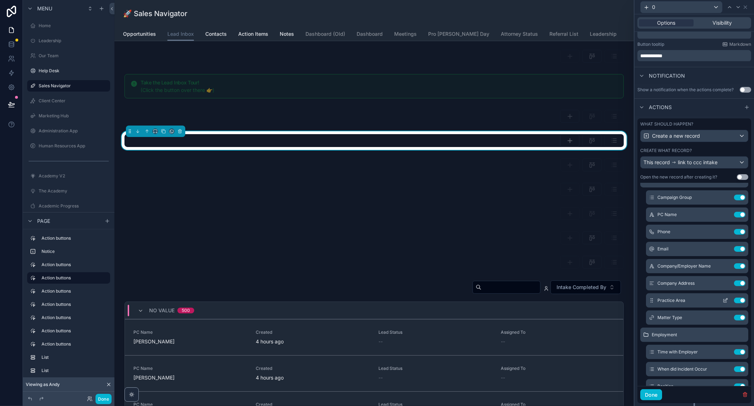
click at [726, 298] on icon at bounding box center [726, 299] width 3 height 3
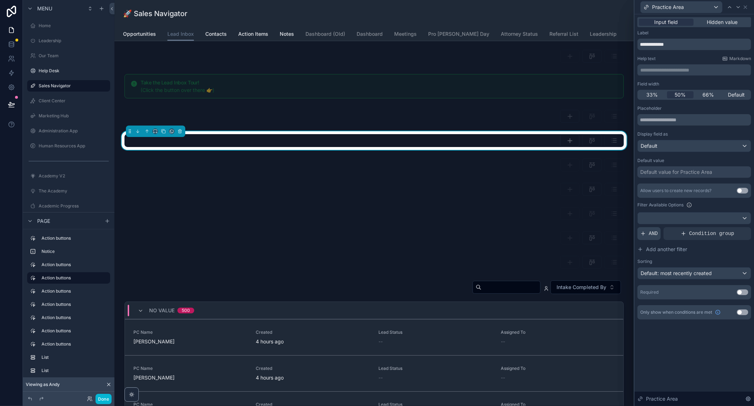
click at [653, 233] on span "AND" at bounding box center [653, 233] width 9 height 7
click at [735, 228] on icon at bounding box center [733, 228] width 4 height 4
click at [566, 225] on div "Select a field" at bounding box center [568, 221] width 43 height 11
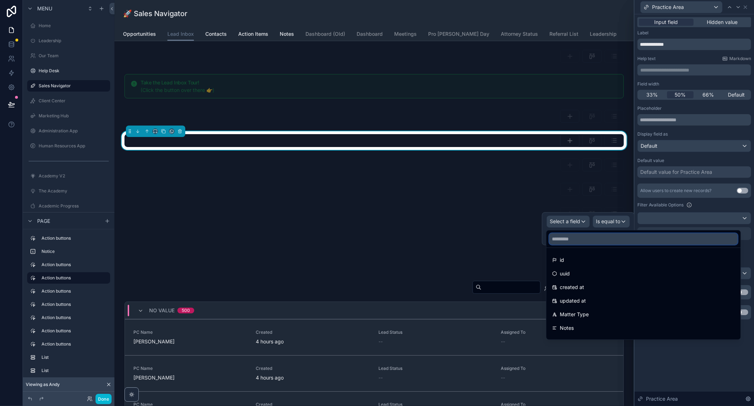
click at [579, 240] on input "text" at bounding box center [644, 238] width 189 height 11
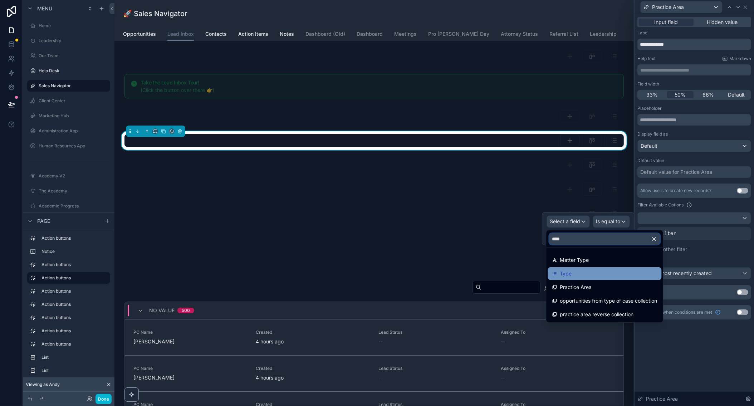
type input "****"
click at [565, 273] on span "Type" at bounding box center [566, 273] width 12 height 9
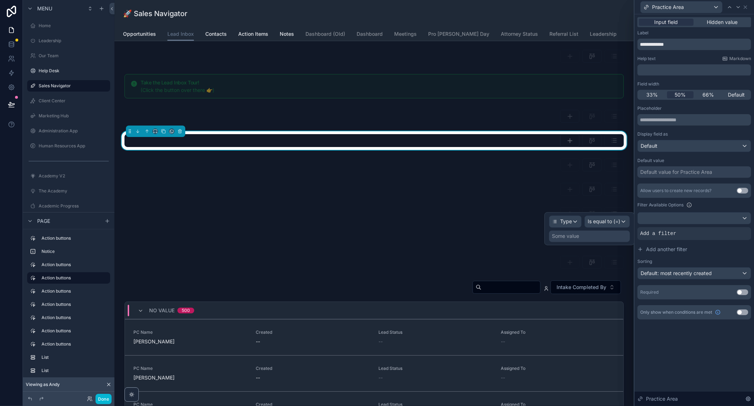
click at [600, 237] on div "Some value" at bounding box center [589, 236] width 81 height 11
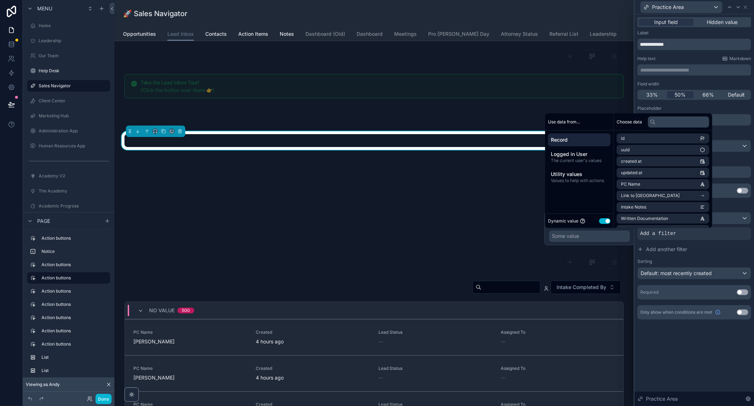
click at [608, 222] on button "Use setting" at bounding box center [604, 221] width 11 height 6
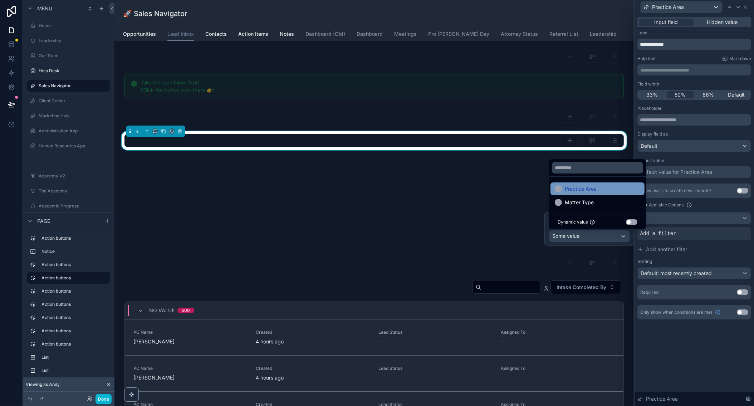
click at [597, 189] on span "Practice Area" at bounding box center [581, 189] width 32 height 9
click at [702, 366] on div "**********" at bounding box center [695, 210] width 120 height 392
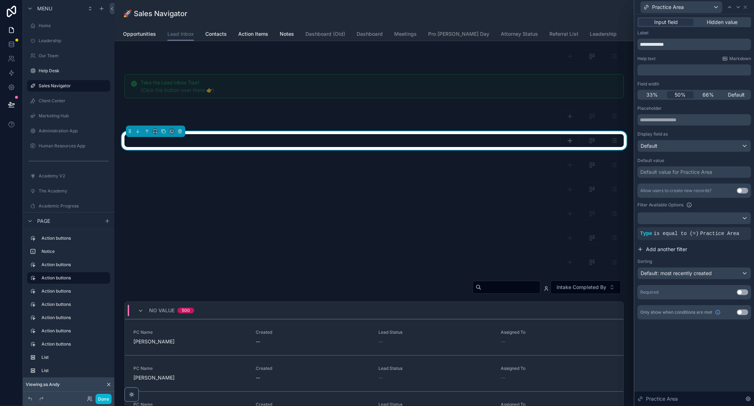
click at [726, 248] on button "Add another filter" at bounding box center [695, 249] width 114 height 13
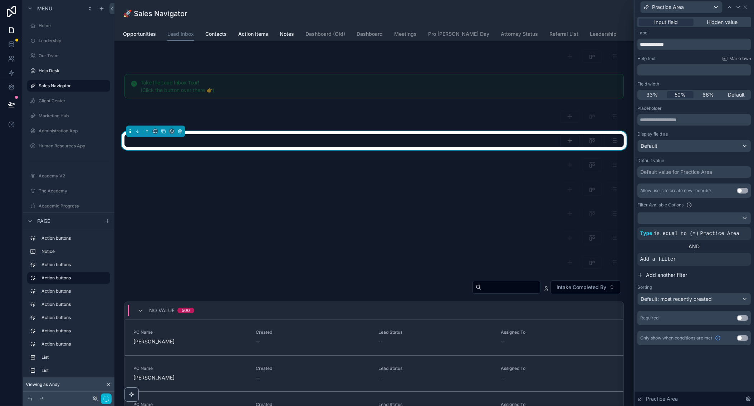
click at [667, 246] on div "AND" at bounding box center [695, 246] width 114 height 7
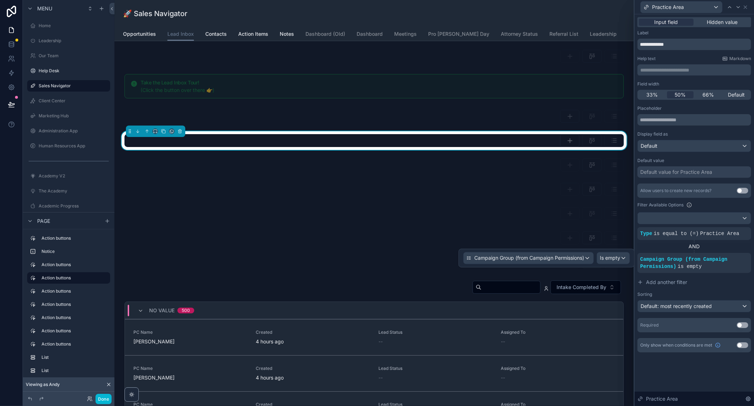
scroll to position [30, 0]
click at [607, 257] on span "Is empty" at bounding box center [610, 258] width 20 height 7
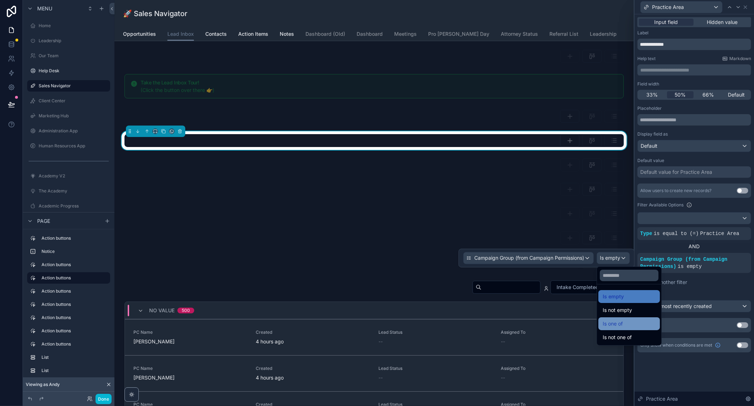
click at [628, 325] on div "Is one of" at bounding box center [629, 324] width 53 height 9
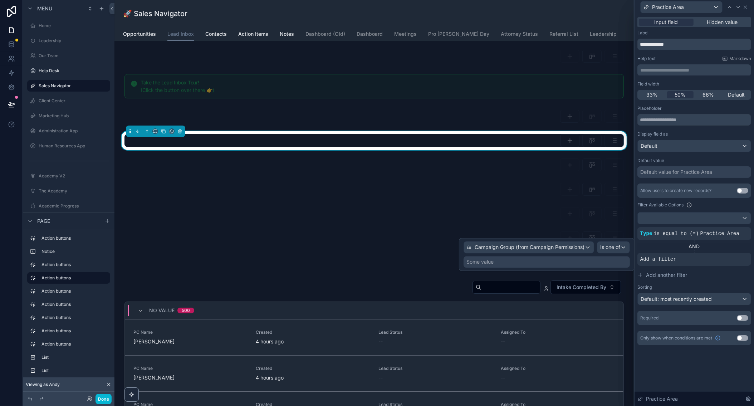
click at [577, 264] on div "Some value" at bounding box center [547, 262] width 166 height 11
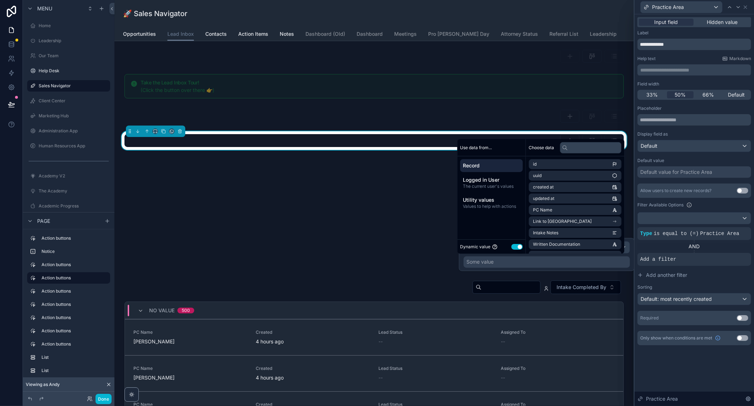
click at [519, 249] on button "Use setting" at bounding box center [517, 247] width 11 height 6
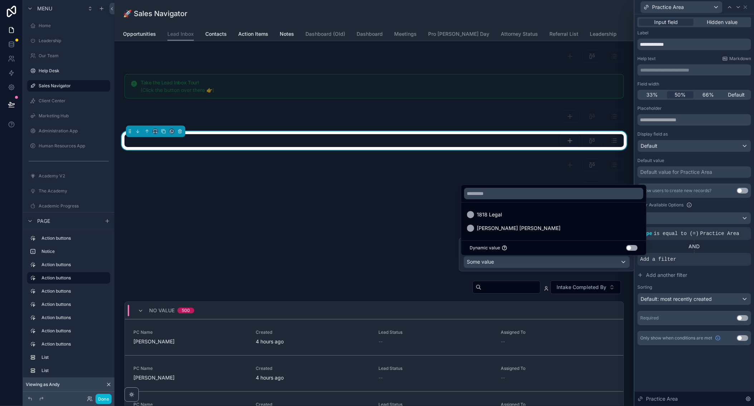
click at [493, 264] on div at bounding box center [547, 255] width 176 height 34
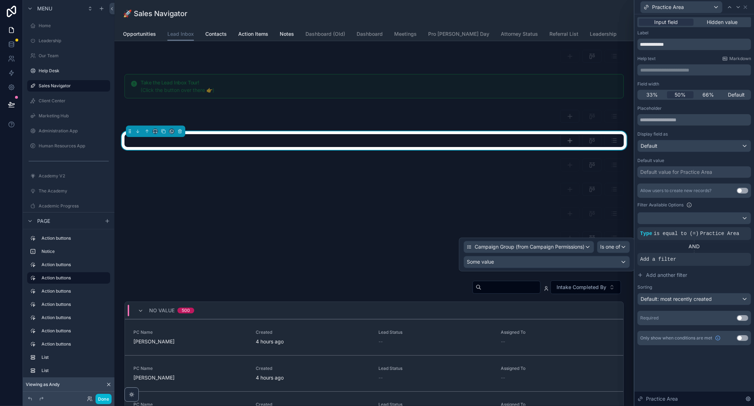
click at [497, 264] on div "Some value" at bounding box center [547, 262] width 166 height 11
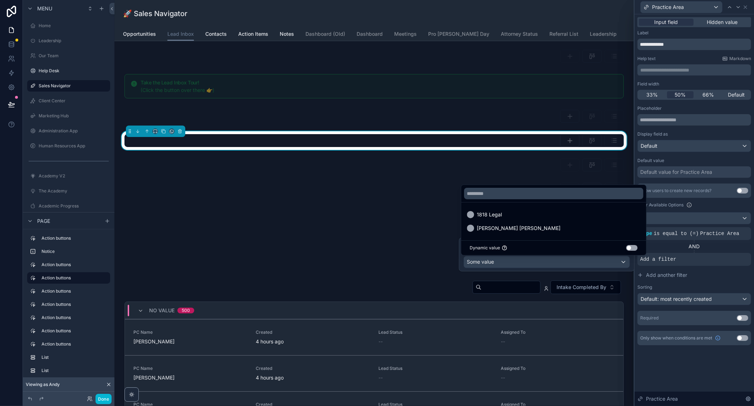
click at [630, 247] on button "Use setting" at bounding box center [632, 248] width 11 height 6
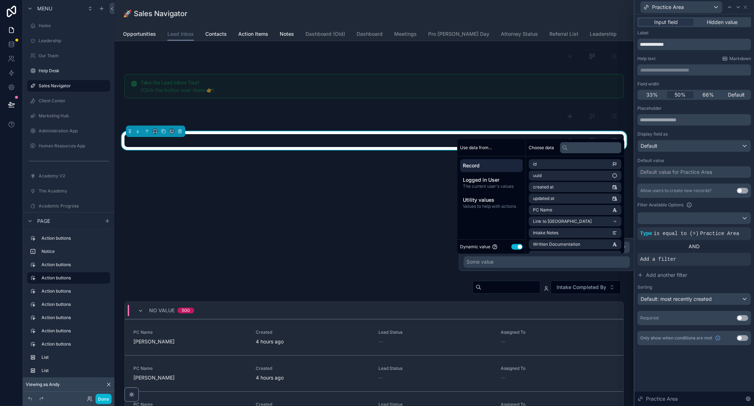
scroll to position [0, 0]
click at [585, 150] on input "text" at bounding box center [591, 147] width 62 height 11
type input "*****"
click at [567, 209] on span "Campaign Group" at bounding box center [551, 210] width 34 height 6
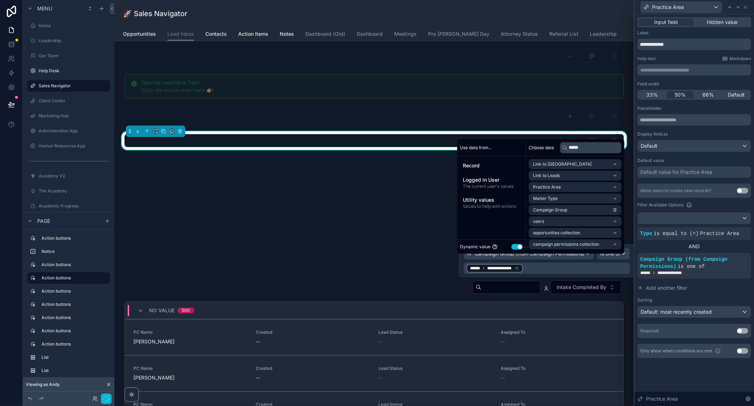
click at [665, 247] on div "AND" at bounding box center [695, 246] width 114 height 7
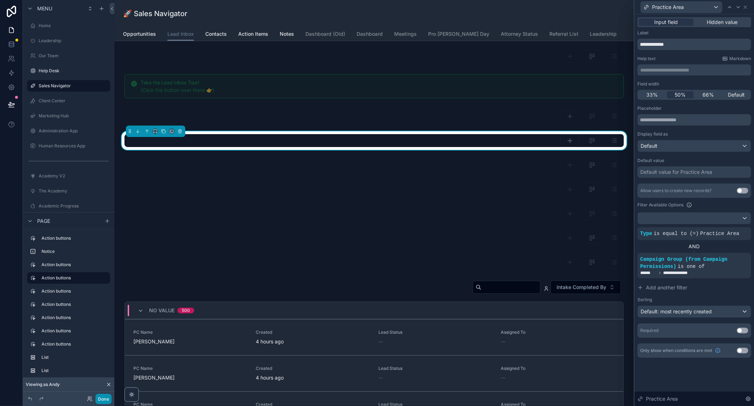
click at [106, 398] on button "Done" at bounding box center [104, 399] width 16 height 10
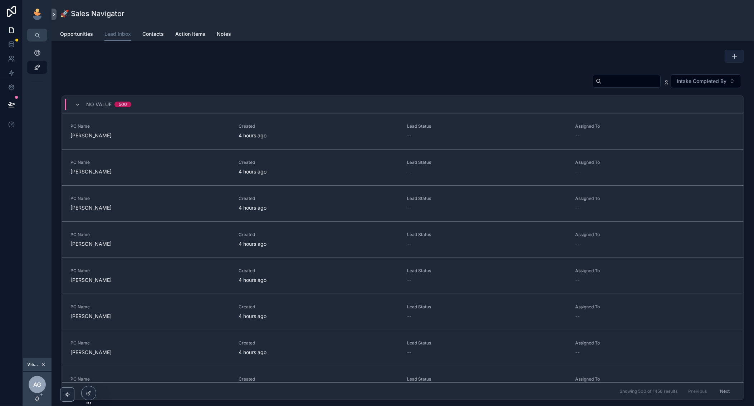
click at [739, 60] on button "scrollable content" at bounding box center [734, 56] width 19 height 13
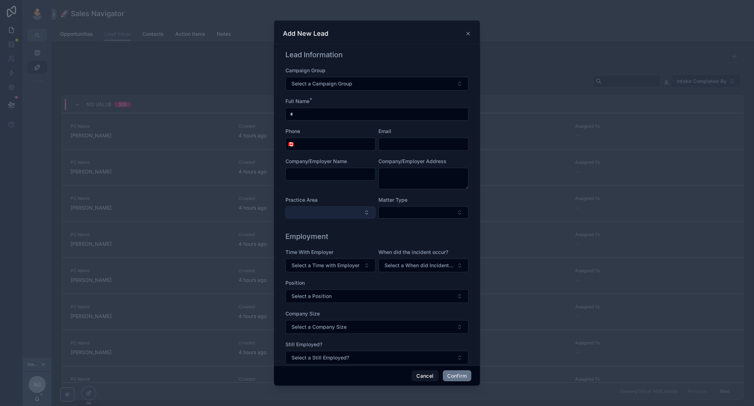
click at [360, 211] on button "Select Button" at bounding box center [331, 212] width 90 height 12
click at [340, 188] on div "Company/Employer Name" at bounding box center [331, 173] width 90 height 31
click at [354, 87] on button "Select a Campaign Group" at bounding box center [377, 84] width 183 height 14
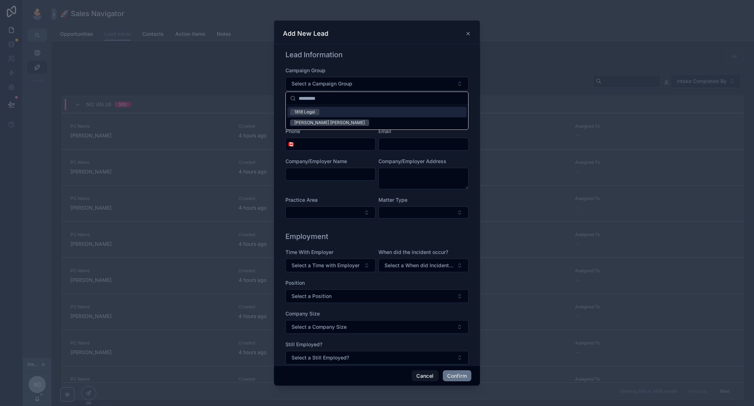
click at [337, 115] on div "1818 Legal" at bounding box center [377, 112] width 180 height 11
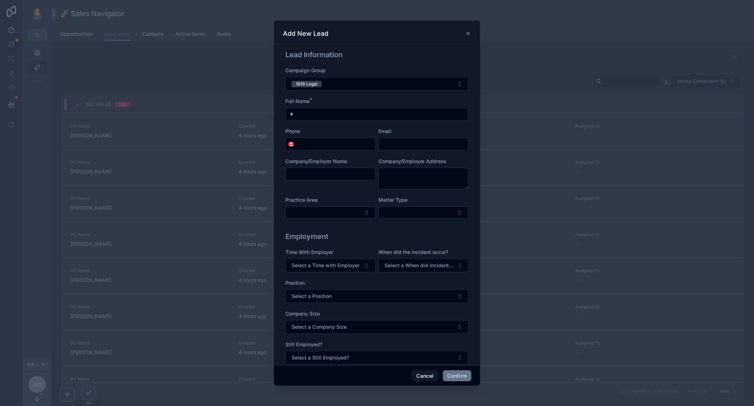
click at [345, 206] on div "Practice Area" at bounding box center [331, 207] width 90 height 22
click at [358, 216] on button "Select Button" at bounding box center [331, 212] width 90 height 12
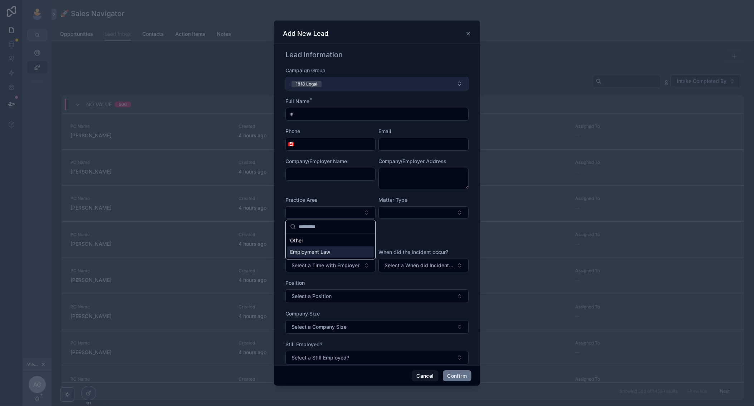
click at [334, 81] on button "1818 Legal" at bounding box center [377, 84] width 183 height 14
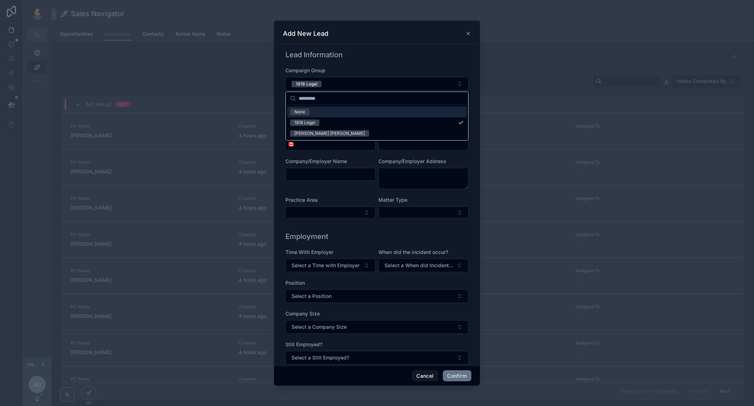
click at [331, 132] on div "[PERSON_NAME] [PERSON_NAME]" at bounding box center [377, 133] width 180 height 11
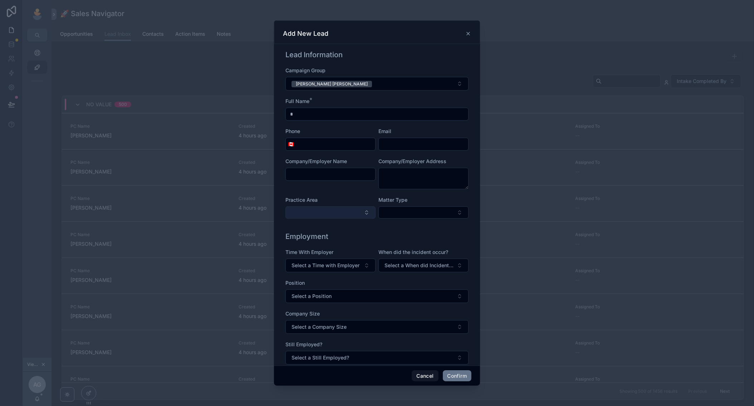
click at [345, 209] on button "Select Button" at bounding box center [331, 212] width 90 height 12
click at [428, 380] on button "Cancel" at bounding box center [425, 375] width 26 height 11
